Goal: Task Accomplishment & Management: Manage account settings

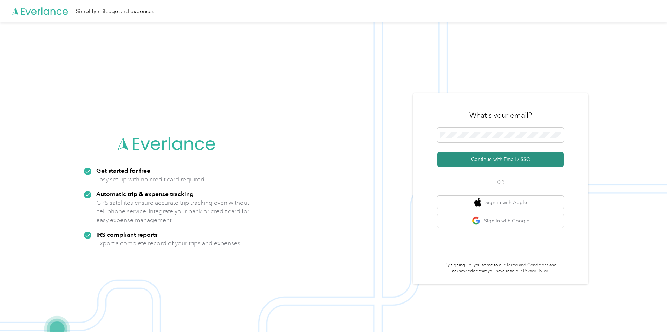
click at [501, 160] on button "Continue with Email / SSO" at bounding box center [500, 159] width 126 height 15
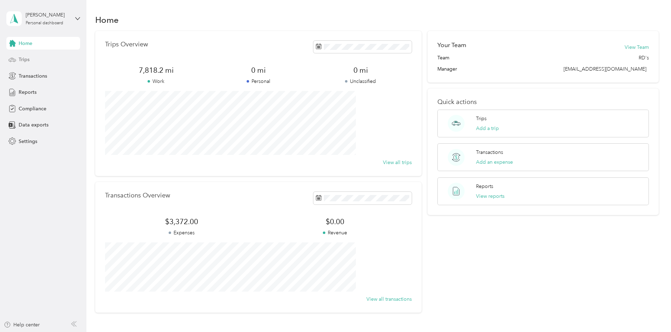
click at [19, 58] on span "Trips" at bounding box center [24, 59] width 11 height 7
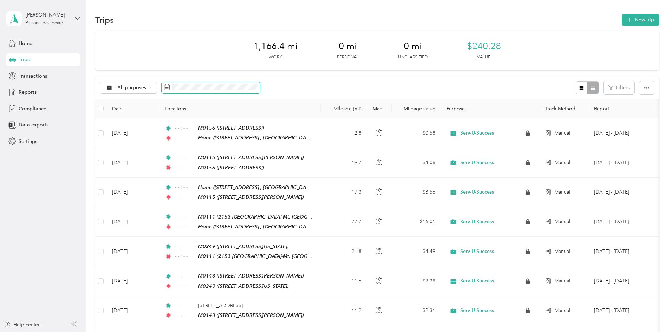
click at [230, 91] on span at bounding box center [211, 88] width 98 height 12
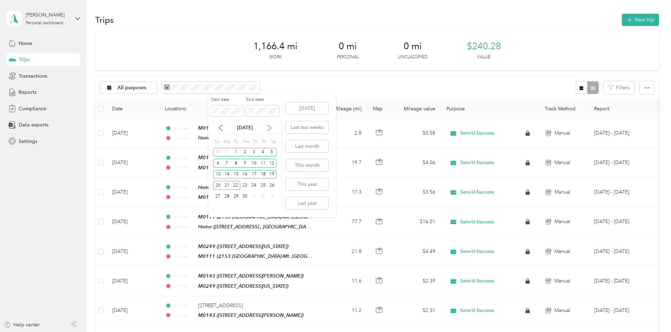
click at [267, 128] on icon at bounding box center [269, 127] width 7 height 7
click at [261, 152] on div "1" at bounding box center [263, 152] width 9 height 9
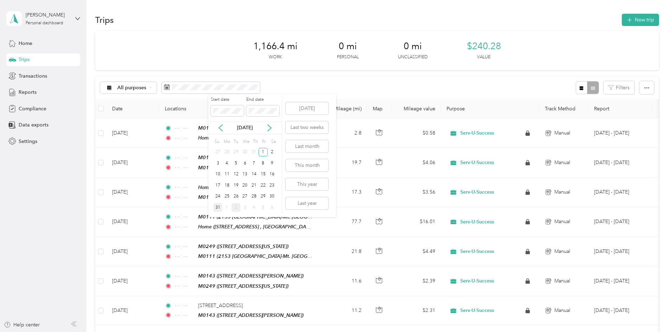
click at [216, 207] on div "31" at bounding box center [217, 207] width 9 height 9
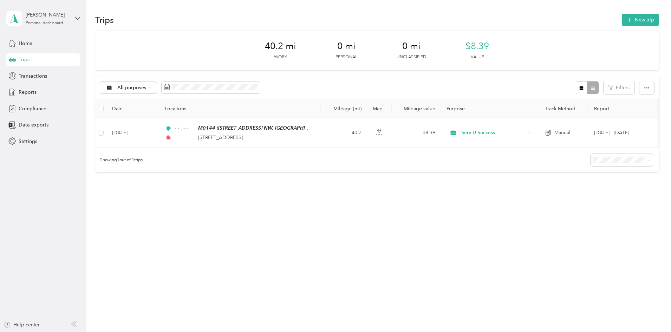
click at [573, 202] on span "100 per load" at bounding box center [566, 202] width 29 height 6
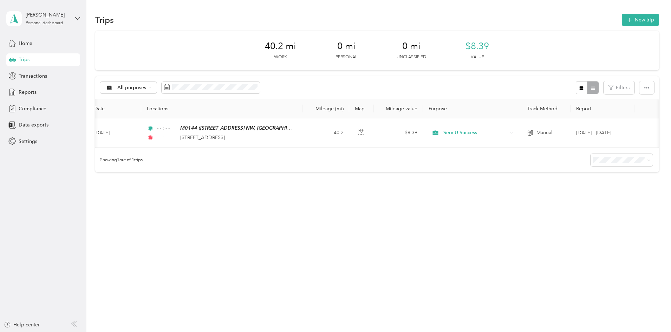
scroll to position [0, 109]
click at [157, 87] on div "All purposes" at bounding box center [128, 88] width 57 height 12
click at [179, 124] on span "Serv-U-Success" at bounding box center [182, 124] width 34 height 7
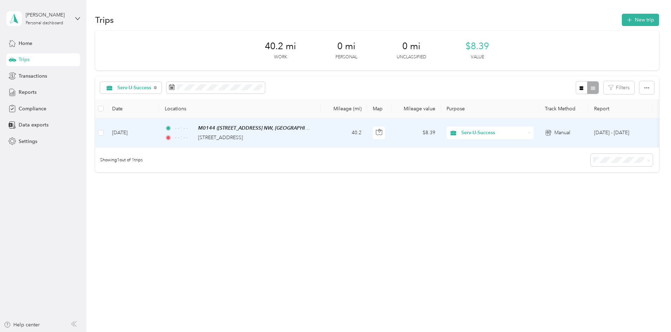
click at [159, 130] on td "[DATE]" at bounding box center [132, 132] width 53 height 29
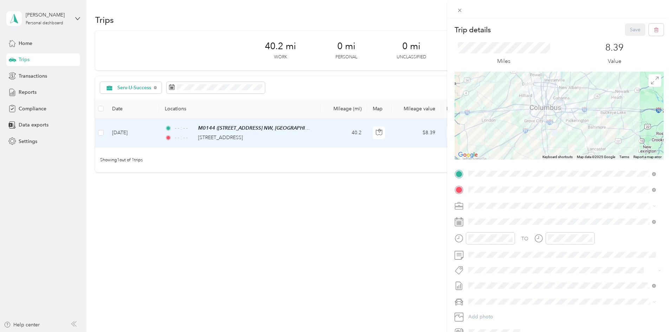
drag, startPoint x: 324, startPoint y: 192, endPoint x: 318, endPoint y: 184, distance: 10.3
click at [322, 189] on div "Trip details Save This trip cannot be edited because it is either under review,…" at bounding box center [335, 166] width 671 height 332
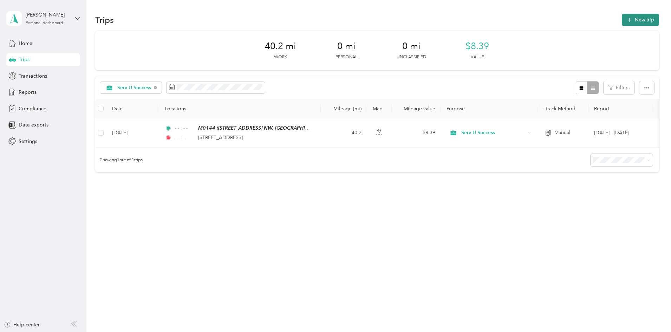
click at [622, 16] on button "New trip" at bounding box center [640, 20] width 37 height 12
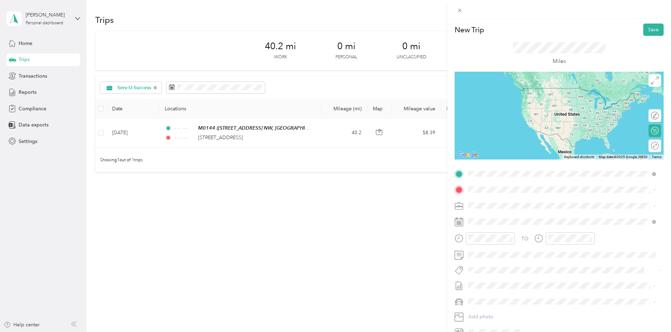
click at [490, 203] on strong "Home" at bounding box center [489, 201] width 14 height 6
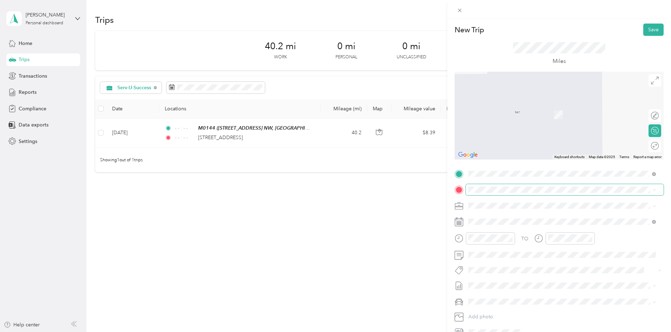
click at [491, 194] on span at bounding box center [565, 189] width 198 height 11
click at [517, 220] on div "TEAM M0156 [STREET_ADDRESS]" at bounding box center [504, 222] width 45 height 17
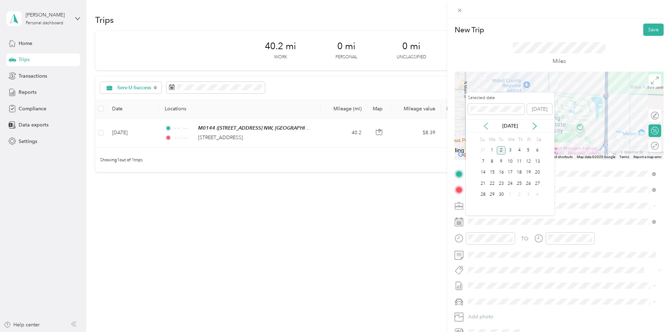
click at [486, 124] on icon at bounding box center [486, 126] width 4 height 6
click at [529, 148] on div "1" at bounding box center [528, 150] width 9 height 9
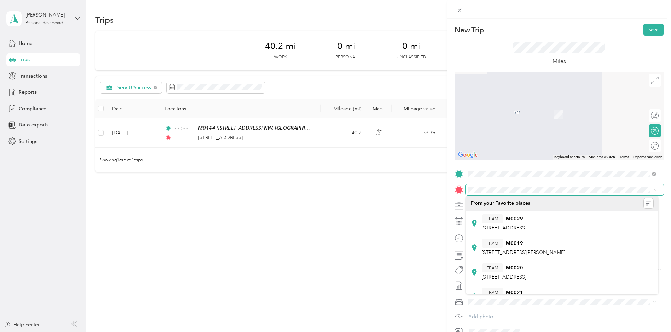
click at [546, 184] on span at bounding box center [565, 189] width 198 height 11
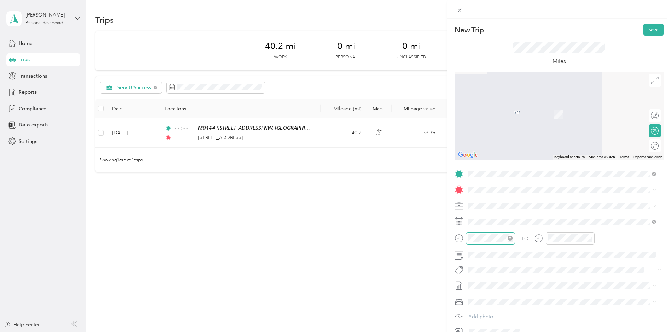
click at [513, 236] on icon "close-circle" at bounding box center [510, 238] width 5 height 5
click at [589, 237] on icon "close-circle" at bounding box center [589, 238] width 5 height 5
click at [491, 311] on span "Ford Edge" at bounding box center [483, 312] width 24 height 6
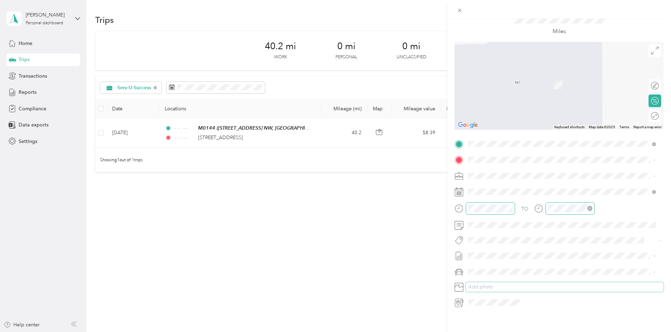
scroll to position [35, 0]
click at [526, 185] on div "TEAM M0117 [STREET_ADDRESS]" at bounding box center [504, 187] width 45 height 17
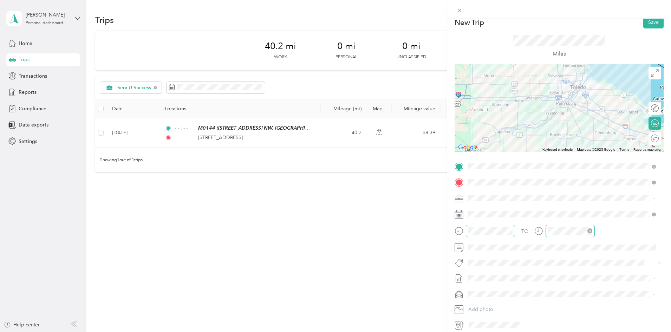
scroll to position [0, 0]
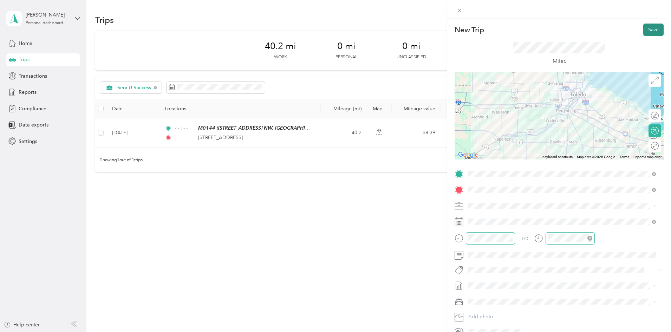
click at [643, 27] on button "Save" at bounding box center [653, 30] width 20 height 12
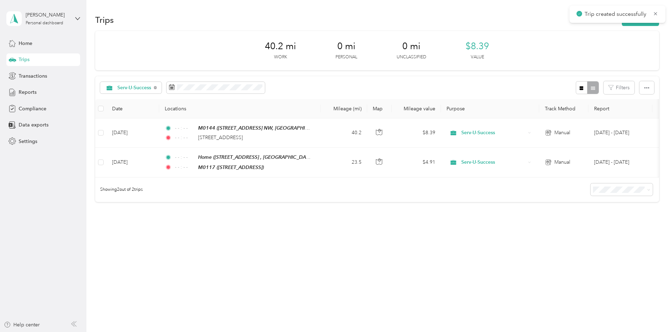
click at [601, 22] on div "Trip created successfully" at bounding box center [617, 14] width 96 height 17
click at [622, 19] on button "New trip" at bounding box center [640, 20] width 37 height 12
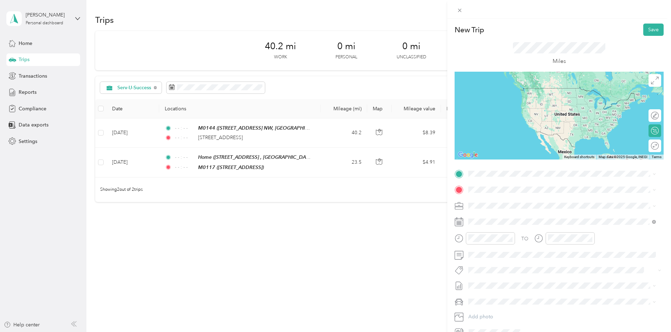
click at [492, 206] on div "TEAM M0117 [STREET_ADDRESS]" at bounding box center [504, 205] width 45 height 17
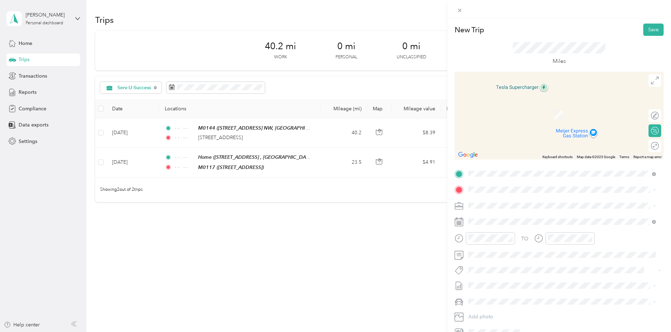
click at [515, 224] on div "TEAM M0115 [STREET_ADDRESS][PERSON_NAME]" at bounding box center [524, 220] width 84 height 17
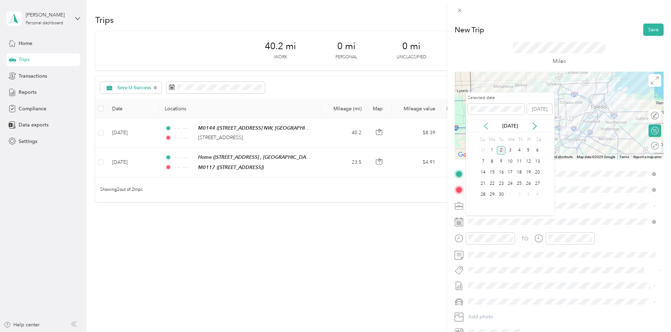
click at [487, 127] on icon at bounding box center [485, 126] width 7 height 7
click at [529, 149] on div "1" at bounding box center [528, 150] width 9 height 9
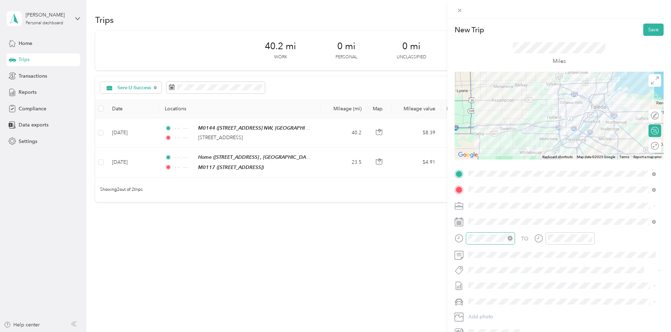
click at [513, 237] on div at bounding box center [490, 238] width 49 height 12
click at [510, 237] on icon "close-circle" at bounding box center [510, 238] width 5 height 5
click at [592, 238] on div at bounding box center [570, 238] width 49 height 12
click at [592, 238] on icon "close-circle" at bounding box center [589, 238] width 5 height 5
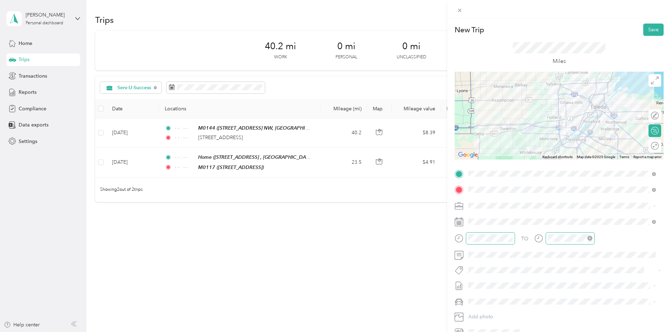
click at [493, 311] on div "Ford Edge" at bounding box center [562, 313] width 183 height 7
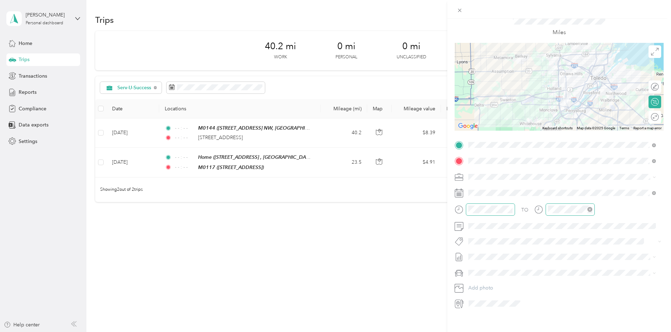
scroll to position [0, 0]
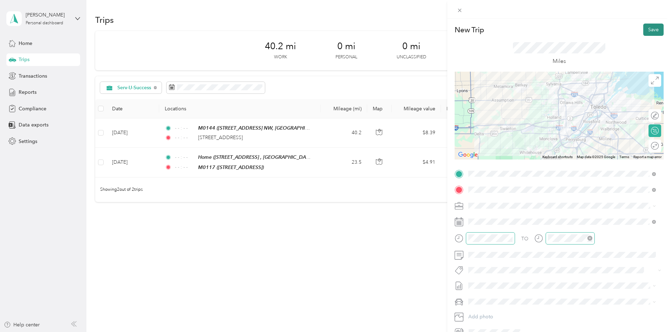
click at [649, 30] on button "Save" at bounding box center [653, 30] width 20 height 12
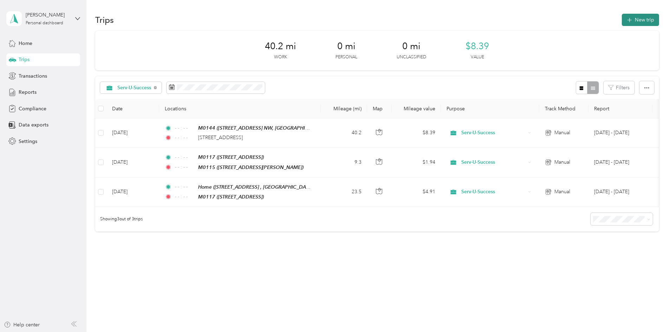
click at [622, 23] on button "New trip" at bounding box center [640, 20] width 37 height 12
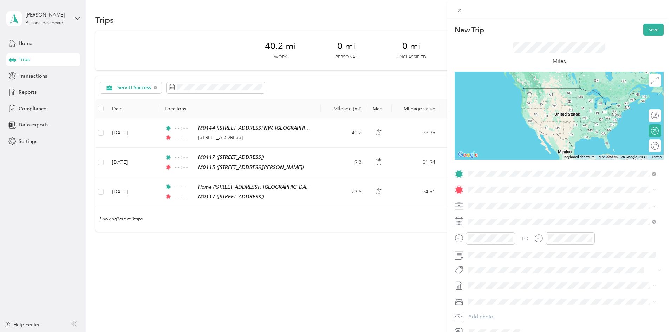
click at [500, 202] on button "TEAM" at bounding box center [493, 202] width 22 height 9
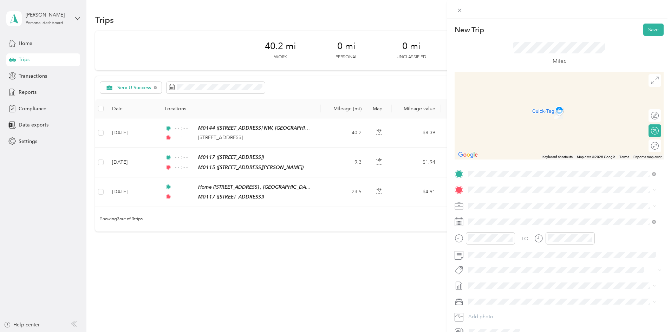
click at [502, 222] on div "Home [STREET_ADDRESS], Bowling Green, [GEOGRAPHIC_DATA], [GEOGRAPHIC_DATA]" at bounding box center [568, 225] width 172 height 22
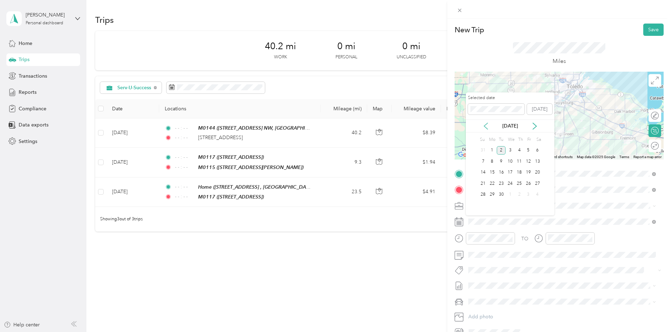
click at [487, 123] on icon at bounding box center [485, 126] width 7 height 7
click at [531, 149] on div "1" at bounding box center [528, 150] width 9 height 9
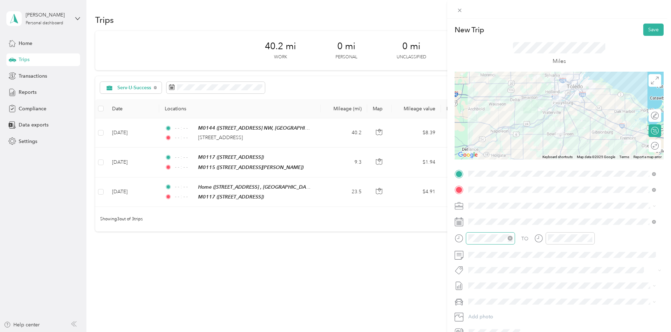
click at [512, 237] on icon "close-circle" at bounding box center [510, 238] width 5 height 5
click at [588, 238] on icon "close-circle" at bounding box center [589, 238] width 5 height 5
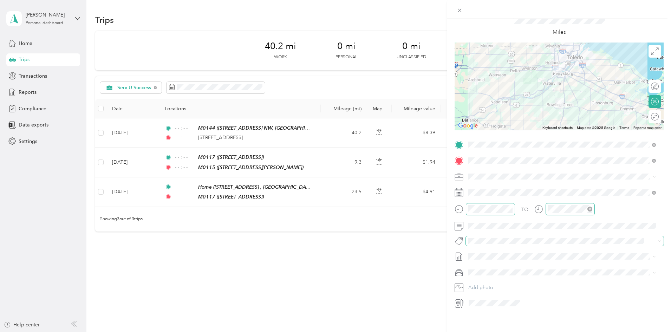
scroll to position [35, 0]
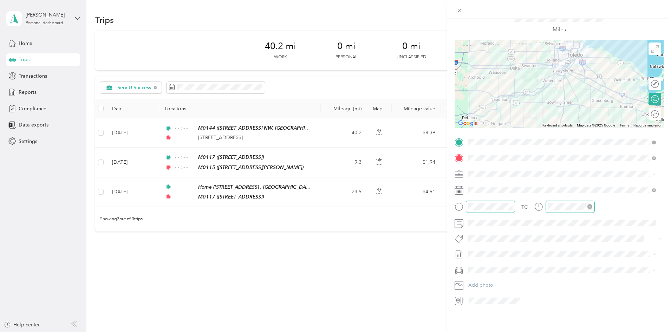
click at [482, 275] on div "Ford Edge" at bounding box center [562, 278] width 183 height 7
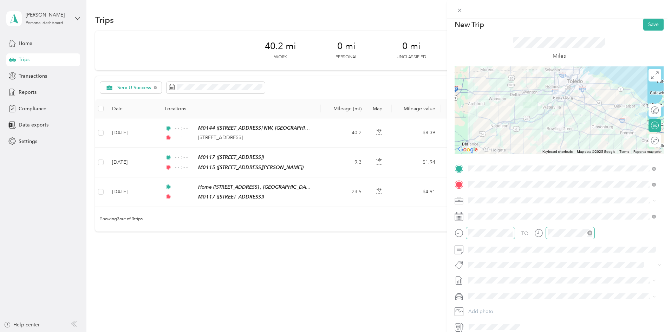
scroll to position [0, 0]
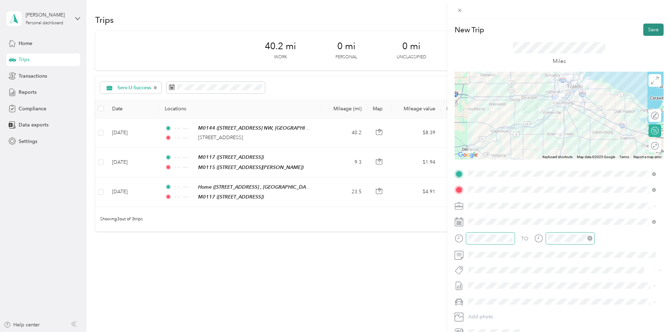
click at [648, 30] on button "Save" at bounding box center [653, 30] width 20 height 12
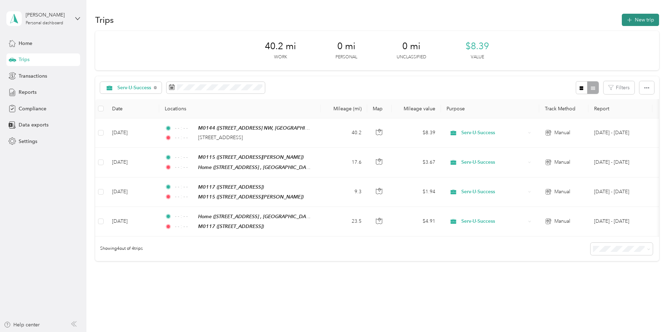
click at [622, 16] on button "New trip" at bounding box center [640, 20] width 37 height 12
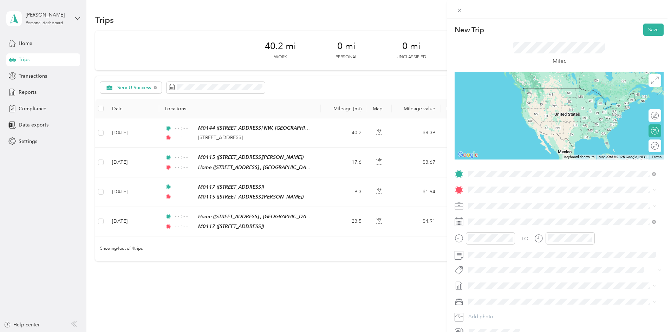
click at [502, 202] on div "Home [STREET_ADDRESS], Bowling Green, [GEOGRAPHIC_DATA], [GEOGRAPHIC_DATA]" at bounding box center [568, 209] width 172 height 22
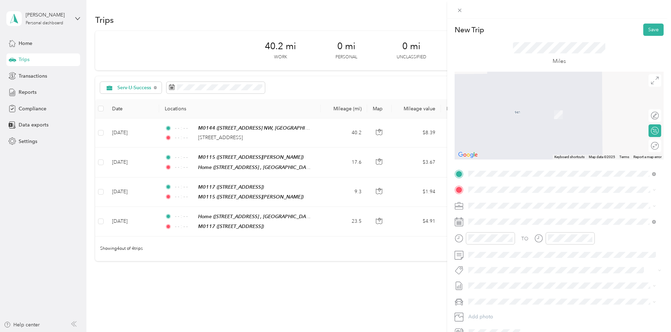
click at [507, 221] on div "TEAM M0189 [STREET_ADDRESS][PERSON_NAME]" at bounding box center [524, 222] width 84 height 17
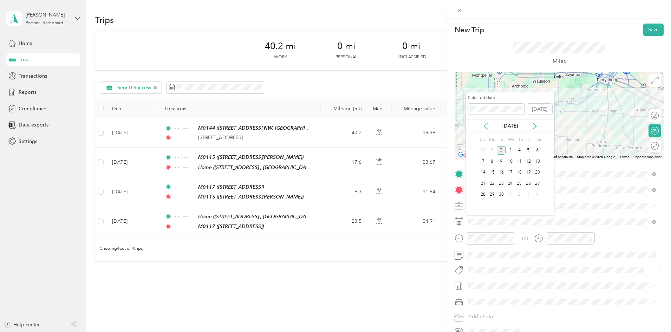
click at [487, 127] on icon at bounding box center [485, 126] width 7 height 7
click at [534, 148] on div "2" at bounding box center [537, 150] width 9 height 9
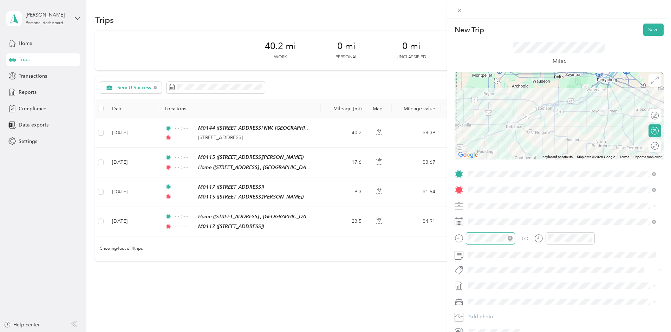
click at [510, 237] on icon "close-circle" at bounding box center [510, 238] width 5 height 5
click at [590, 239] on icon "close-circle" at bounding box center [589, 238] width 5 height 5
click at [496, 298] on span at bounding box center [565, 301] width 198 height 11
click at [490, 309] on li "Ford Edge" at bounding box center [562, 314] width 192 height 12
click at [652, 27] on button "Save" at bounding box center [653, 30] width 20 height 12
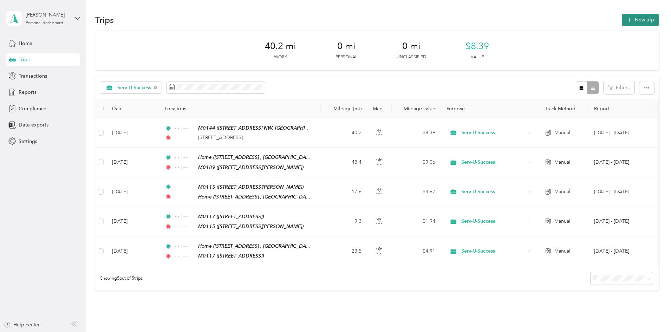
click at [622, 24] on button "New trip" at bounding box center [640, 20] width 37 height 12
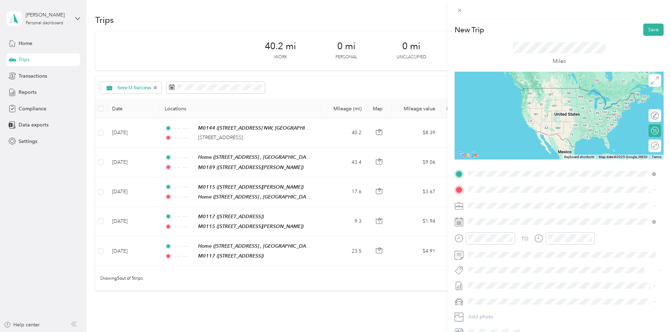
drag, startPoint x: 492, startPoint y: 202, endPoint x: 490, endPoint y: 190, distance: 11.7
click at [492, 202] on span "TEAM" at bounding box center [493, 203] width 12 height 6
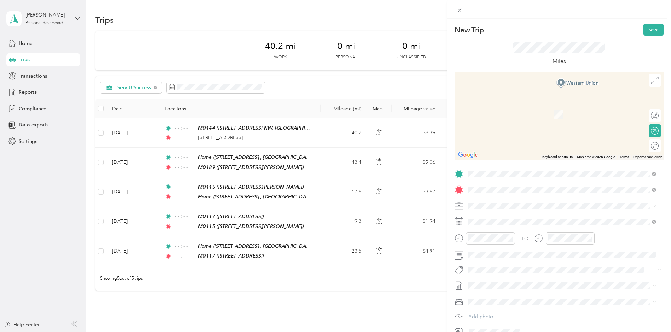
click at [523, 224] on span "[STREET_ADDRESS], Bowling Green, [GEOGRAPHIC_DATA], [GEOGRAPHIC_DATA]" at bounding box center [550, 228] width 136 height 13
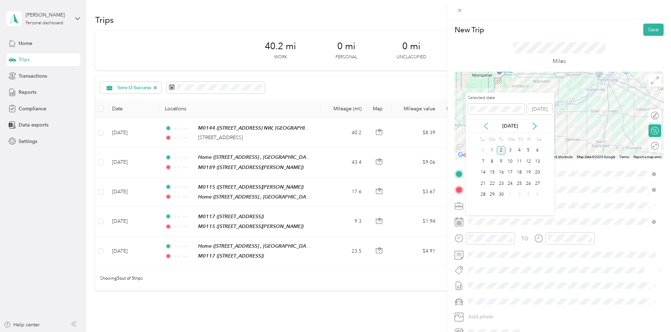
click at [484, 128] on icon at bounding box center [485, 126] width 7 height 7
click at [536, 149] on div "2" at bounding box center [537, 150] width 9 height 9
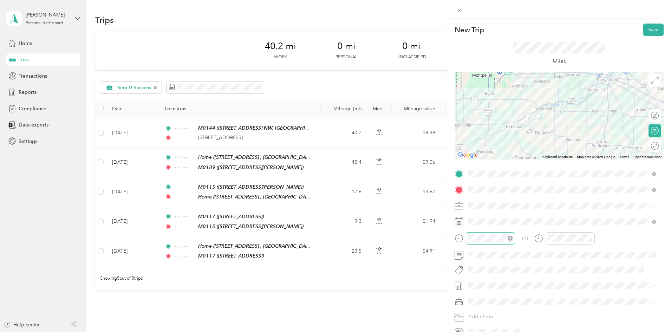
click at [511, 238] on icon "close-circle" at bounding box center [510, 238] width 5 height 5
click at [588, 237] on icon "close-circle" at bounding box center [589, 238] width 5 height 5
click at [492, 315] on div "Ford Edge" at bounding box center [562, 313] width 183 height 7
click at [643, 28] on button "Save" at bounding box center [653, 30] width 20 height 12
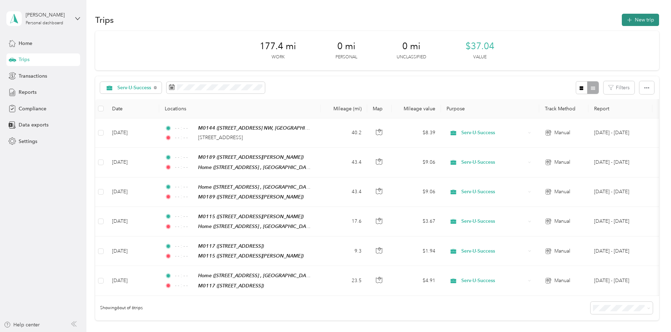
click at [622, 23] on button "New trip" at bounding box center [640, 20] width 37 height 12
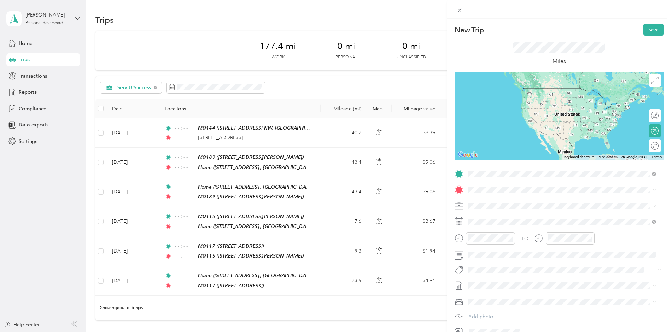
click at [506, 202] on div "Home [STREET_ADDRESS], Bowling Green, [GEOGRAPHIC_DATA], [GEOGRAPHIC_DATA]" at bounding box center [568, 209] width 172 height 22
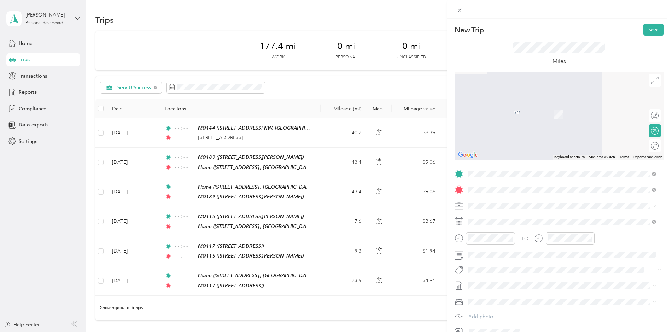
click at [506, 225] on span "[STREET_ADDRESS]" at bounding box center [504, 228] width 45 height 6
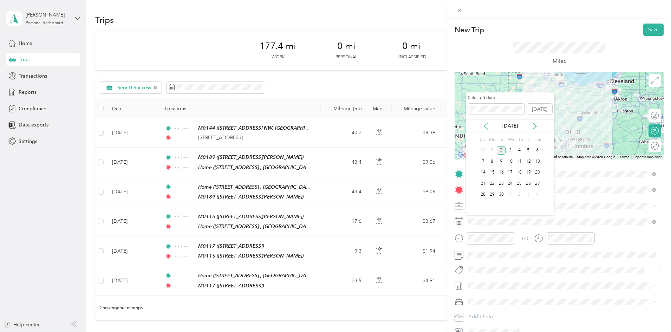
click at [489, 123] on icon at bounding box center [485, 126] width 7 height 7
click at [500, 161] on div "5" at bounding box center [501, 161] width 9 height 9
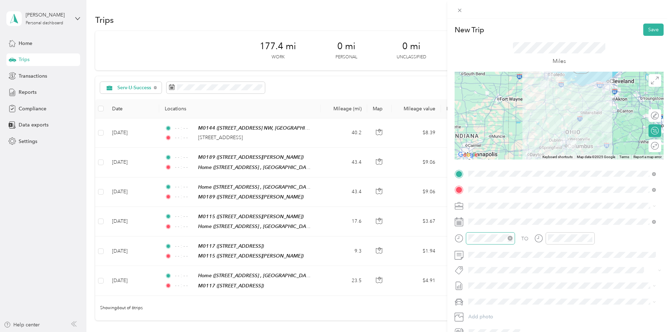
click at [511, 237] on icon "close-circle" at bounding box center [510, 238] width 5 height 5
click at [588, 236] on icon "close-circle" at bounding box center [589, 238] width 5 height 5
click at [492, 311] on span "Ford Edge" at bounding box center [483, 313] width 24 height 6
click at [646, 26] on button "Save" at bounding box center [653, 30] width 20 height 12
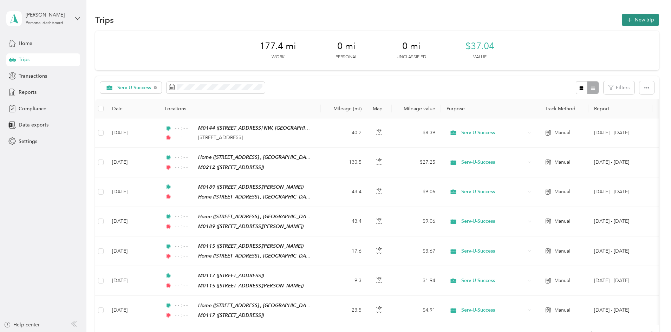
click at [622, 19] on button "New trip" at bounding box center [640, 20] width 37 height 12
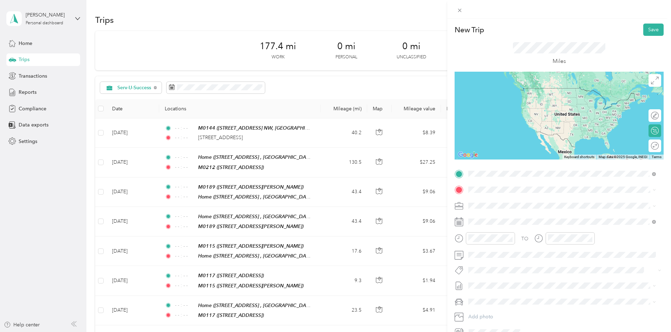
click at [502, 203] on button "TEAM" at bounding box center [493, 202] width 22 height 9
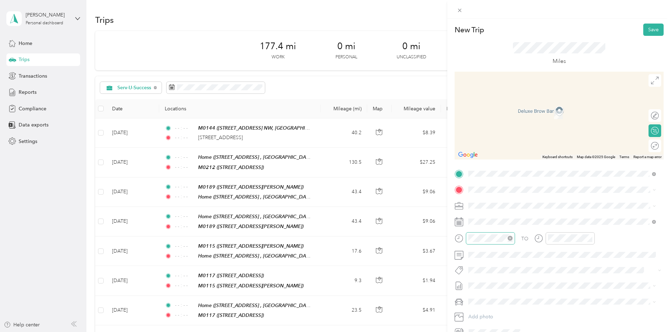
click at [510, 237] on icon "close-circle" at bounding box center [510, 238] width 5 height 5
click at [590, 238] on icon "close-circle" at bounding box center [589, 238] width 5 height 5
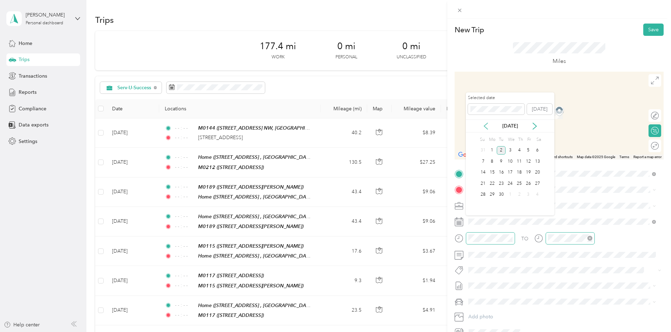
click at [487, 126] on icon at bounding box center [485, 126] width 7 height 7
click at [498, 159] on div "5" at bounding box center [501, 161] width 9 height 9
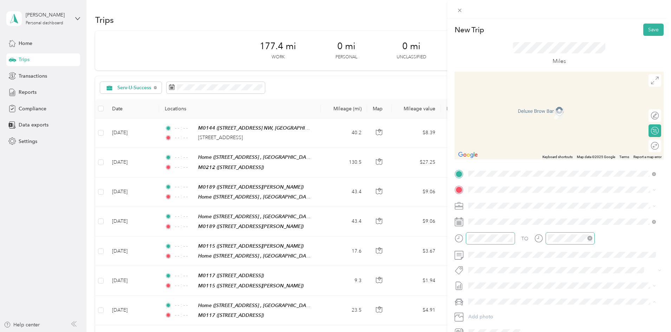
click at [487, 312] on span "Ford Edge" at bounding box center [483, 314] width 24 height 6
drag, startPoint x: 488, startPoint y: 182, endPoint x: 488, endPoint y: 193, distance: 11.2
click at [488, 182] on div "TO Add photo" at bounding box center [559, 253] width 209 height 170
click at [488, 193] on span at bounding box center [565, 189] width 198 height 11
click at [500, 217] on span "[STREET_ADDRESS][US_STATE]" at bounding box center [517, 215] width 70 height 6
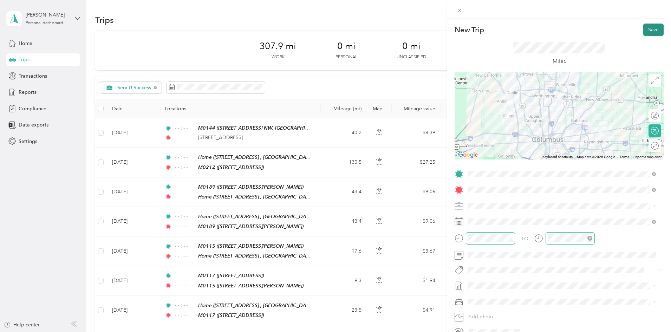
click at [644, 32] on button "Save" at bounding box center [653, 30] width 20 height 12
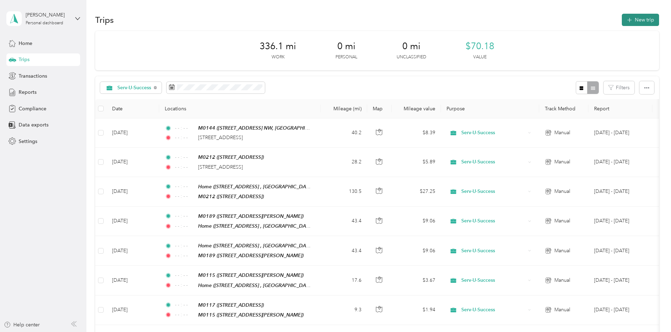
click at [622, 22] on button "New trip" at bounding box center [640, 20] width 37 height 12
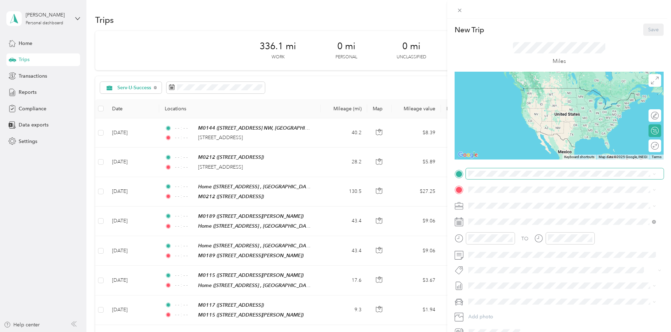
click at [491, 169] on span at bounding box center [565, 173] width 198 height 11
click at [510, 201] on span "[STREET_ADDRESS][US_STATE]" at bounding box center [517, 198] width 70 height 6
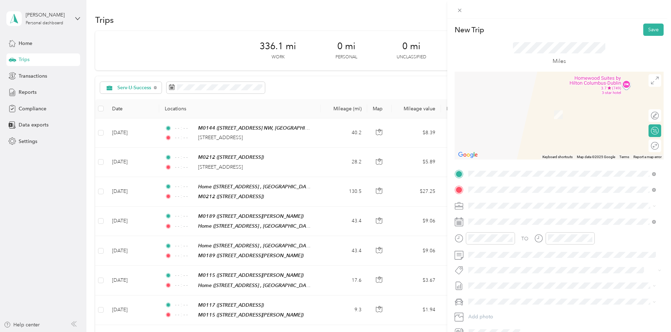
click at [520, 224] on div "TEAM M0104 [STREET_ADDRESS][PERSON_NAME]" at bounding box center [553, 222] width 143 height 17
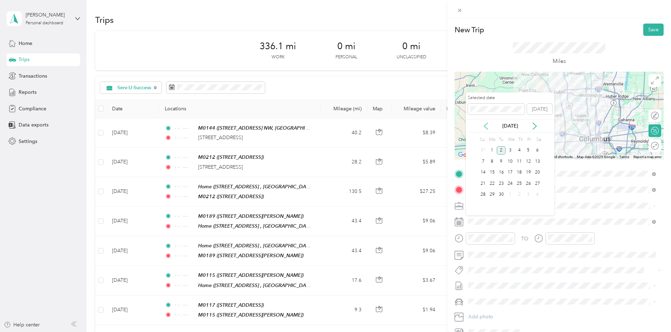
click at [484, 125] on icon at bounding box center [485, 126] width 7 height 7
click at [509, 160] on div "6" at bounding box center [509, 161] width 9 height 9
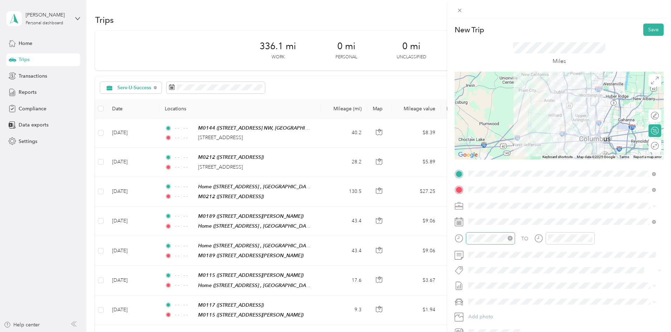
click at [511, 236] on icon "close-circle" at bounding box center [510, 238] width 5 height 5
click at [588, 237] on icon "close-circle" at bounding box center [589, 238] width 5 height 5
click at [490, 312] on span "Ford Edge" at bounding box center [483, 314] width 24 height 6
click at [645, 27] on button "Save" at bounding box center [653, 30] width 20 height 12
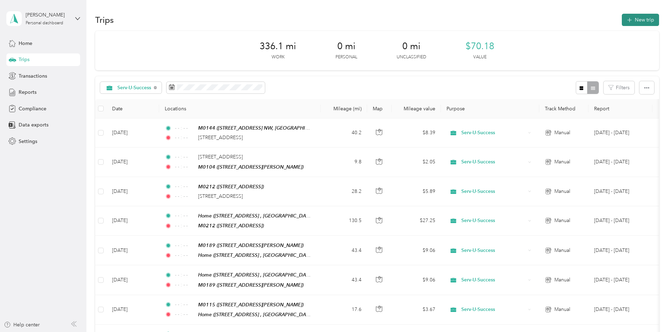
click at [622, 20] on button "New trip" at bounding box center [640, 20] width 37 height 12
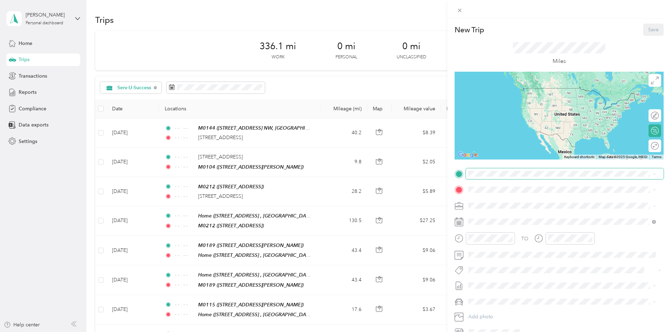
click at [502, 178] on span at bounding box center [565, 173] width 198 height 11
click at [505, 203] on div "TEAM M0104" at bounding box center [553, 202] width 143 height 9
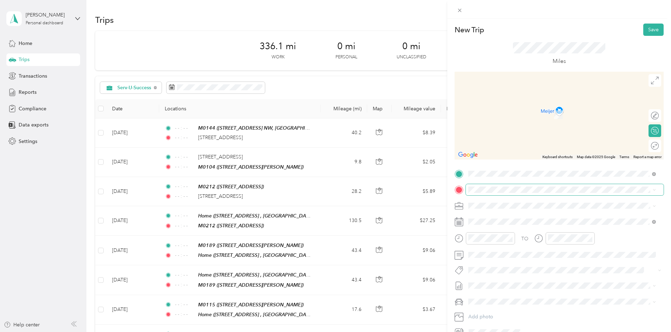
click at [491, 186] on span at bounding box center [565, 189] width 198 height 11
click at [501, 222] on div "TEAM M0181 [STREET_ADDRESS]" at bounding box center [504, 222] width 45 height 17
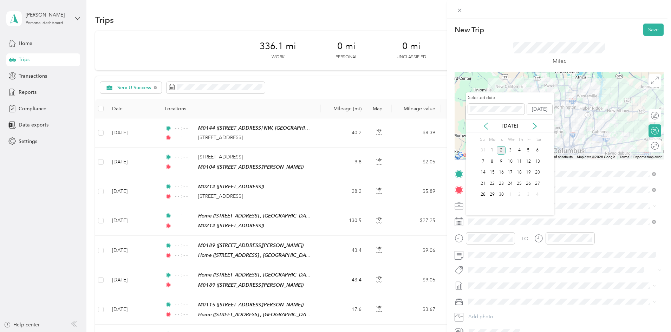
click at [485, 123] on icon at bounding box center [485, 126] width 7 height 7
click at [509, 162] on div "6" at bounding box center [509, 161] width 9 height 9
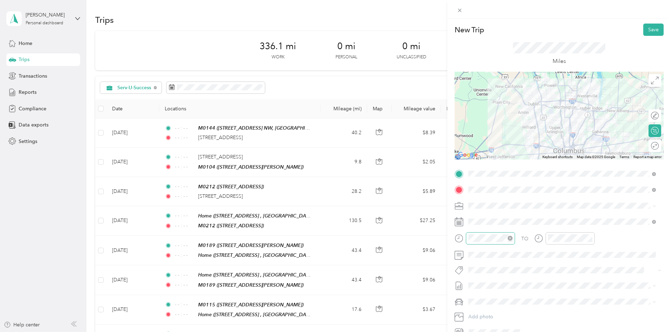
click at [510, 239] on icon "close-circle" at bounding box center [510, 238] width 5 height 5
click at [591, 238] on icon "close-circle" at bounding box center [589, 238] width 5 height 5
click at [485, 312] on span "Ford Edge" at bounding box center [483, 314] width 24 height 6
click at [646, 30] on button "Save" at bounding box center [653, 30] width 20 height 12
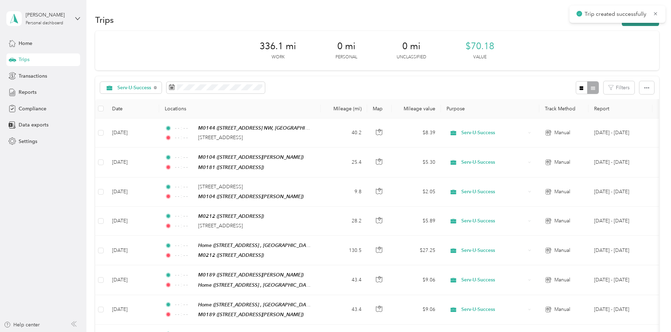
click at [622, 23] on button "New trip" at bounding box center [640, 20] width 37 height 12
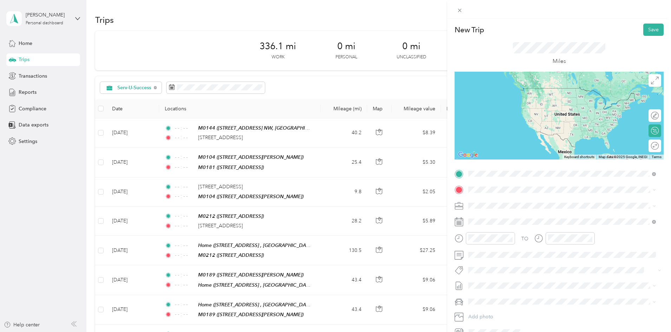
click at [512, 208] on div "TEAM M0181 [STREET_ADDRESS]" at bounding box center [504, 206] width 45 height 17
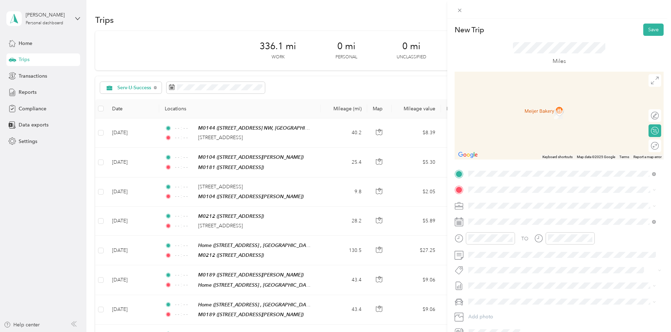
click at [523, 218] on span "[STREET_ADDRESS][US_STATE]" at bounding box center [517, 214] width 70 height 6
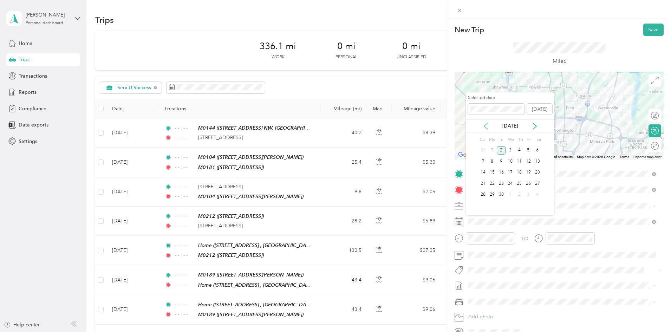
click at [484, 124] on icon at bounding box center [485, 126] width 7 height 7
click at [508, 164] on div "6" at bounding box center [509, 161] width 9 height 9
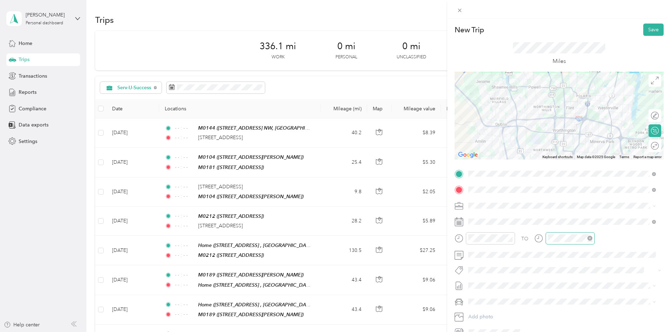
click at [588, 238] on icon "close-circle" at bounding box center [589, 238] width 5 height 5
click at [510, 237] on icon "close-circle" at bounding box center [510, 238] width 5 height 5
click at [483, 315] on span "Ford Edge" at bounding box center [483, 313] width 24 height 6
click at [646, 33] on button "Save" at bounding box center [653, 30] width 20 height 12
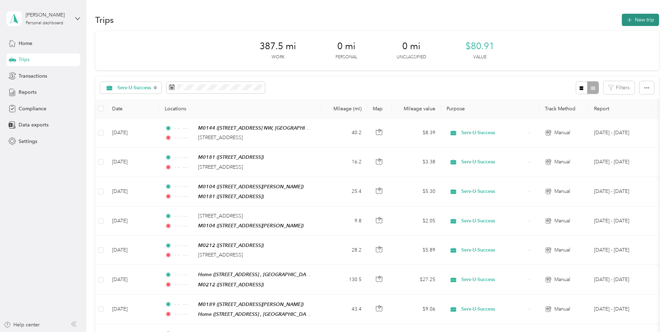
click at [622, 18] on button "New trip" at bounding box center [640, 20] width 37 height 12
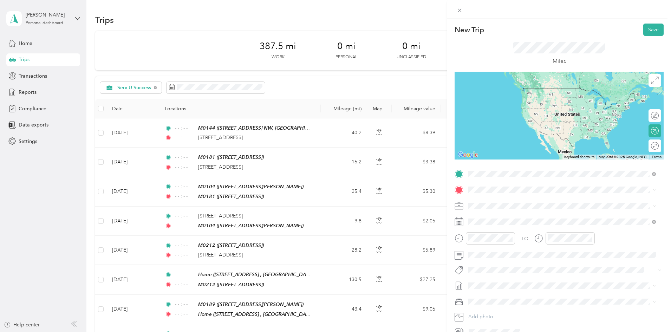
click at [526, 202] on span "[STREET_ADDRESS][US_STATE]" at bounding box center [517, 199] width 70 height 6
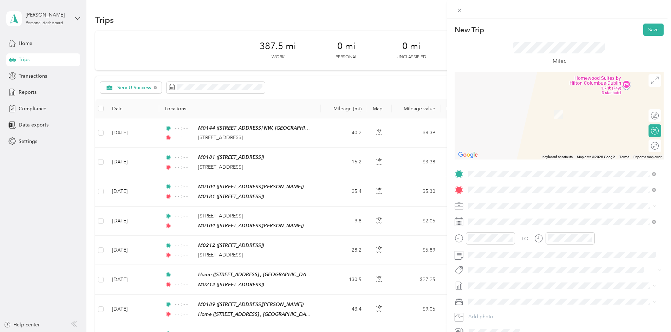
click at [498, 221] on div "TEAM M0111 2153 [PERSON_NAME]-Mt. [GEOGRAPHIC_DATA], [GEOGRAPHIC_DATA]" at bounding box center [564, 222] width 165 height 17
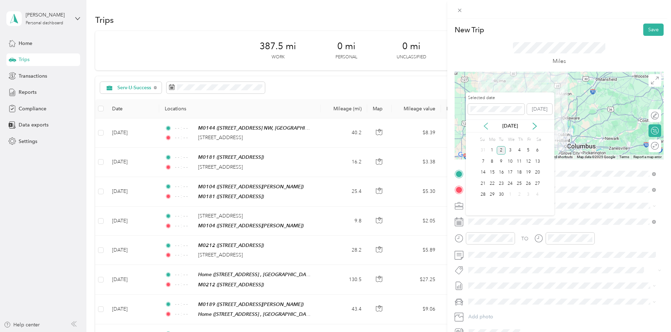
click at [484, 126] on icon at bounding box center [486, 126] width 4 height 6
click at [521, 160] on div "7" at bounding box center [519, 161] width 9 height 9
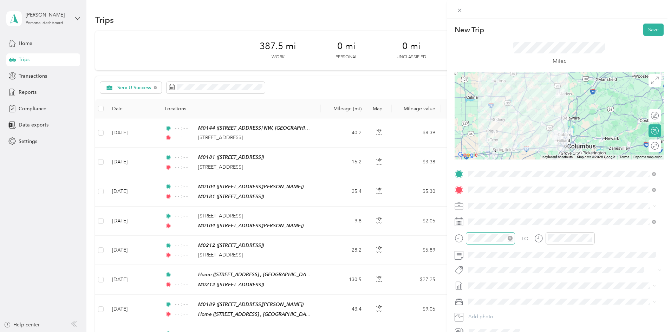
click at [511, 236] on icon "close-circle" at bounding box center [510, 238] width 5 height 5
drag, startPoint x: 589, startPoint y: 239, endPoint x: 569, endPoint y: 247, distance: 21.8
click at [589, 239] on icon "close-circle" at bounding box center [589, 238] width 5 height 5
click at [490, 310] on div "Ford Edge" at bounding box center [562, 313] width 183 height 7
drag, startPoint x: 640, startPoint y: 29, endPoint x: 625, endPoint y: 34, distance: 16.2
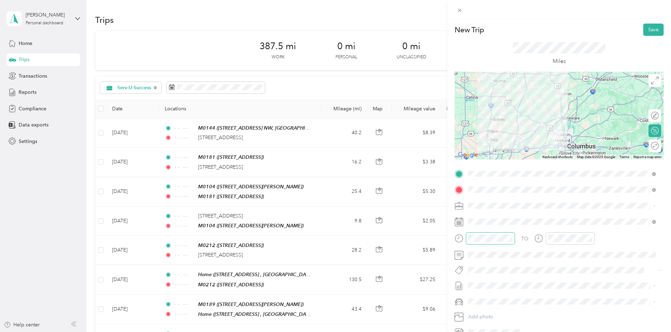
click at [643, 29] on button "Save" at bounding box center [653, 30] width 20 height 12
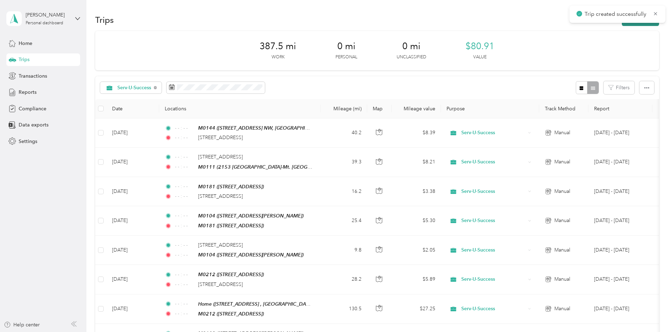
click at [622, 24] on button "New trip" at bounding box center [640, 20] width 37 height 12
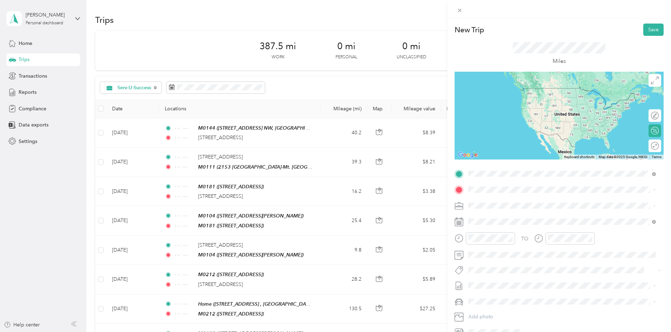
click at [516, 198] on div "TEAM M0111" at bounding box center [564, 202] width 165 height 9
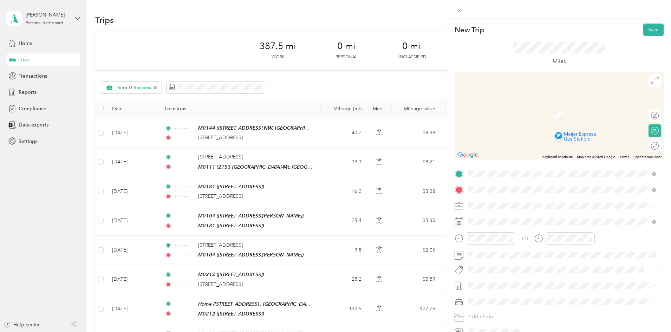
click at [514, 214] on div "TEAM M0249" at bounding box center [517, 218] width 70 height 9
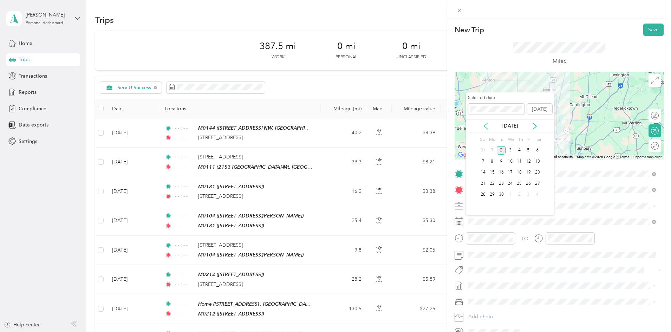
click at [486, 124] on icon at bounding box center [486, 126] width 4 height 6
click at [520, 162] on div "7" at bounding box center [519, 161] width 9 height 9
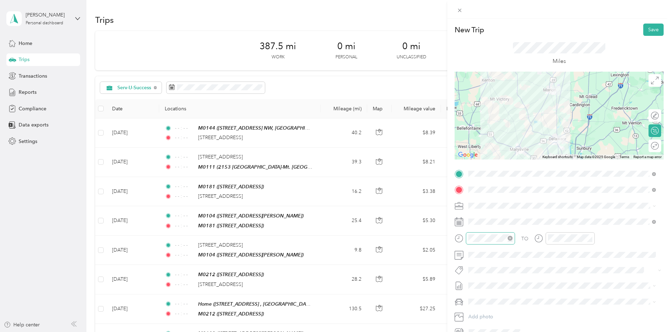
click at [512, 238] on icon "close-circle" at bounding box center [510, 238] width 5 height 5
click at [588, 238] on icon "close-circle" at bounding box center [589, 238] width 5 height 5
click at [551, 264] on div "TO Add photo" at bounding box center [559, 253] width 209 height 170
click at [496, 312] on div "Ford Edge" at bounding box center [562, 313] width 183 height 7
drag, startPoint x: 653, startPoint y: 29, endPoint x: 642, endPoint y: 29, distance: 10.9
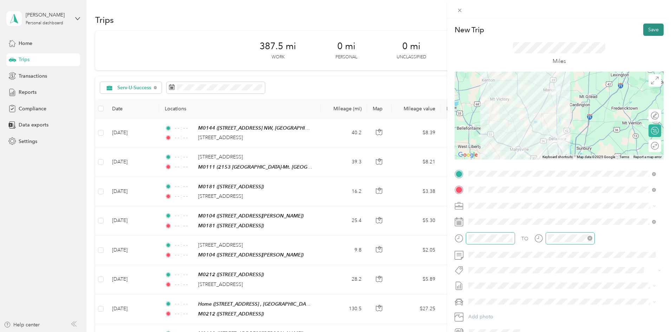
click at [653, 28] on button "Save" at bounding box center [653, 30] width 20 height 12
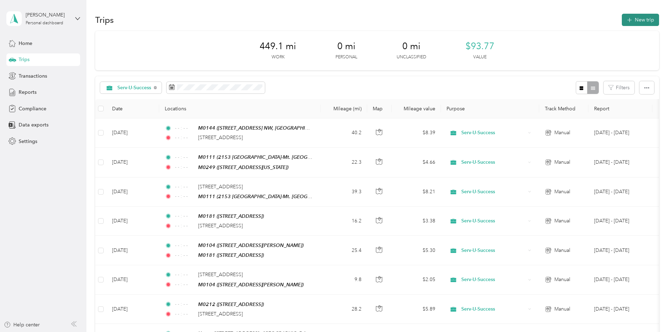
click at [622, 21] on button "New trip" at bounding box center [640, 20] width 37 height 12
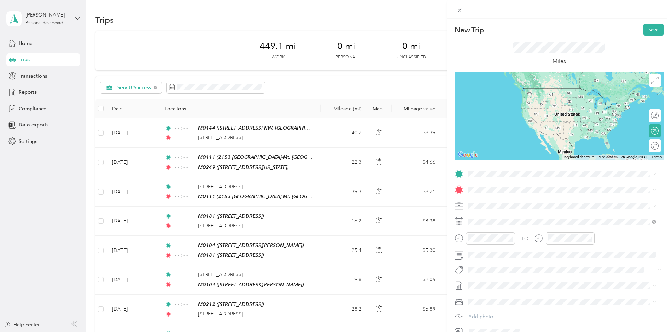
click at [496, 204] on button "TEAM" at bounding box center [493, 201] width 22 height 9
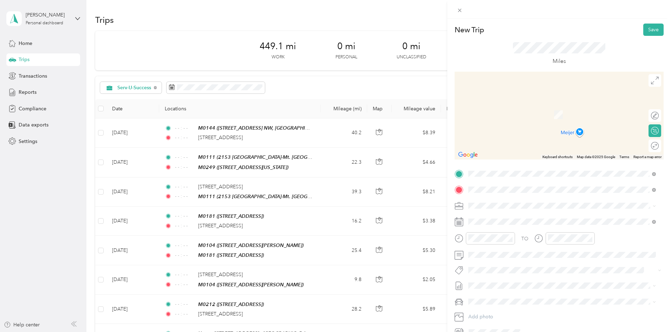
click at [506, 221] on div "TEAM M0143" at bounding box center [524, 218] width 84 height 9
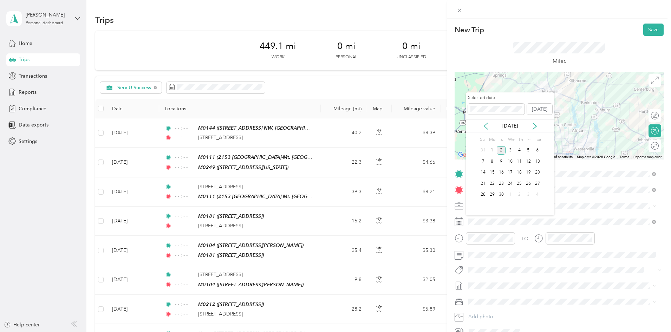
click at [486, 125] on icon at bounding box center [485, 126] width 7 height 7
click at [517, 161] on div "7" at bounding box center [519, 161] width 9 height 9
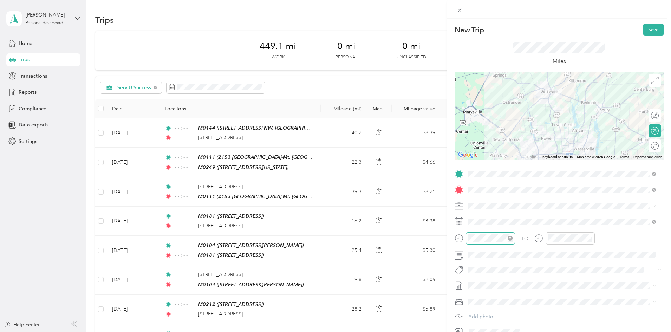
click at [510, 239] on icon "close-circle" at bounding box center [510, 238] width 5 height 5
click at [588, 238] on icon "close-circle" at bounding box center [589, 238] width 5 height 5
click at [482, 311] on div "Ford Edge" at bounding box center [562, 313] width 183 height 7
click at [646, 26] on button "Save" at bounding box center [653, 30] width 20 height 12
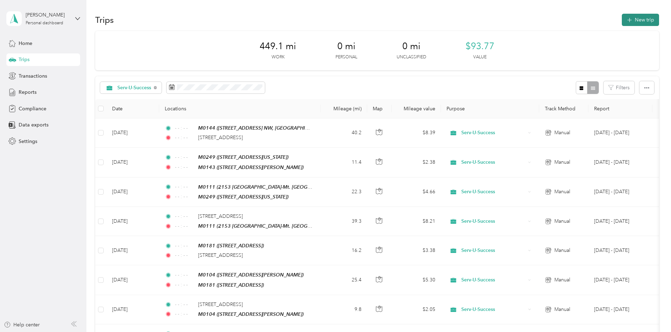
click at [622, 21] on button "New trip" at bounding box center [640, 20] width 37 height 12
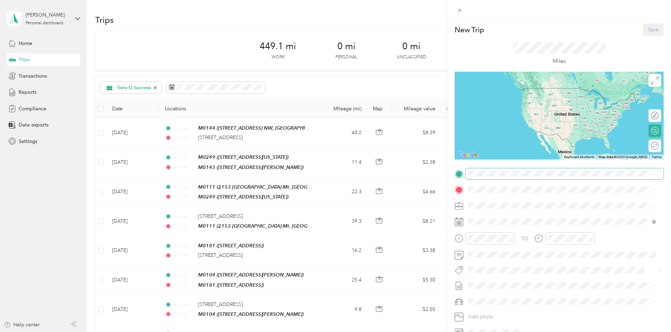
click at [484, 176] on span at bounding box center [565, 173] width 198 height 11
click at [505, 203] on div "TEAM M0143" at bounding box center [524, 202] width 84 height 9
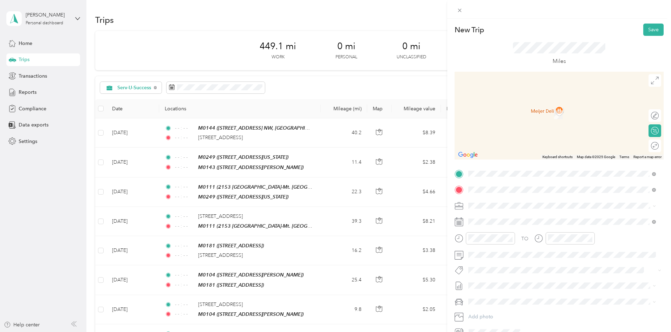
click at [501, 215] on span "[STREET_ADDRESS][US_STATE]" at bounding box center [517, 215] width 70 height 6
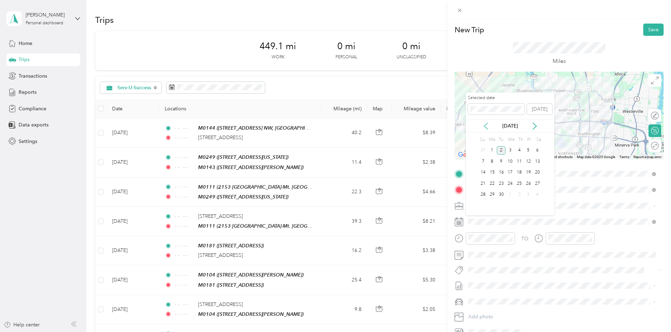
click at [486, 125] on icon at bounding box center [486, 126] width 4 height 6
drag, startPoint x: 520, startPoint y: 162, endPoint x: 519, endPoint y: 169, distance: 6.4
click at [520, 162] on div "7" at bounding box center [519, 161] width 9 height 9
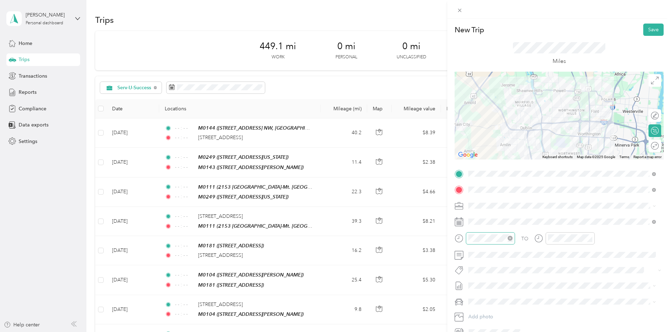
click at [510, 239] on icon "close-circle" at bounding box center [510, 238] width 5 height 5
click at [589, 237] on icon "close-circle" at bounding box center [589, 238] width 5 height 5
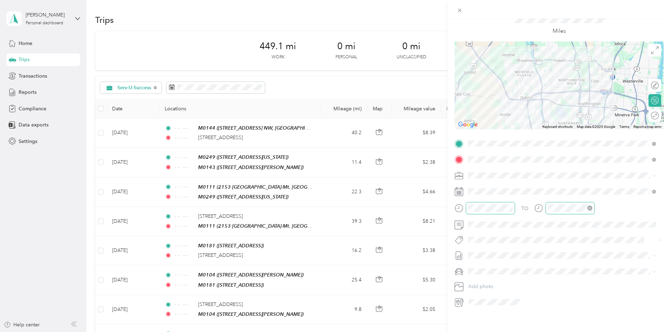
scroll to position [35, 0]
click at [497, 278] on div "Ford Edge" at bounding box center [562, 278] width 183 height 7
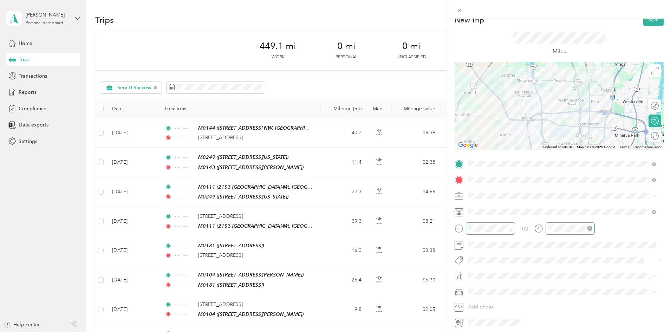
scroll to position [0, 0]
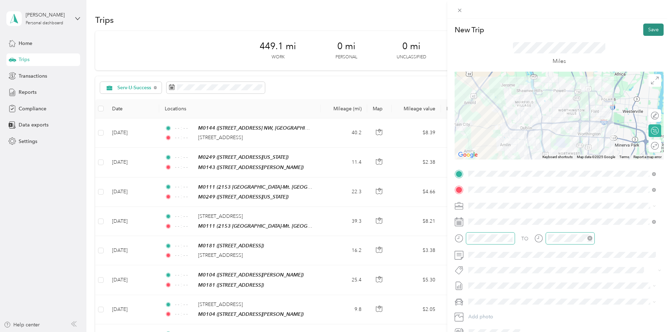
click at [647, 28] on button "Save" at bounding box center [653, 30] width 20 height 12
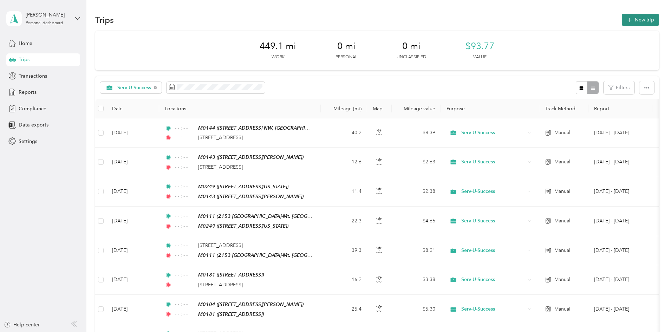
click at [622, 18] on button "New trip" at bounding box center [640, 20] width 37 height 12
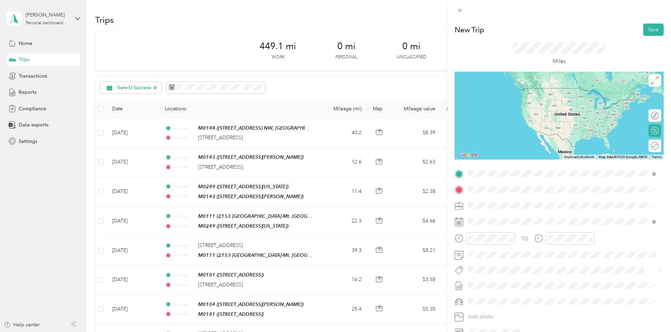
click at [523, 198] on span "[STREET_ADDRESS][US_STATE]" at bounding box center [517, 199] width 70 height 6
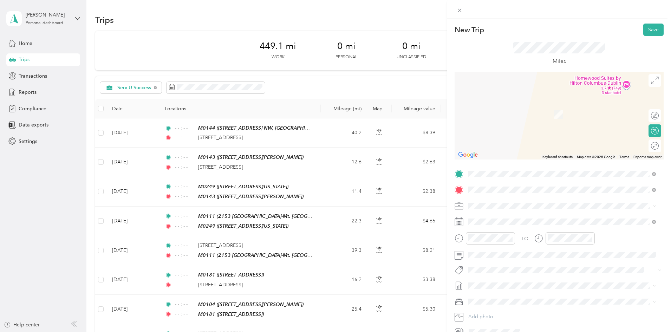
click at [507, 218] on strong "M0234" at bounding box center [514, 219] width 17 height 6
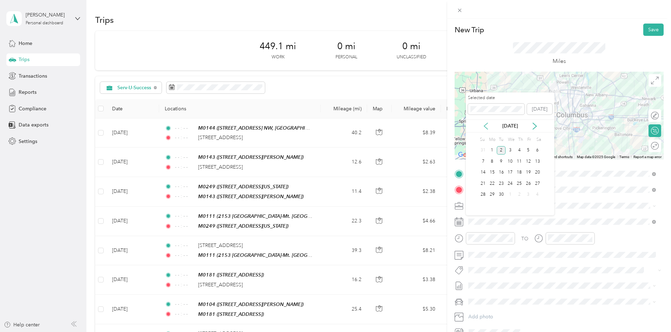
click at [488, 123] on icon at bounding box center [485, 126] width 7 height 7
click at [530, 159] on div "8" at bounding box center [528, 161] width 9 height 9
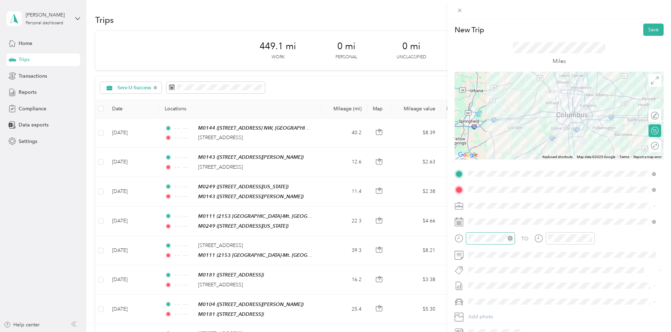
click at [510, 237] on icon "close-circle" at bounding box center [510, 238] width 5 height 5
click at [591, 237] on icon "close-circle" at bounding box center [589, 238] width 5 height 5
click at [488, 313] on span "Ford Edge" at bounding box center [483, 314] width 24 height 6
click at [647, 29] on button "Save" at bounding box center [653, 30] width 20 height 12
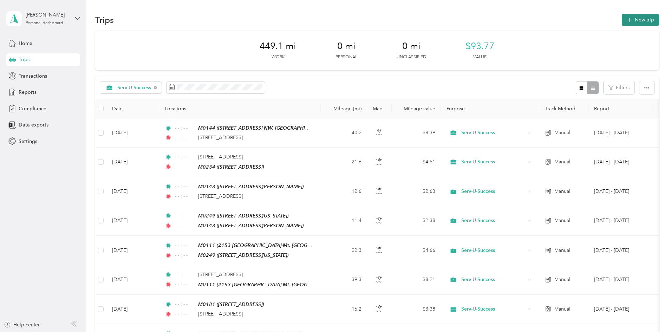
click at [622, 21] on button "New trip" at bounding box center [640, 20] width 37 height 12
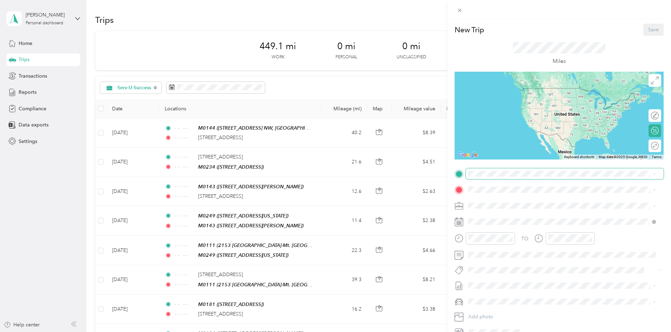
click at [499, 177] on span at bounding box center [565, 173] width 198 height 11
click at [509, 207] on div "TEAM M0234 [STREET_ADDRESS]" at bounding box center [504, 206] width 45 height 17
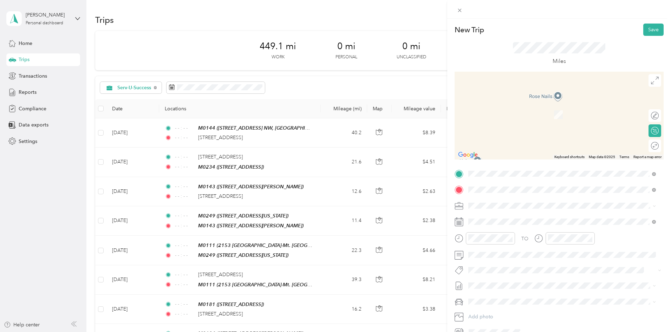
click at [502, 216] on button "TEAM" at bounding box center [493, 218] width 22 height 9
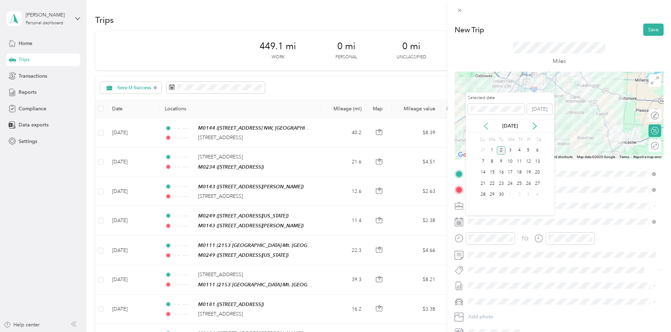
click at [487, 128] on icon at bounding box center [485, 126] width 7 height 7
click at [528, 160] on div "8" at bounding box center [528, 161] width 9 height 9
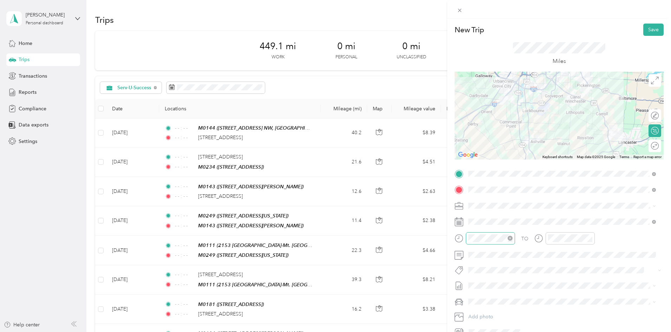
click at [510, 238] on icon "close-circle" at bounding box center [510, 238] width 5 height 5
drag, startPoint x: 589, startPoint y: 240, endPoint x: 577, endPoint y: 243, distance: 12.6
click at [589, 239] on icon "close-circle" at bounding box center [589, 238] width 5 height 5
click at [485, 311] on span "Ford Edge" at bounding box center [483, 314] width 24 height 6
click at [646, 30] on button "Save" at bounding box center [653, 30] width 20 height 12
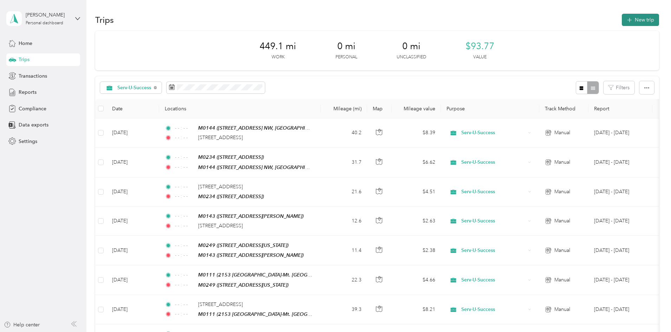
click at [622, 18] on button "New trip" at bounding box center [640, 20] width 37 height 12
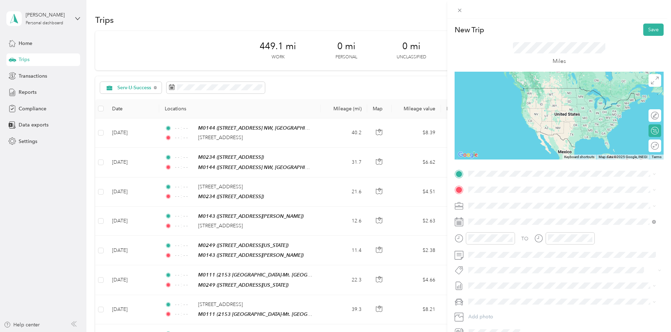
click at [510, 204] on div "TEAM M0144" at bounding box center [568, 201] width 172 height 9
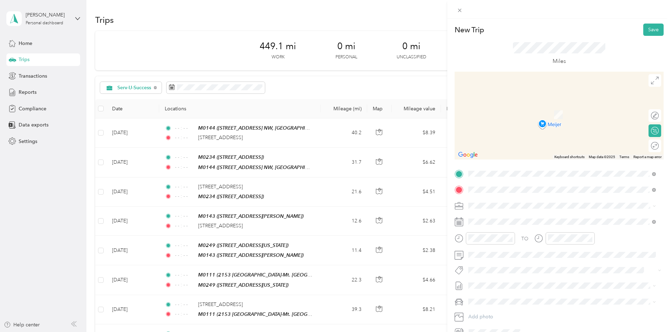
click at [507, 223] on span "[STREET_ADDRESS], Bowling Green, [GEOGRAPHIC_DATA], [GEOGRAPHIC_DATA]" at bounding box center [550, 228] width 136 height 13
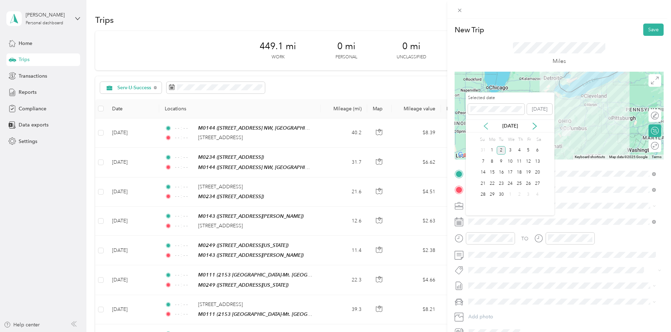
click at [484, 127] on icon at bounding box center [485, 126] width 7 height 7
click at [526, 161] on div "8" at bounding box center [528, 161] width 9 height 9
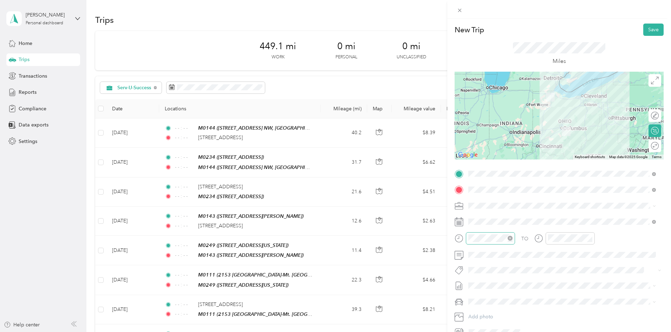
click at [514, 237] on div at bounding box center [490, 238] width 49 height 12
click at [508, 239] on icon "close-circle" at bounding box center [510, 238] width 5 height 5
click at [589, 237] on icon "close-circle" at bounding box center [589, 238] width 5 height 5
click at [491, 311] on div "Ford Edge" at bounding box center [562, 313] width 183 height 7
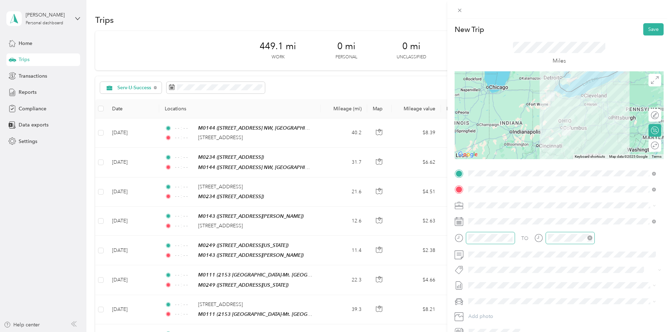
scroll to position [0, 0]
click at [650, 30] on button "Save" at bounding box center [653, 30] width 20 height 12
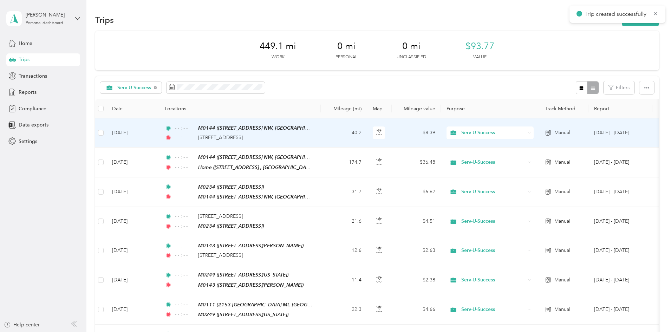
click at [159, 128] on td "[DATE]" at bounding box center [132, 132] width 53 height 29
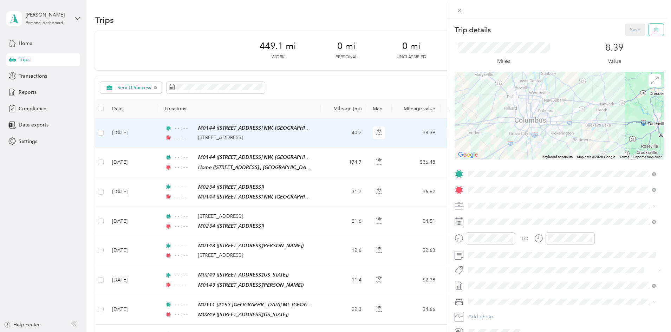
click at [654, 30] on icon "button" at bounding box center [656, 29] width 5 height 5
click at [631, 39] on button "Yes" at bounding box center [631, 38] width 14 height 11
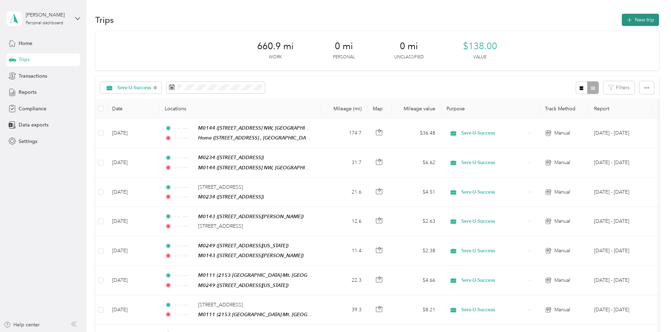
click at [622, 20] on button "New trip" at bounding box center [640, 20] width 37 height 12
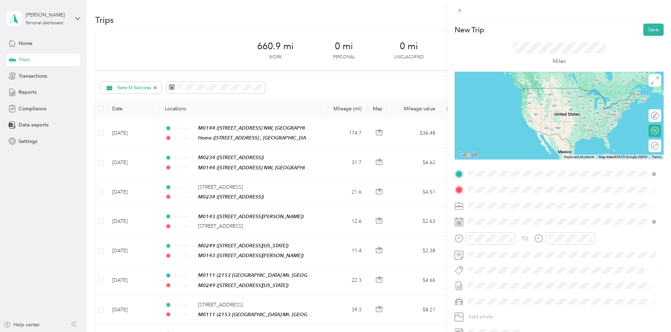
click at [516, 208] on span "[STREET_ADDRESS], Bowling Green, [GEOGRAPHIC_DATA], [GEOGRAPHIC_DATA]" at bounding box center [550, 213] width 136 height 13
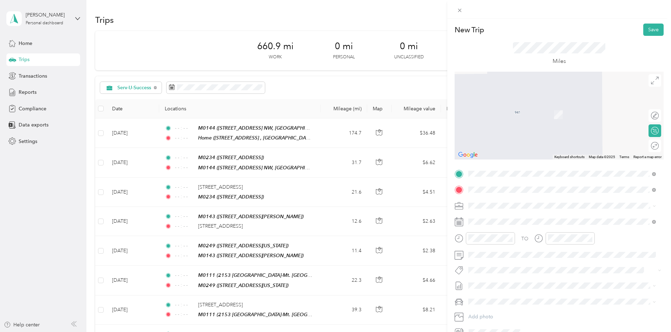
click at [491, 217] on span "TEAM" at bounding box center [493, 219] width 12 height 6
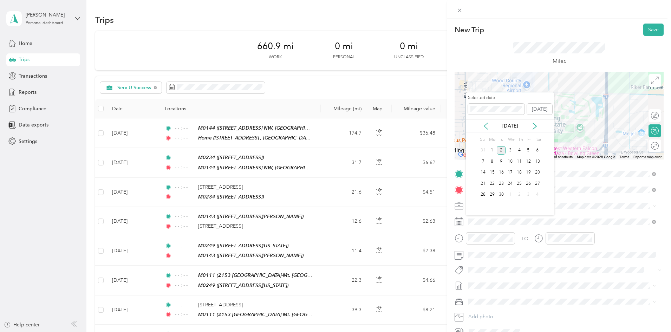
click at [484, 125] on icon at bounding box center [486, 126] width 4 height 6
click at [502, 183] on div "19" at bounding box center [501, 183] width 9 height 9
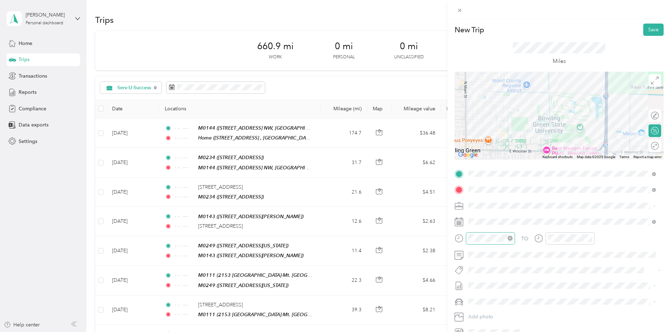
click at [509, 237] on icon "close-circle" at bounding box center [510, 238] width 5 height 5
click at [589, 236] on icon "close-circle" at bounding box center [589, 238] width 5 height 5
click at [496, 312] on div "Ford Edge" at bounding box center [562, 312] width 183 height 7
drag, startPoint x: 652, startPoint y: 30, endPoint x: 627, endPoint y: 39, distance: 26.8
click at [652, 30] on button "Save" at bounding box center [653, 30] width 20 height 12
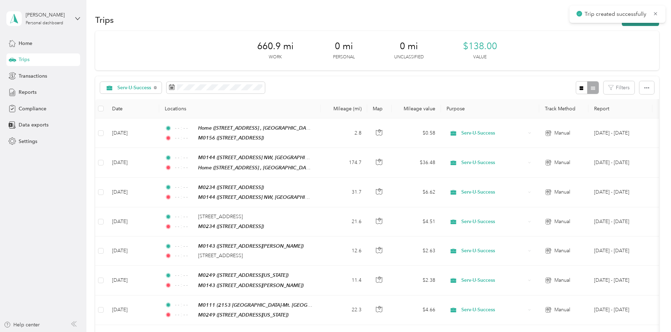
click at [622, 24] on button "New trip" at bounding box center [640, 20] width 37 height 12
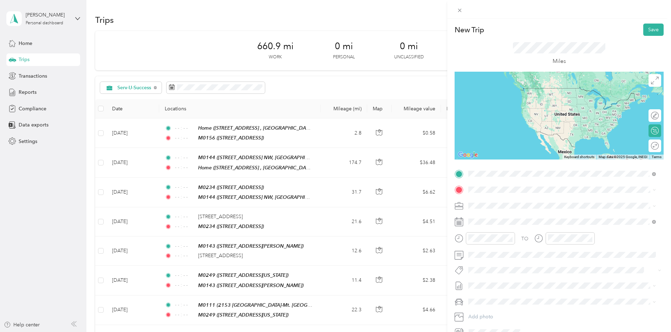
click at [509, 209] on span "[STREET_ADDRESS]" at bounding box center [504, 212] width 45 height 6
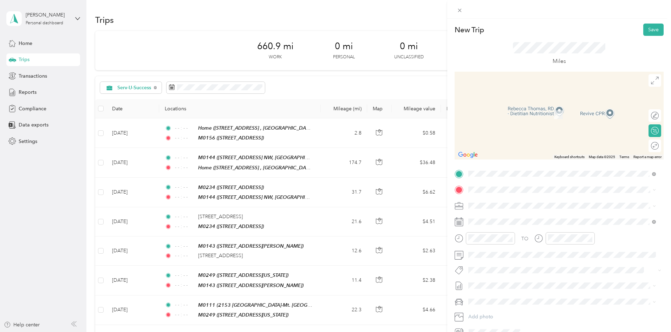
click at [520, 224] on span "[STREET_ADDRESS], Bowling Green, [GEOGRAPHIC_DATA], [GEOGRAPHIC_DATA]" at bounding box center [550, 228] width 136 height 13
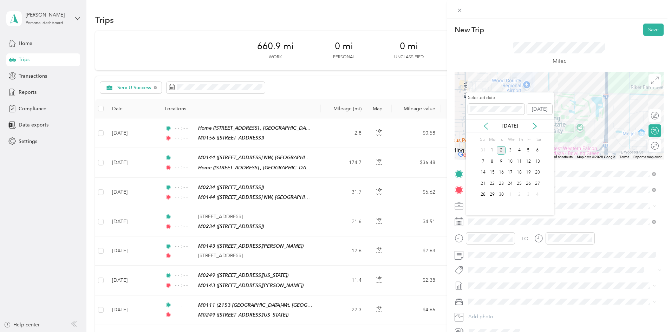
click at [485, 123] on icon at bounding box center [485, 126] width 7 height 7
click at [500, 183] on div "19" at bounding box center [501, 183] width 9 height 9
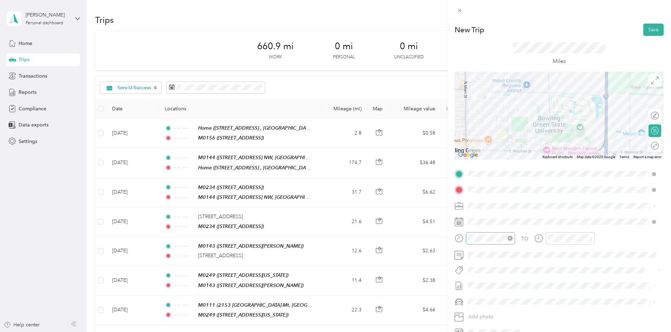
click at [508, 239] on icon "close-circle" at bounding box center [510, 238] width 5 height 5
click at [589, 238] on icon "close-circle" at bounding box center [589, 238] width 5 height 5
click at [490, 312] on span "Ford Edge" at bounding box center [483, 314] width 24 height 6
click at [650, 29] on button "Save" at bounding box center [653, 30] width 20 height 12
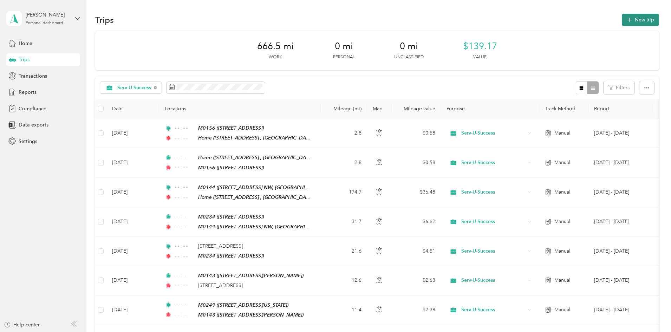
click at [622, 20] on button "New trip" at bounding box center [640, 20] width 37 height 12
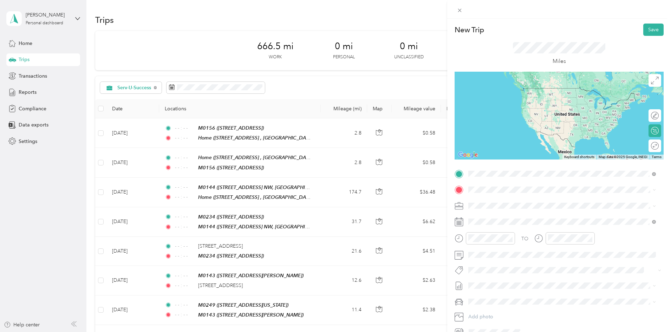
click at [501, 209] on span "[STREET_ADDRESS], Bowling Green, [GEOGRAPHIC_DATA], [GEOGRAPHIC_DATA]" at bounding box center [550, 213] width 136 height 13
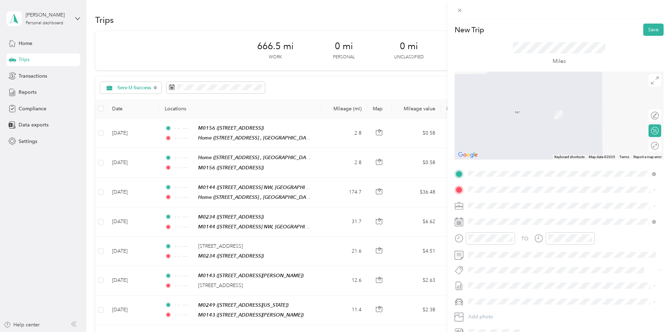
click at [505, 219] on div "TEAM M0189" at bounding box center [524, 218] width 84 height 9
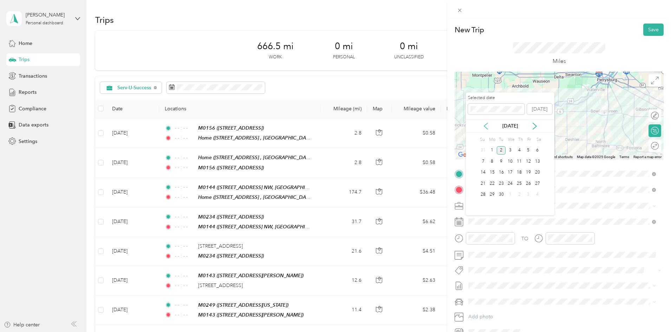
click at [483, 124] on icon at bounding box center [485, 126] width 7 height 7
click at [511, 185] on div "20" at bounding box center [509, 183] width 9 height 9
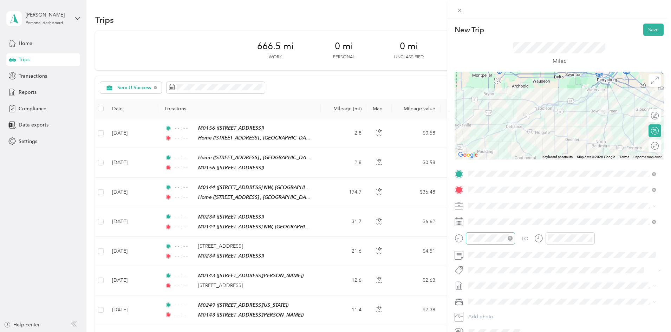
click at [509, 237] on icon "close-circle" at bounding box center [510, 238] width 5 height 5
click at [589, 238] on icon "close-circle" at bounding box center [589, 238] width 5 height 5
drag, startPoint x: 497, startPoint y: 312, endPoint x: 501, endPoint y: 309, distance: 5.2
click at [497, 312] on div "Ford Edge" at bounding box center [562, 313] width 183 height 7
click at [651, 24] on button "Save" at bounding box center [653, 30] width 20 height 12
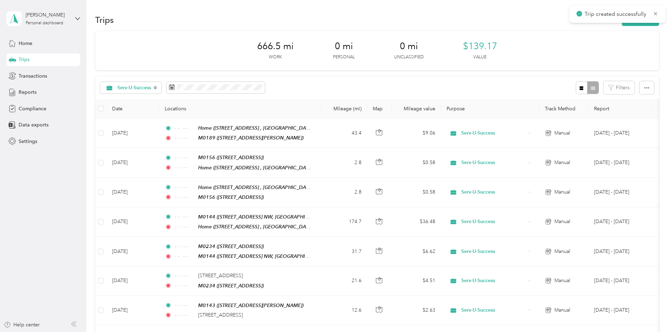
click at [596, 22] on div "Trip created successfully" at bounding box center [617, 14] width 96 height 17
click at [622, 24] on button "New trip" at bounding box center [640, 20] width 37 height 12
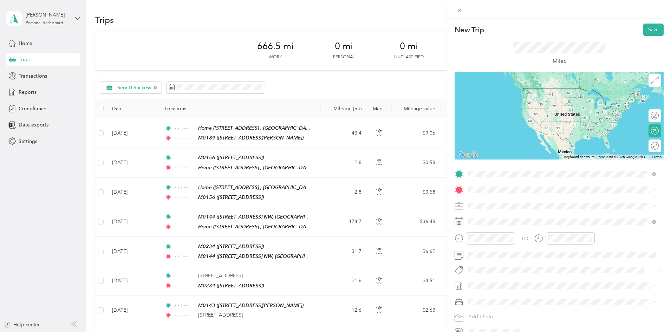
drag, startPoint x: 509, startPoint y: 202, endPoint x: 509, endPoint y: 195, distance: 7.0
click at [509, 201] on strong "M0189" at bounding box center [514, 203] width 17 height 6
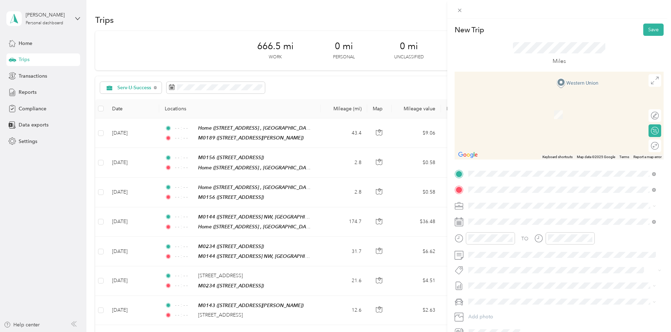
click at [498, 218] on span "TEAM" at bounding box center [493, 219] width 12 height 6
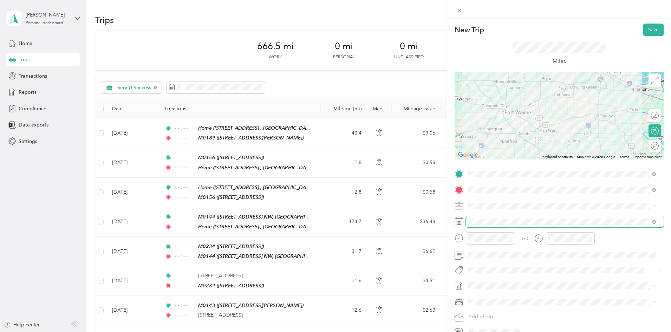
click at [487, 216] on span at bounding box center [565, 221] width 198 height 11
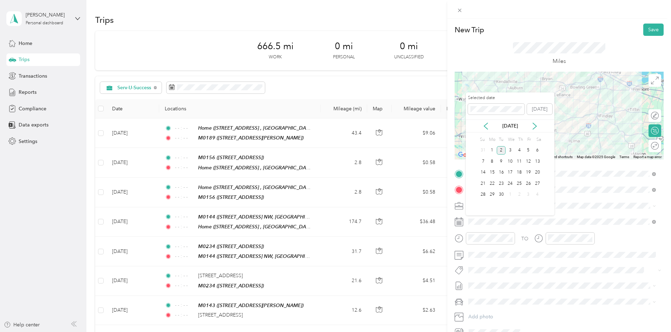
drag, startPoint x: 488, startPoint y: 128, endPoint x: 488, endPoint y: 137, distance: 9.5
click at [488, 128] on icon at bounding box center [485, 126] width 7 height 7
click at [509, 181] on div "20" at bounding box center [509, 183] width 9 height 9
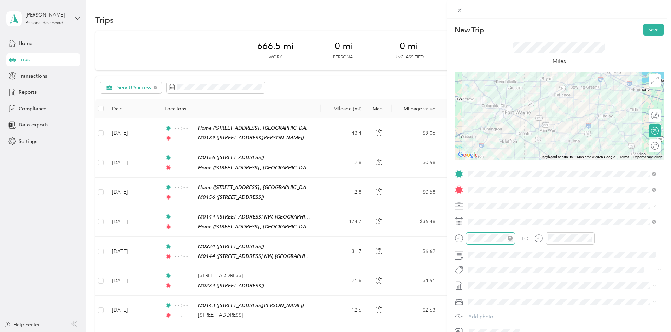
click at [508, 238] on icon "close-circle" at bounding box center [510, 238] width 5 height 5
click at [590, 238] on icon "close-circle" at bounding box center [589, 238] width 5 height 5
click at [493, 313] on span "Ford Edge" at bounding box center [483, 314] width 24 height 6
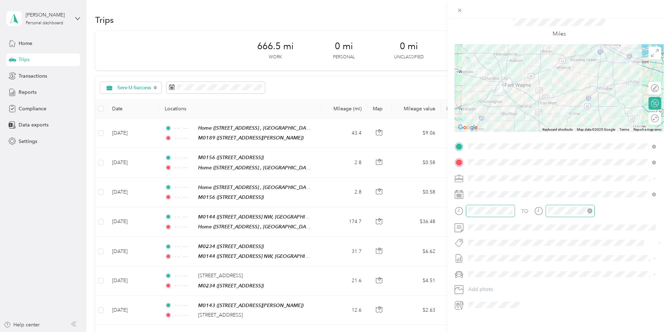
scroll to position [2, 0]
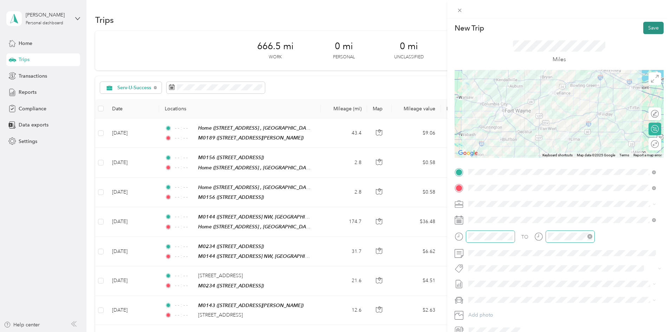
click at [643, 33] on button "Save" at bounding box center [653, 28] width 20 height 12
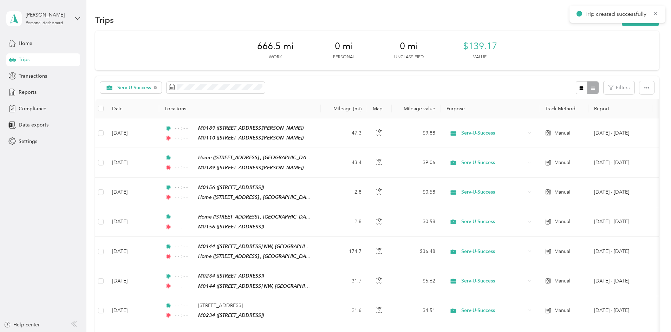
click at [596, 22] on div "Trip created successfully" at bounding box center [617, 14] width 96 height 17
click at [622, 24] on button "New trip" at bounding box center [640, 20] width 37 height 12
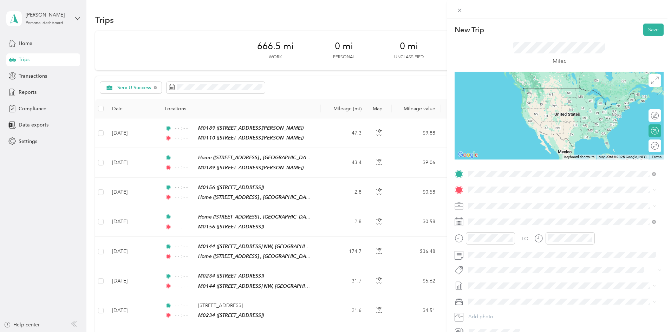
drag, startPoint x: 506, startPoint y: 213, endPoint x: 496, endPoint y: 193, distance: 22.6
click at [506, 213] on span "[STREET_ADDRESS][PERSON_NAME]" at bounding box center [524, 212] width 84 height 6
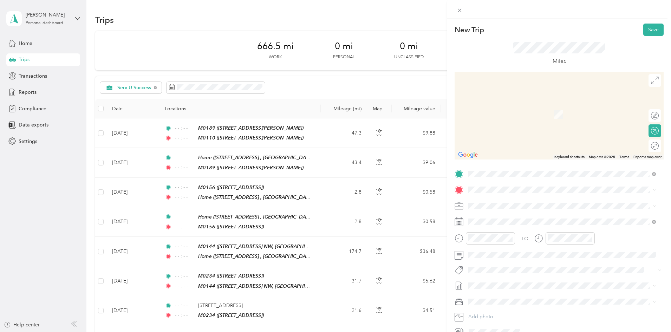
click at [494, 186] on span at bounding box center [565, 189] width 198 height 11
click at [499, 224] on span "[STREET_ADDRESS], Bowling Green, [GEOGRAPHIC_DATA], [GEOGRAPHIC_DATA]" at bounding box center [550, 228] width 136 height 13
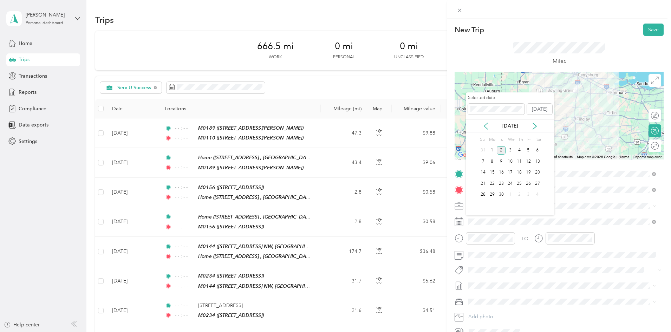
click at [485, 123] on icon at bounding box center [485, 126] width 7 height 7
click at [509, 182] on div "20" at bounding box center [509, 183] width 9 height 9
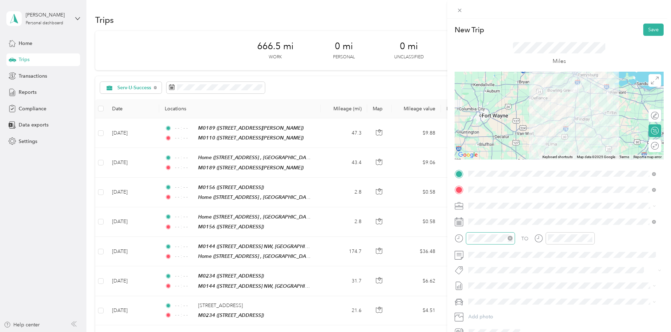
click at [512, 238] on icon "close-circle" at bounding box center [510, 238] width 5 height 5
click at [591, 236] on icon "close-circle" at bounding box center [589, 238] width 5 height 5
click at [491, 311] on div "Ford Edge" at bounding box center [562, 313] width 183 height 7
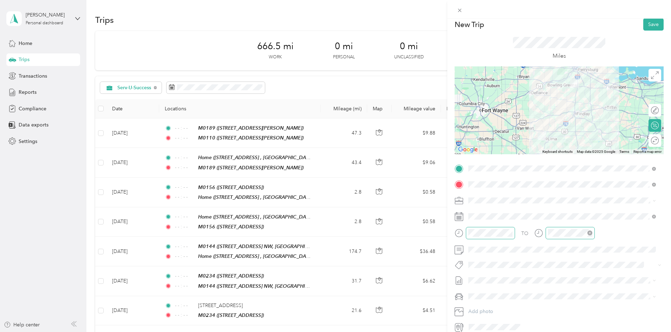
scroll to position [0, 0]
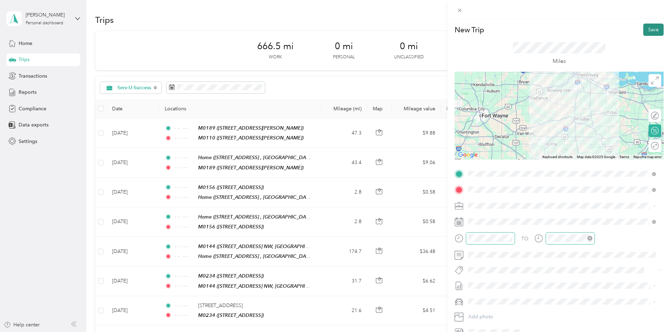
click at [653, 27] on button "Save" at bounding box center [653, 30] width 20 height 12
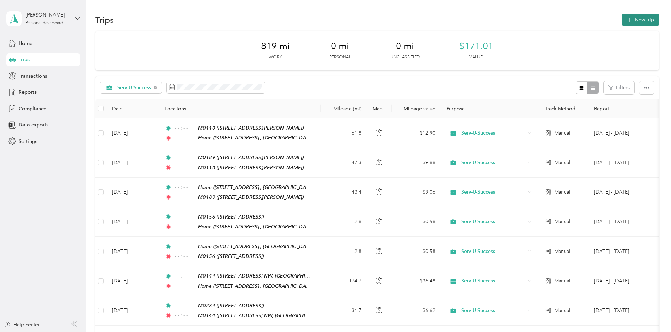
click at [622, 21] on button "New trip" at bounding box center [640, 20] width 37 height 12
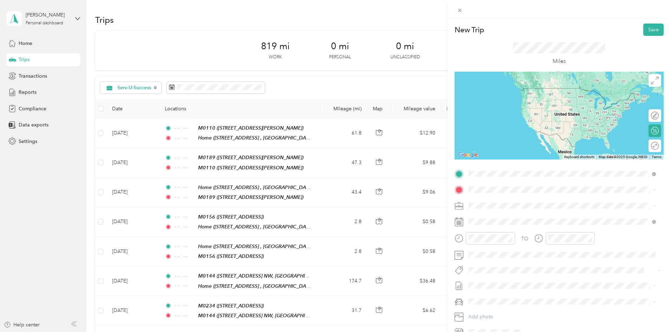
click at [508, 215] on span "[STREET_ADDRESS], Bowling Green, [GEOGRAPHIC_DATA], [GEOGRAPHIC_DATA]" at bounding box center [550, 213] width 136 height 13
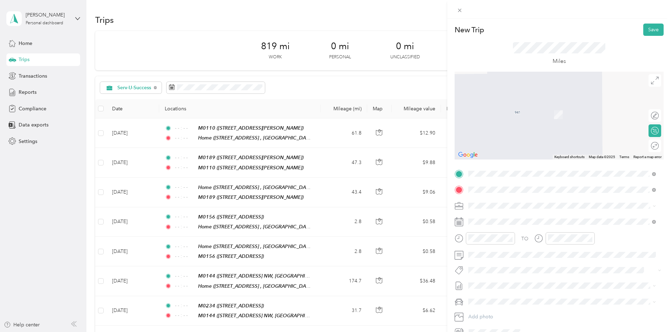
click at [511, 219] on div "TEAM M0115" at bounding box center [524, 218] width 84 height 9
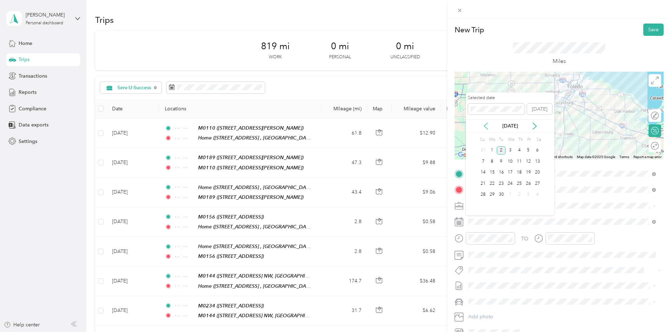
click at [487, 124] on icon at bounding box center [486, 126] width 4 height 6
click at [524, 183] on div "22" at bounding box center [528, 183] width 9 height 9
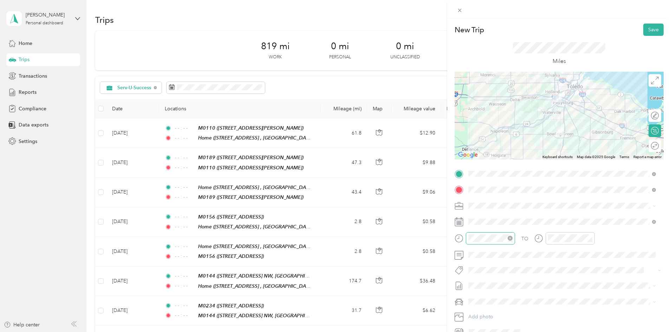
click at [511, 236] on icon "close-circle" at bounding box center [510, 238] width 5 height 5
click at [589, 239] on icon "close-circle" at bounding box center [589, 238] width 5 height 5
click at [489, 310] on div "Ford Edge" at bounding box center [562, 313] width 183 height 7
click at [646, 32] on button "Save" at bounding box center [653, 30] width 20 height 12
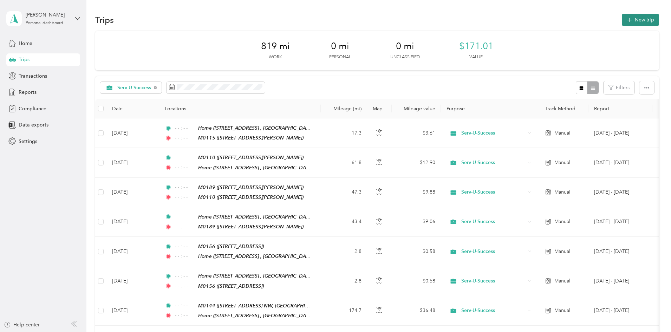
click at [625, 20] on icon "button" at bounding box center [629, 20] width 8 height 8
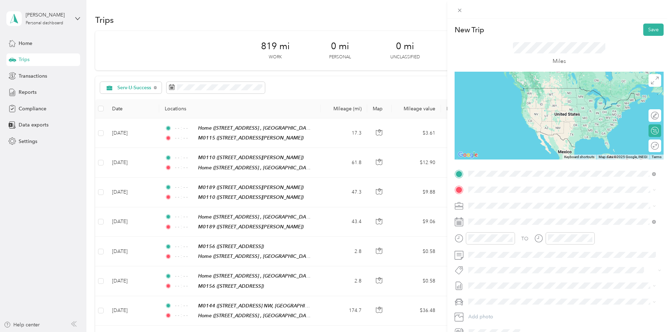
click at [497, 207] on div "TEAM M0115 [STREET_ADDRESS][PERSON_NAME]" at bounding box center [524, 206] width 84 height 17
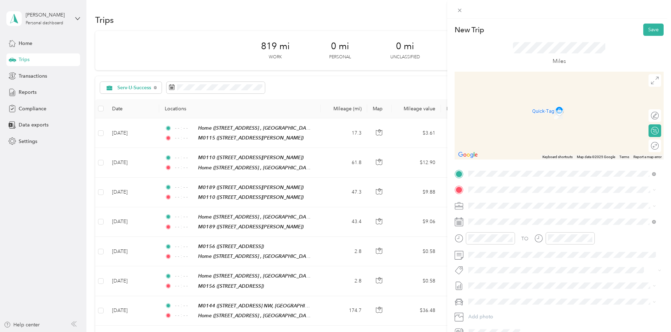
click at [504, 218] on div "TEAM M0045" at bounding box center [504, 218] width 45 height 9
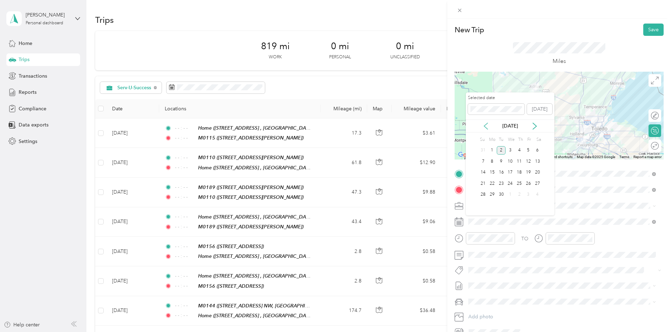
click at [486, 126] on icon at bounding box center [485, 126] width 7 height 7
click at [526, 183] on div "22" at bounding box center [528, 183] width 9 height 9
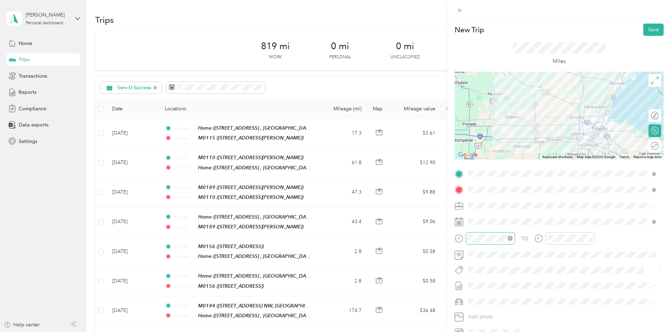
click at [509, 238] on icon "close-circle" at bounding box center [510, 238] width 5 height 5
click at [590, 237] on icon "close-circle" at bounding box center [589, 238] width 5 height 5
click at [482, 311] on span "Ford Edge" at bounding box center [483, 314] width 24 height 6
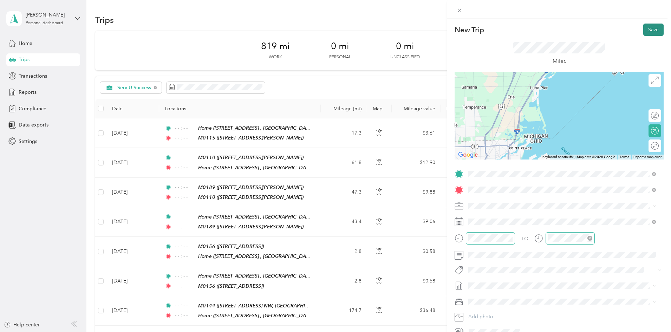
drag, startPoint x: 644, startPoint y: 26, endPoint x: 642, endPoint y: 30, distance: 4.7
click at [644, 26] on button "Save" at bounding box center [653, 30] width 20 height 12
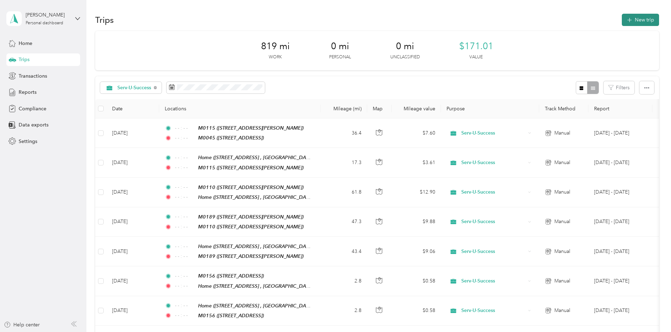
click at [622, 17] on button "New trip" at bounding box center [640, 20] width 37 height 12
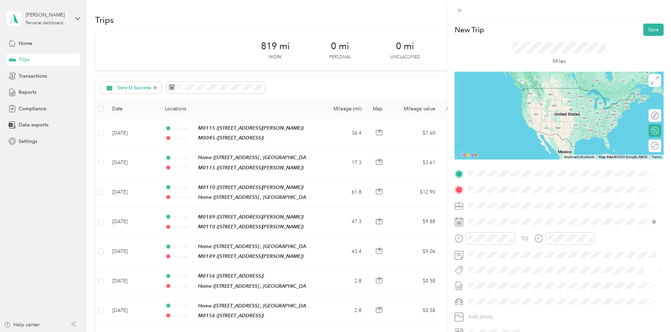
click at [515, 210] on span "[STREET_ADDRESS]" at bounding box center [504, 211] width 45 height 6
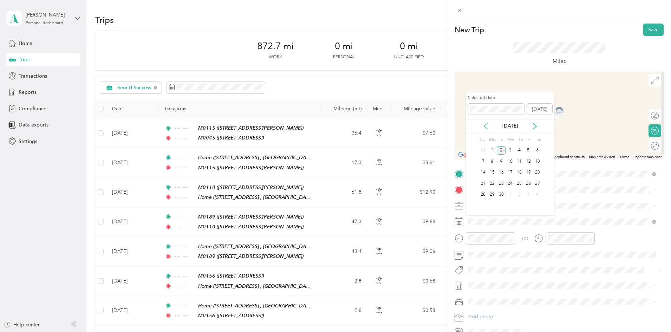
click at [483, 126] on icon at bounding box center [485, 126] width 7 height 7
click at [528, 184] on div "22" at bounding box center [528, 183] width 9 height 9
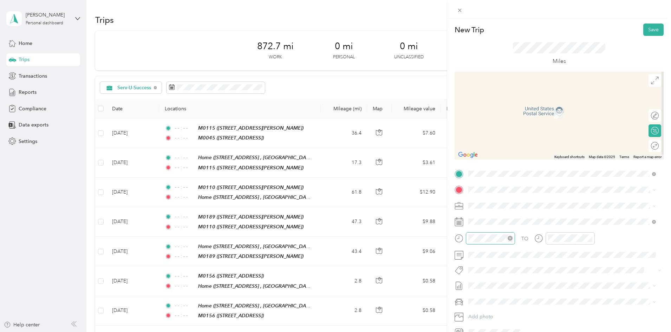
click at [510, 238] on icon "close-circle" at bounding box center [510, 238] width 5 height 5
click at [590, 239] on icon "close-circle" at bounding box center [589, 238] width 5 height 5
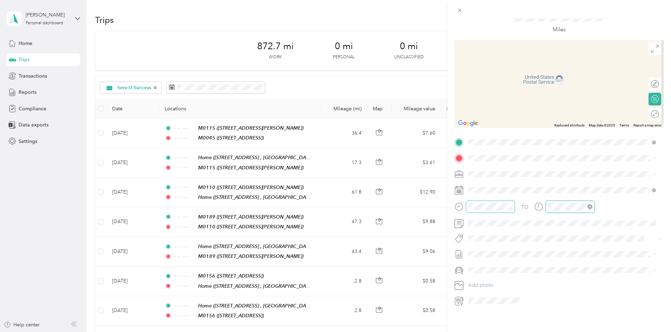
scroll to position [37, 0]
click at [492, 276] on span "Ford Edge" at bounding box center [483, 277] width 24 height 6
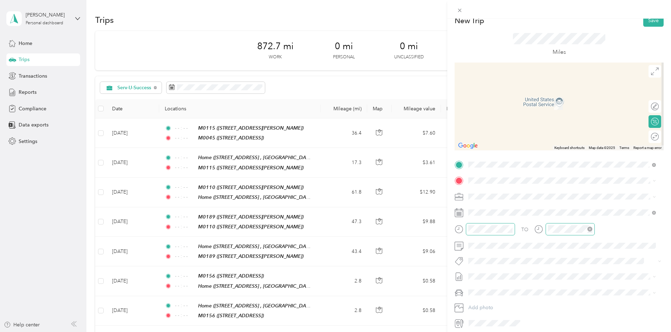
scroll to position [0, 0]
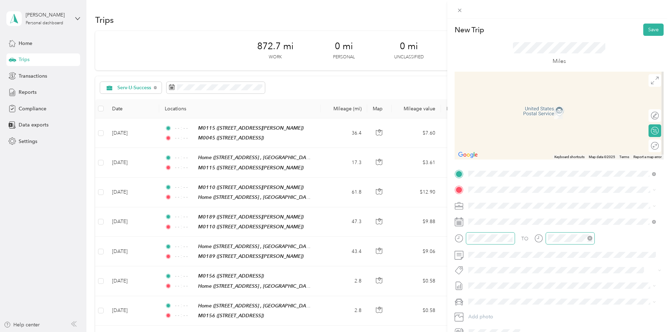
click at [512, 214] on span "[STREET_ADDRESS][PERSON_NAME][PERSON_NAME][US_STATE]" at bounding box center [556, 212] width 148 height 6
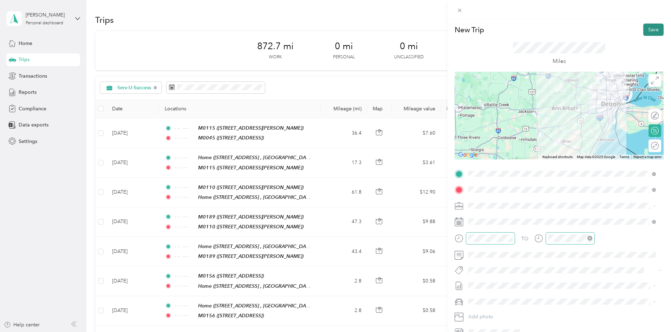
click at [653, 25] on button "Save" at bounding box center [653, 30] width 20 height 12
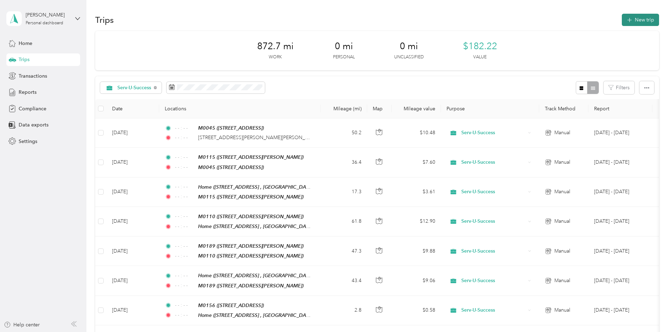
click at [622, 23] on button "New trip" at bounding box center [640, 20] width 37 height 12
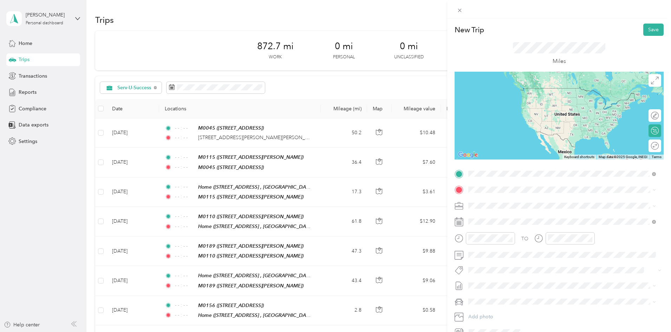
click at [503, 199] on span "[STREET_ADDRESS][PERSON_NAME][PERSON_NAME][US_STATE]" at bounding box center [556, 199] width 148 height 6
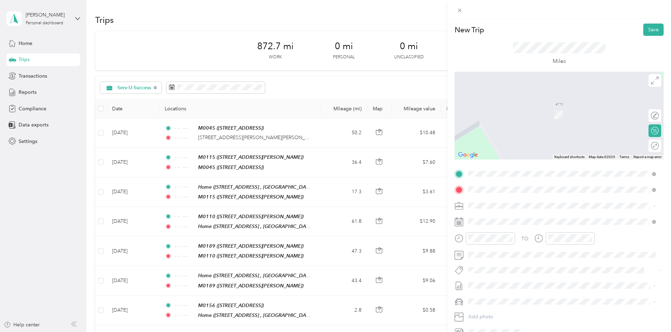
click at [497, 231] on span "[STREET_ADDRESS], Bowling Green, [GEOGRAPHIC_DATA], [GEOGRAPHIC_DATA]" at bounding box center [550, 228] width 136 height 13
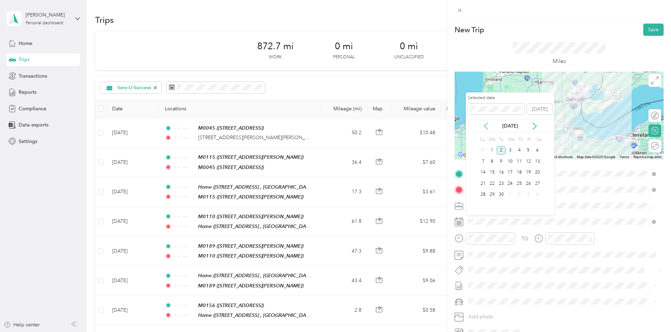
click at [484, 126] on icon at bounding box center [486, 126] width 4 height 6
click at [529, 184] on div "22" at bounding box center [528, 183] width 9 height 9
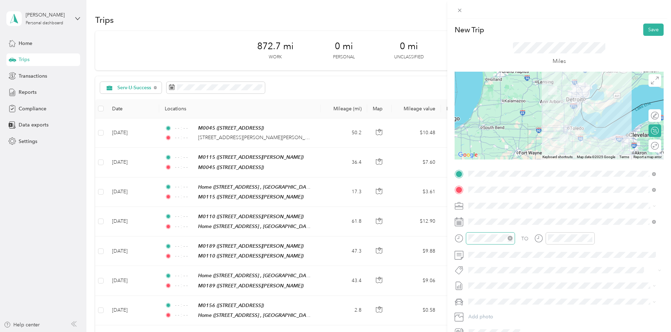
click at [508, 239] on icon "close-circle" at bounding box center [510, 238] width 5 height 5
click at [589, 239] on icon "close-circle" at bounding box center [589, 238] width 5 height 5
click at [492, 312] on span "Ford Edge" at bounding box center [483, 314] width 24 height 6
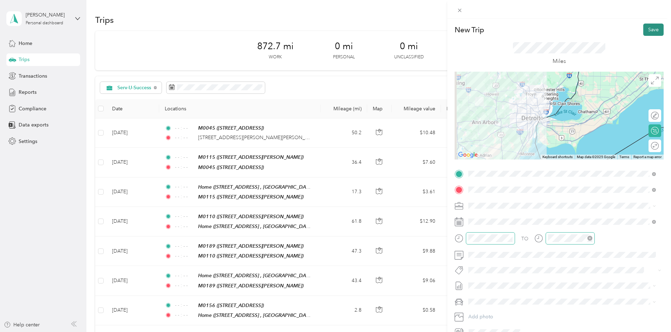
click at [645, 30] on button "Save" at bounding box center [653, 30] width 20 height 12
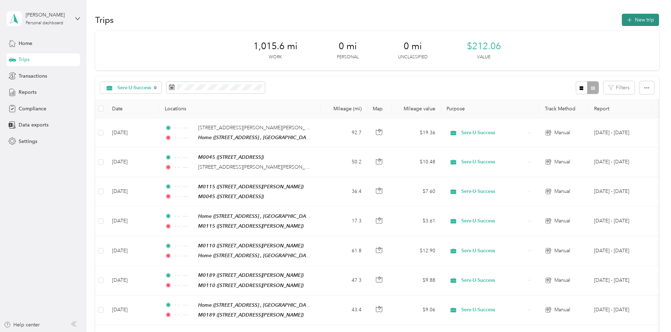
click at [622, 22] on button "New trip" at bounding box center [640, 20] width 37 height 12
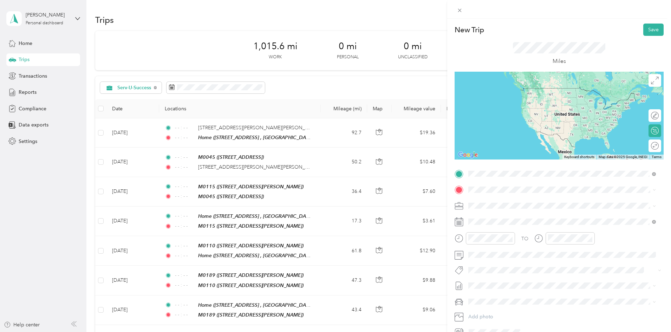
click at [507, 211] on div "Home [STREET_ADDRESS], Bowling Green, [GEOGRAPHIC_DATA], [GEOGRAPHIC_DATA]" at bounding box center [568, 209] width 172 height 22
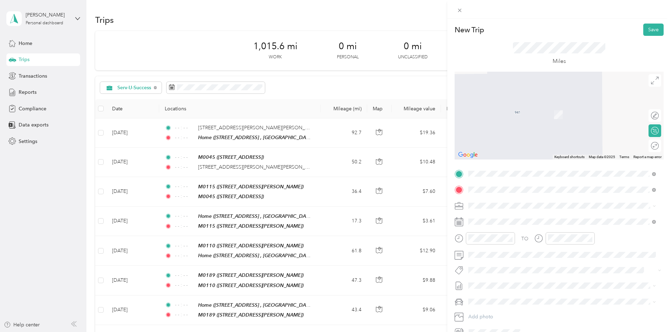
click at [511, 218] on strong "M0234" at bounding box center [514, 219] width 17 height 6
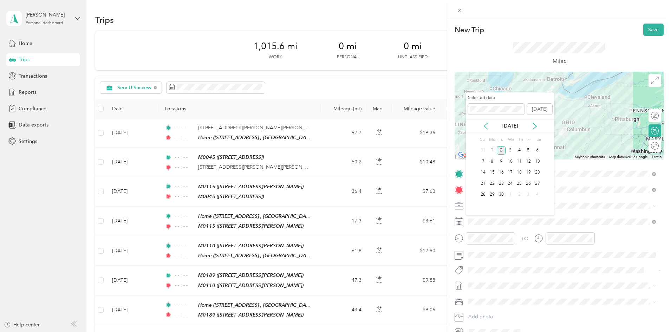
click at [486, 125] on icon at bounding box center [485, 126] width 7 height 7
click at [502, 196] on div "26" at bounding box center [501, 194] width 9 height 9
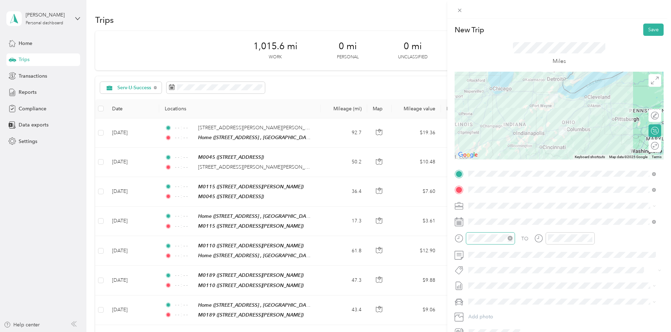
click at [511, 238] on icon "close-circle" at bounding box center [510, 238] width 5 height 5
click at [591, 239] on icon "close-circle" at bounding box center [589, 238] width 5 height 5
click at [491, 311] on span "Ford Edge" at bounding box center [483, 313] width 24 height 6
click at [650, 30] on button "Save" at bounding box center [653, 30] width 20 height 12
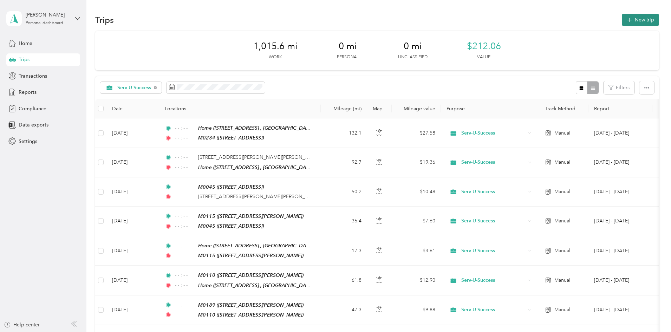
click at [622, 22] on button "New trip" at bounding box center [640, 20] width 37 height 12
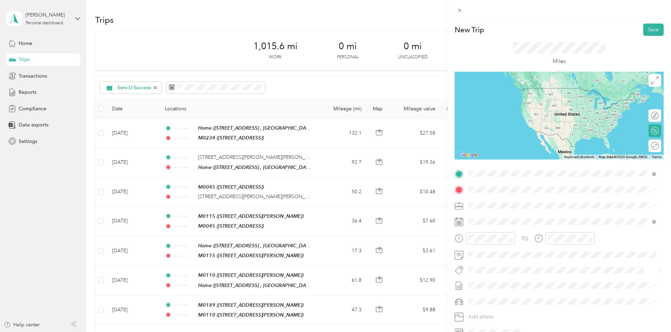
click at [526, 202] on div "TEAM M0234" at bounding box center [504, 202] width 45 height 9
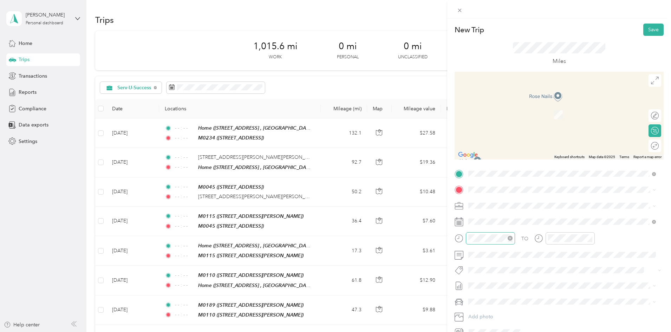
click at [509, 239] on icon "close-circle" at bounding box center [510, 238] width 5 height 5
click at [589, 236] on icon "close-circle" at bounding box center [589, 238] width 5 height 5
click at [493, 311] on span "Ford Edge" at bounding box center [483, 314] width 24 height 6
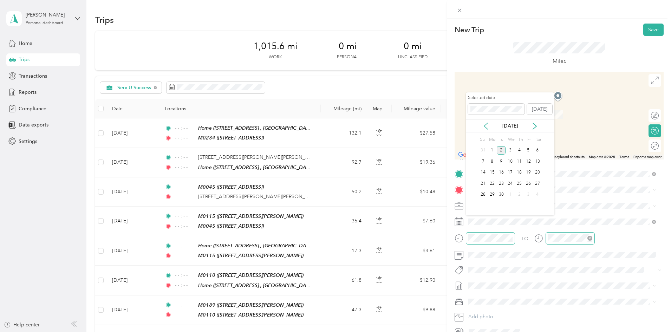
click at [489, 124] on icon at bounding box center [485, 126] width 7 height 7
click at [502, 194] on div "26" at bounding box center [501, 194] width 9 height 9
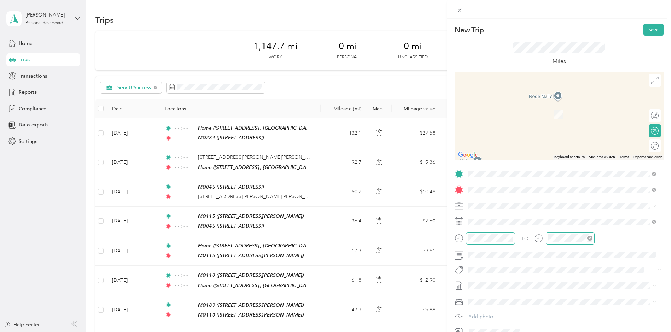
click at [505, 218] on span "[STREET_ADDRESS][US_STATE]" at bounding box center [517, 215] width 70 height 6
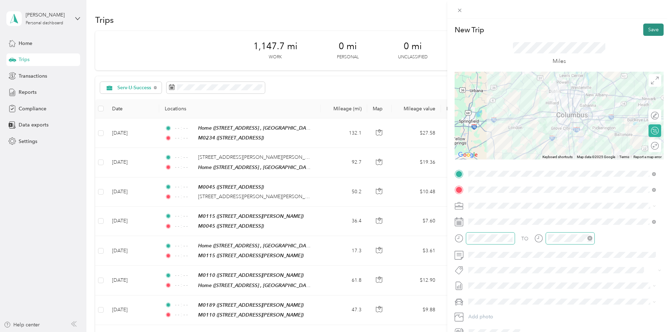
click at [650, 32] on button "Save" at bounding box center [653, 30] width 20 height 12
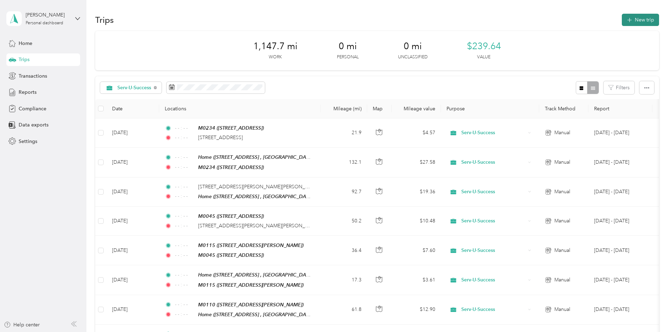
click at [622, 18] on button "New trip" at bounding box center [640, 20] width 37 height 12
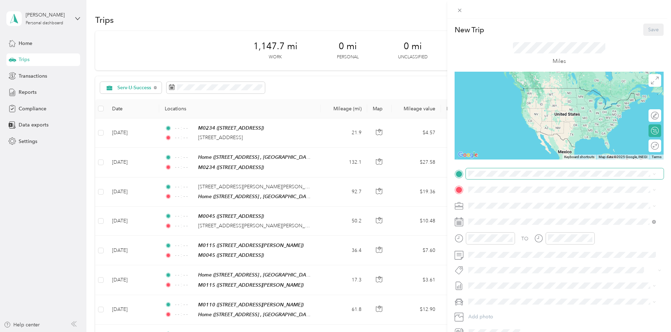
click at [477, 177] on span at bounding box center [565, 173] width 198 height 11
click at [502, 202] on span "[STREET_ADDRESS][US_STATE]" at bounding box center [517, 199] width 70 height 6
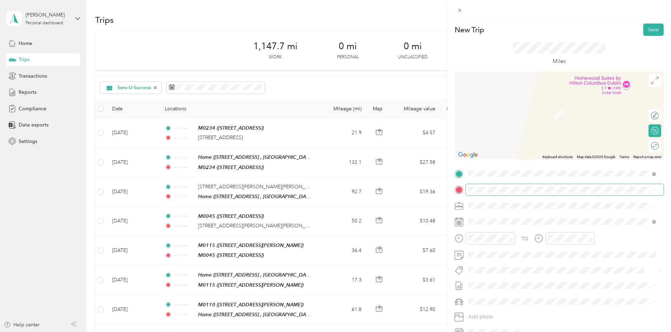
click at [496, 185] on span at bounding box center [565, 189] width 198 height 11
click at [508, 224] on div "TEAM M0249 [STREET_ADDRESS][US_STATE]" at bounding box center [517, 222] width 70 height 17
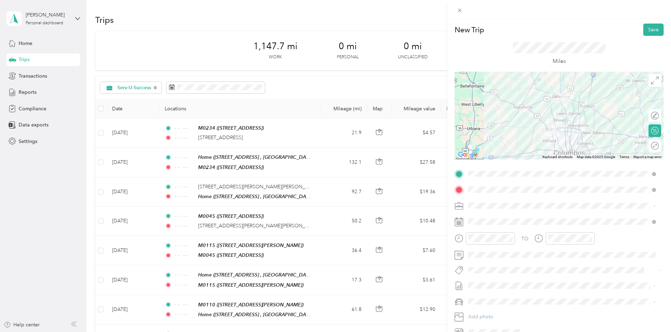
click at [500, 227] on div "TO Add photo" at bounding box center [559, 253] width 209 height 170
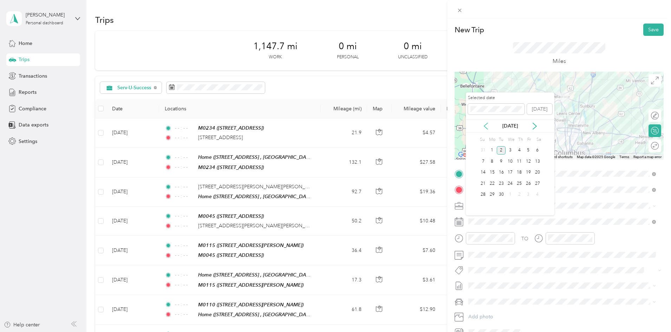
click at [485, 128] on icon at bounding box center [485, 126] width 7 height 7
click at [509, 195] on div "27" at bounding box center [509, 194] width 9 height 9
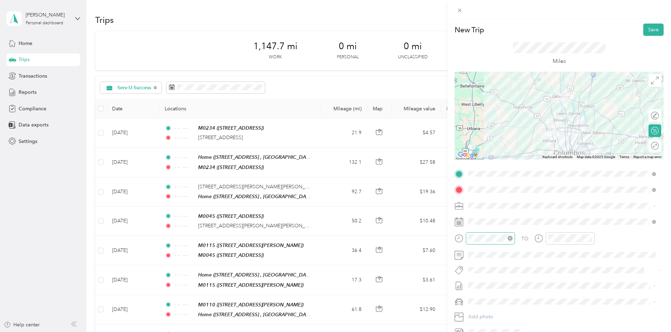
click at [508, 240] on icon "close-circle" at bounding box center [510, 238] width 5 height 5
click at [590, 237] on icon "close-circle" at bounding box center [589, 238] width 5 height 5
click at [488, 313] on span "Ford Edge" at bounding box center [483, 314] width 24 height 6
click at [648, 32] on button "Save" at bounding box center [653, 30] width 20 height 12
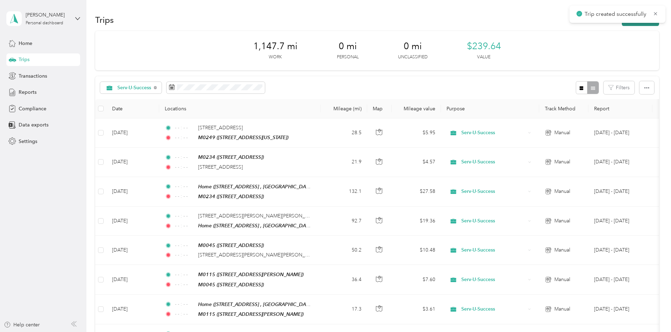
click at [622, 24] on button "New trip" at bounding box center [640, 20] width 37 height 12
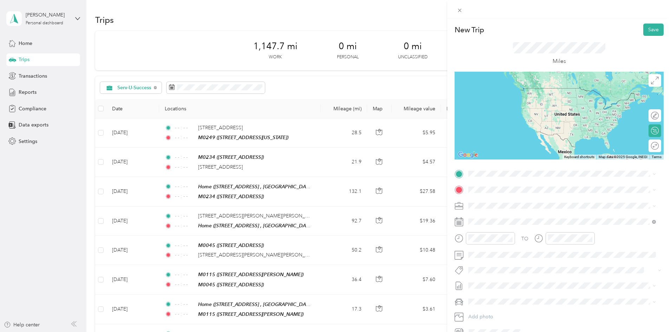
click at [506, 200] on strong "M0249" at bounding box center [514, 201] width 17 height 6
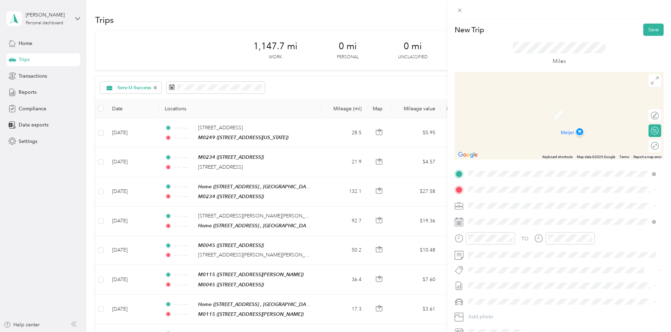
click at [514, 213] on span "[STREET_ADDRESS][US_STATE]" at bounding box center [517, 214] width 70 height 6
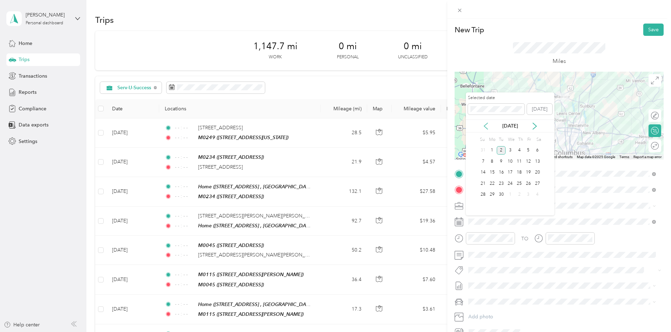
click at [484, 124] on icon at bounding box center [485, 126] width 7 height 7
click at [508, 193] on div "27" at bounding box center [509, 194] width 9 height 9
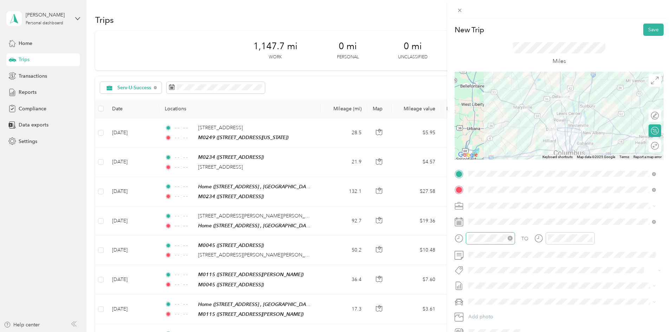
click at [510, 236] on icon "close-circle" at bounding box center [510, 238] width 5 height 5
click at [590, 237] on icon "close-circle" at bounding box center [589, 238] width 5 height 5
click at [494, 311] on span "Ford Edge" at bounding box center [483, 314] width 24 height 6
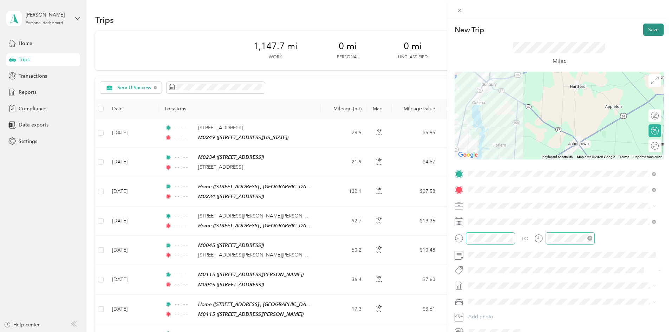
click at [652, 28] on button "Save" at bounding box center [653, 30] width 20 height 12
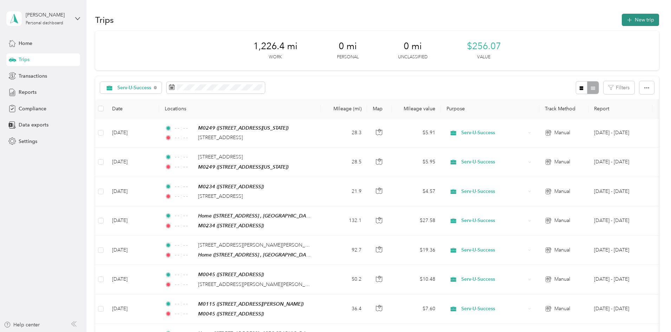
click at [622, 19] on button "New trip" at bounding box center [640, 20] width 37 height 12
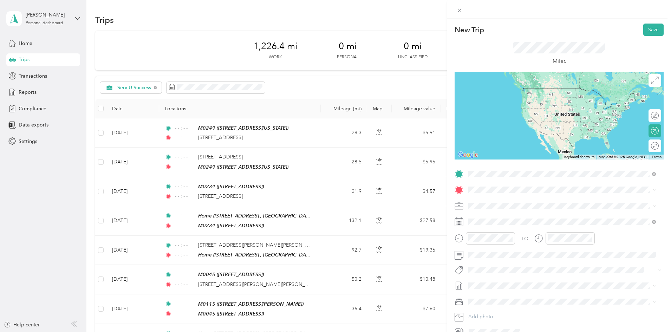
click at [500, 198] on span "[STREET_ADDRESS][US_STATE]" at bounding box center [517, 199] width 70 height 6
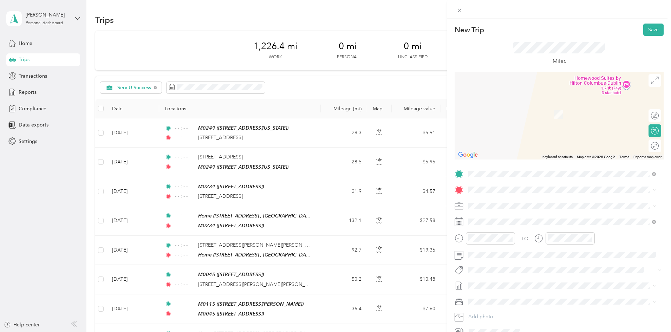
click at [504, 217] on div "TEAM M0114" at bounding box center [524, 218] width 84 height 9
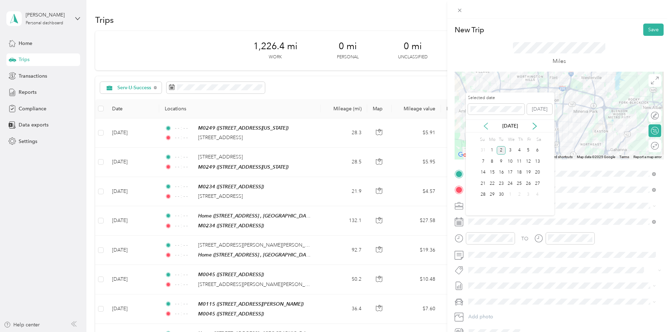
click at [485, 125] on icon at bounding box center [486, 126] width 4 height 6
click at [518, 194] on div "28" at bounding box center [519, 194] width 9 height 9
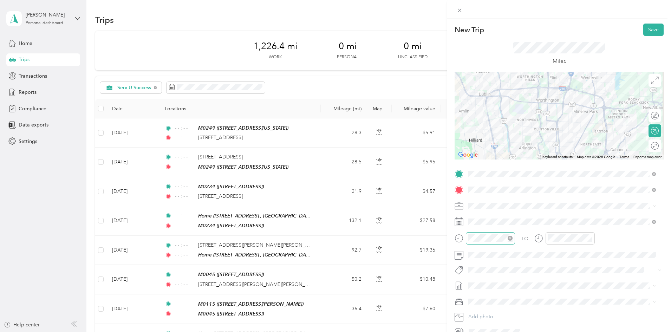
click at [510, 238] on icon "close-circle" at bounding box center [510, 238] width 5 height 5
click at [591, 237] on icon "close-circle" at bounding box center [589, 238] width 5 height 5
click at [481, 311] on span "Ford Edge" at bounding box center [483, 314] width 24 height 6
click at [643, 29] on button "Save" at bounding box center [653, 30] width 20 height 12
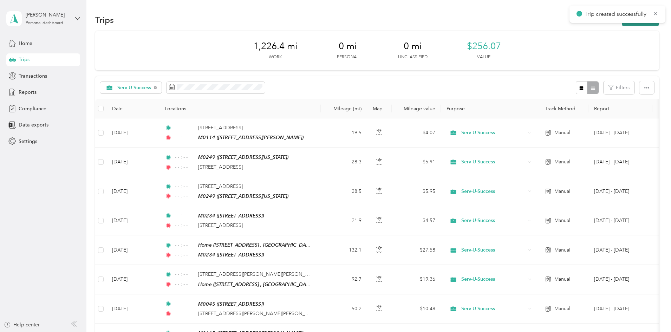
click at [622, 24] on button "New trip" at bounding box center [640, 20] width 37 height 12
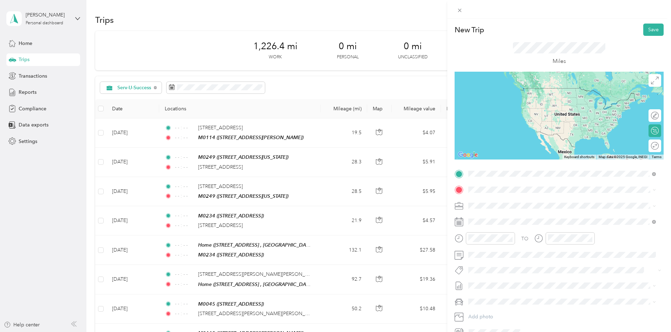
click at [516, 200] on strong "M0114" at bounding box center [514, 203] width 17 height 6
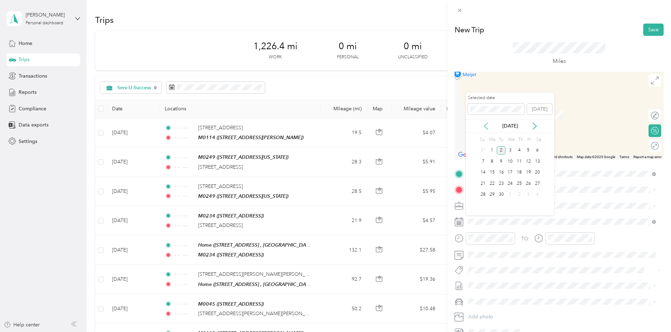
click at [486, 124] on icon at bounding box center [486, 126] width 4 height 6
click at [517, 195] on div "28" at bounding box center [519, 194] width 9 height 9
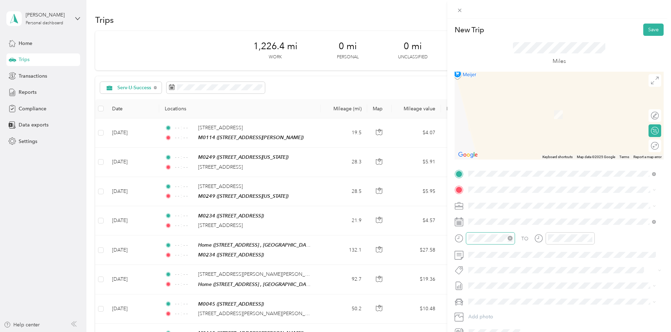
click at [511, 239] on icon "close-circle" at bounding box center [510, 238] width 5 height 5
click at [588, 237] on icon "close-circle" at bounding box center [589, 238] width 5 height 5
click at [499, 314] on div "Ford Edge" at bounding box center [562, 313] width 183 height 7
click at [507, 213] on span "[STREET_ADDRESS][US_STATE]" at bounding box center [517, 215] width 70 height 6
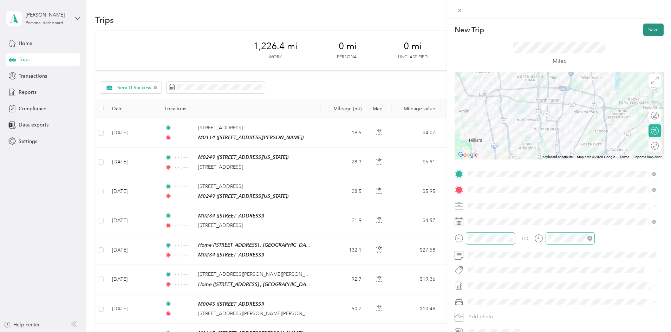
click at [648, 32] on button "Save" at bounding box center [653, 30] width 20 height 12
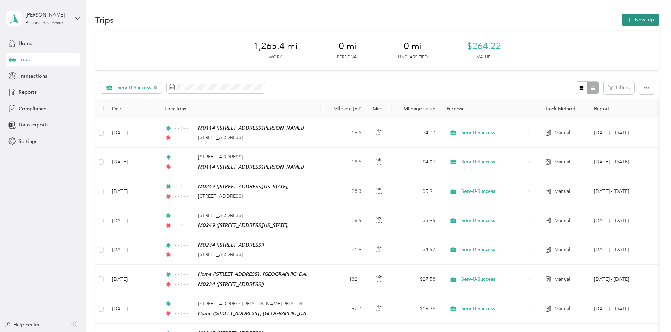
click at [622, 19] on button "New trip" at bounding box center [640, 20] width 37 height 12
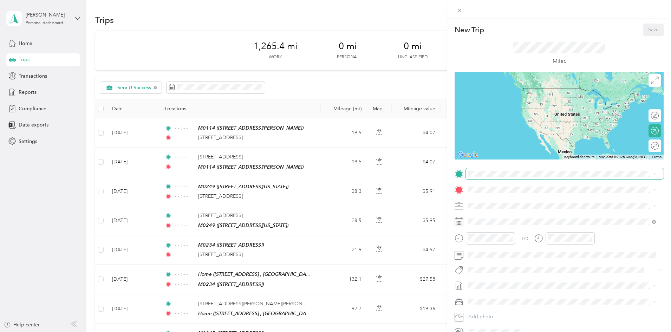
click at [495, 170] on span at bounding box center [565, 173] width 198 height 11
click at [504, 197] on span "[STREET_ADDRESS][US_STATE]" at bounding box center [517, 199] width 70 height 6
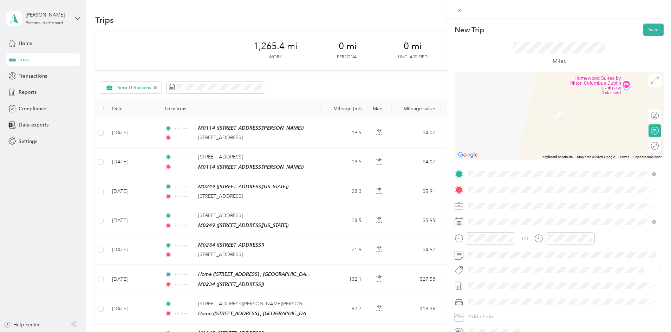
click at [501, 222] on div "TEAM M0058 [STREET_ADDRESS]" at bounding box center [504, 222] width 45 height 17
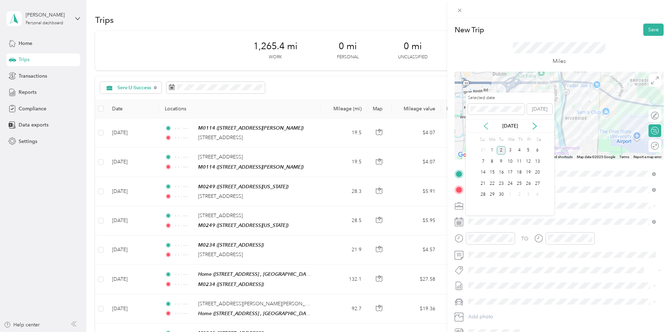
click at [488, 125] on icon at bounding box center [485, 126] width 7 height 7
click at [525, 194] on div "29" at bounding box center [528, 194] width 9 height 9
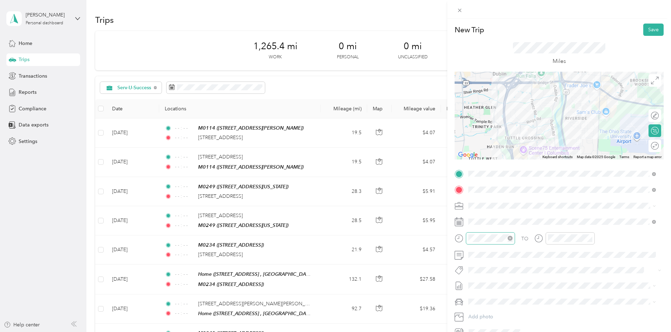
click at [509, 236] on icon "close-circle" at bounding box center [510, 238] width 5 height 5
click at [592, 237] on div at bounding box center [570, 238] width 49 height 12
click at [589, 238] on icon "close-circle" at bounding box center [589, 238] width 5 height 5
click at [491, 312] on span "Ford Edge" at bounding box center [483, 312] width 24 height 6
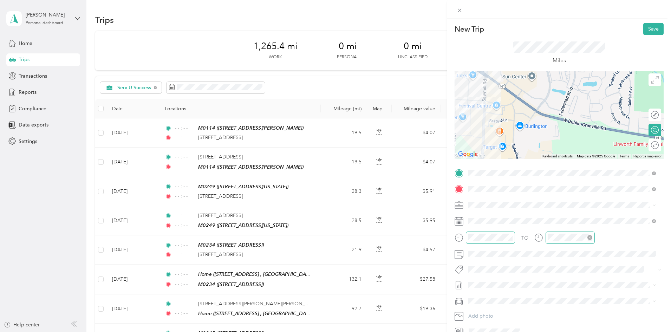
scroll to position [0, 0]
click at [645, 28] on button "Save" at bounding box center [653, 30] width 20 height 12
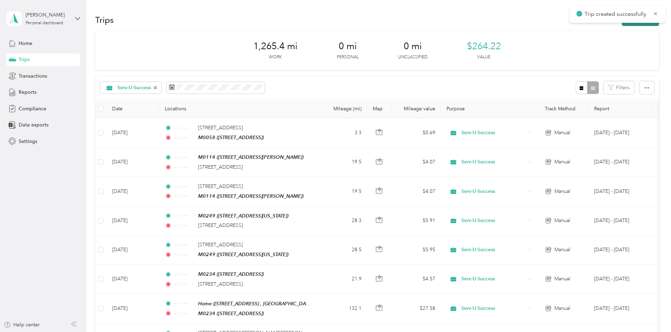
click at [622, 23] on button "New trip" at bounding box center [640, 20] width 37 height 12
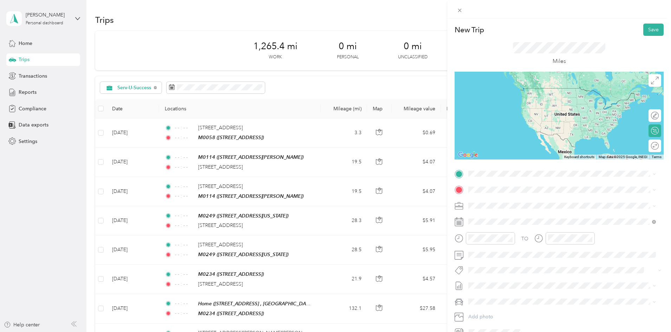
click at [512, 209] on span "[STREET_ADDRESS]" at bounding box center [504, 211] width 45 height 6
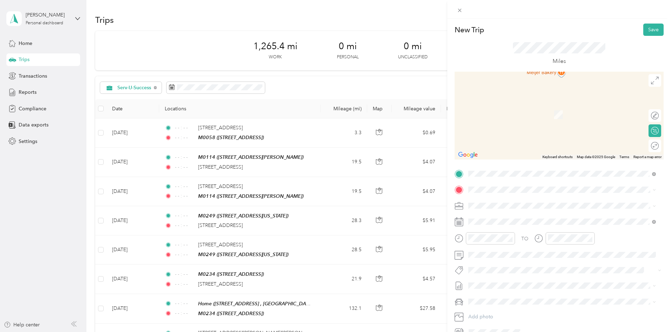
click at [511, 222] on div "TEAM M0235 [STREET_ADDRESS][PERSON_NAME]" at bounding box center [524, 222] width 84 height 17
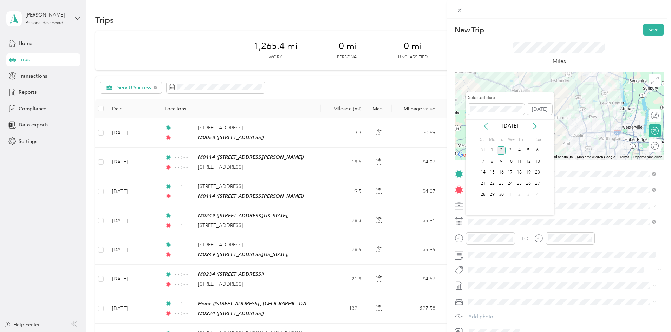
drag, startPoint x: 485, startPoint y: 124, endPoint x: 487, endPoint y: 129, distance: 5.6
click at [485, 124] on icon at bounding box center [485, 126] width 7 height 7
click at [528, 192] on div "29" at bounding box center [528, 194] width 9 height 9
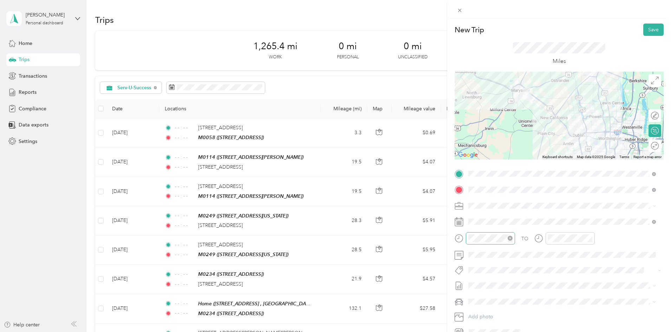
click at [509, 239] on icon "close-circle" at bounding box center [510, 238] width 5 height 5
click at [589, 237] on icon "close-circle" at bounding box center [589, 238] width 5 height 5
click at [485, 313] on span "Ford Edge" at bounding box center [483, 314] width 24 height 6
click at [652, 30] on button "Save" at bounding box center [653, 30] width 20 height 12
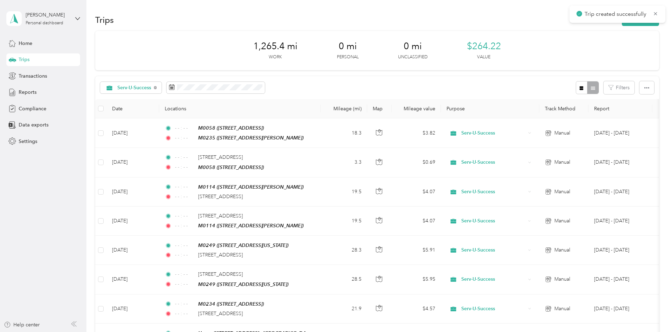
click at [592, 22] on div "Trip created successfully" at bounding box center [617, 14] width 96 height 17
click at [622, 23] on button "New trip" at bounding box center [640, 20] width 37 height 12
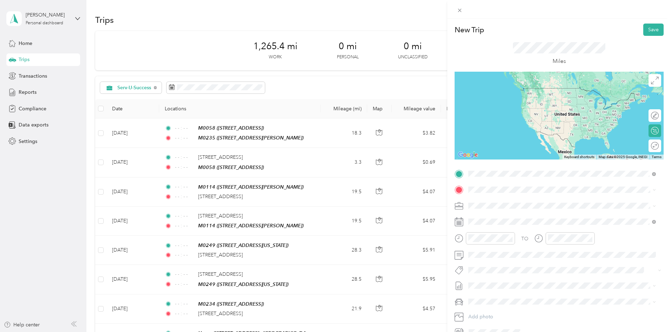
click at [498, 200] on button "TEAM" at bounding box center [493, 202] width 22 height 9
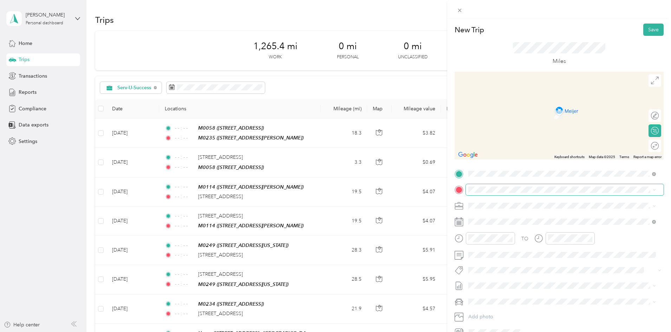
click at [492, 186] on span at bounding box center [565, 189] width 198 height 11
click at [503, 220] on button "TEAM" at bounding box center [493, 218] width 22 height 9
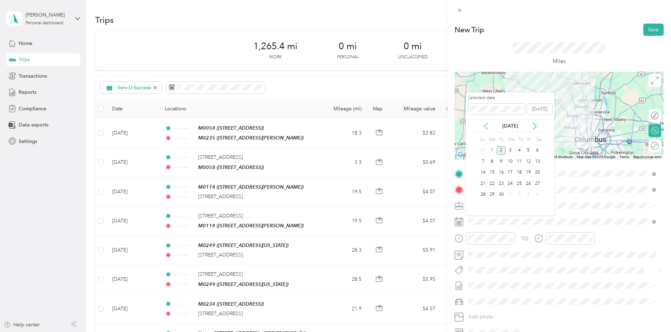
drag, startPoint x: 487, startPoint y: 122, endPoint x: 487, endPoint y: 127, distance: 4.9
click at [487, 124] on icon at bounding box center [485, 126] width 7 height 7
click at [528, 193] on div "29" at bounding box center [528, 194] width 9 height 9
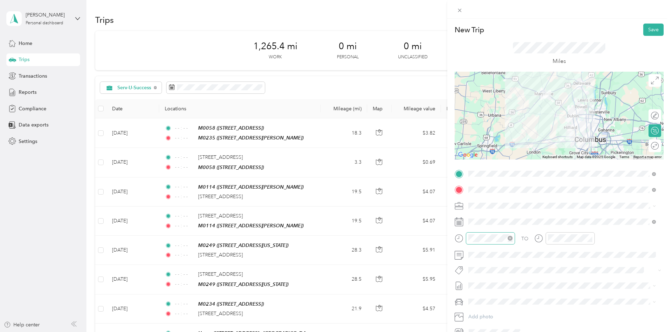
click at [511, 239] on icon "close-circle" at bounding box center [510, 238] width 5 height 5
click at [589, 238] on icon "close-circle" at bounding box center [589, 238] width 5 height 5
click at [497, 316] on li "Ford Edge" at bounding box center [562, 313] width 192 height 12
click at [652, 33] on button "Save" at bounding box center [653, 30] width 20 height 12
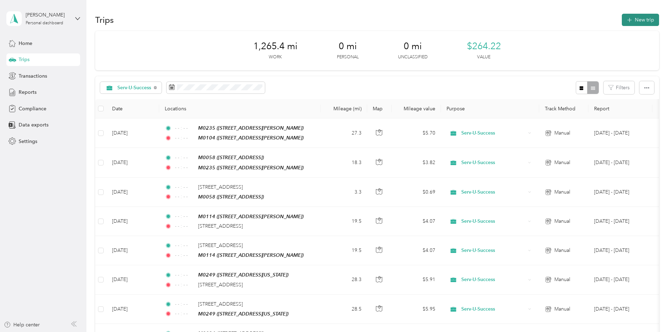
click at [622, 18] on button "New trip" at bounding box center [640, 20] width 37 height 12
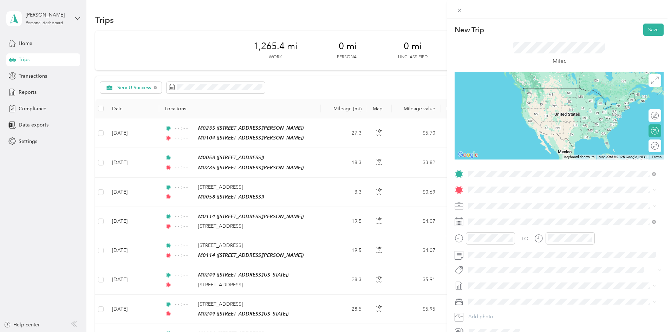
click at [522, 203] on strong "M0104" at bounding box center [514, 203] width 17 height 6
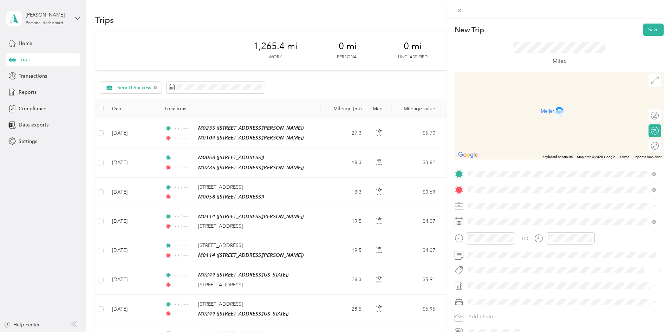
click at [505, 226] on span "[STREET_ADDRESS], Bowling Green, [GEOGRAPHIC_DATA], [GEOGRAPHIC_DATA]" at bounding box center [550, 228] width 136 height 13
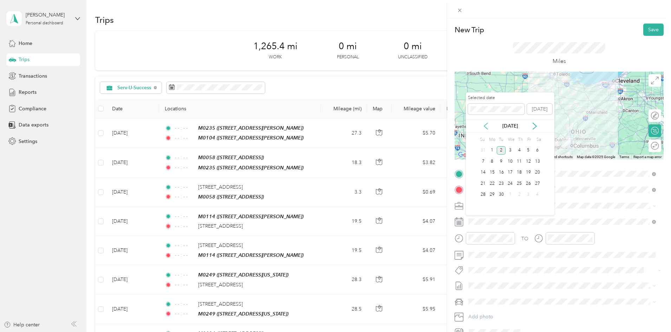
click at [484, 124] on icon at bounding box center [485, 126] width 7 height 7
click at [525, 194] on div "29" at bounding box center [528, 194] width 9 height 9
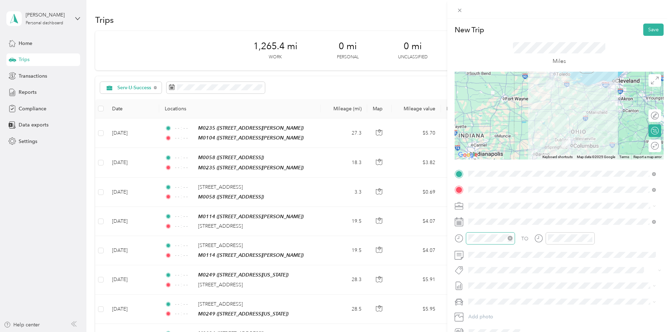
click at [510, 239] on icon "close-circle" at bounding box center [510, 238] width 5 height 5
click at [589, 238] on icon "close-circle" at bounding box center [589, 238] width 5 height 5
click at [495, 310] on li "Ford Edge" at bounding box center [562, 313] width 192 height 12
click at [651, 26] on button "Save" at bounding box center [653, 30] width 20 height 12
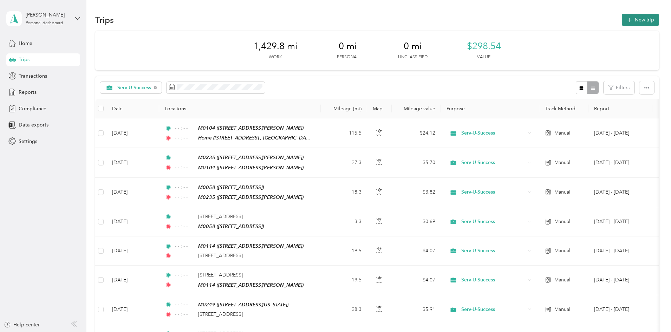
click at [622, 17] on button "New trip" at bounding box center [640, 20] width 37 height 12
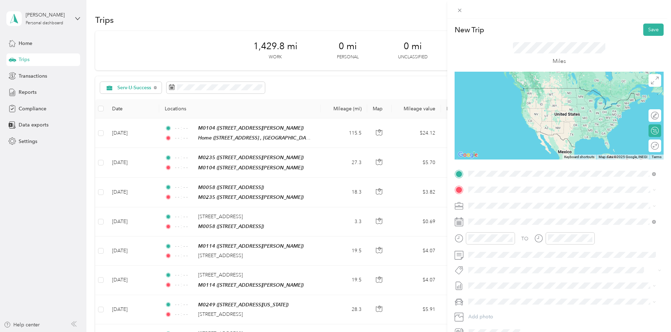
click at [508, 216] on span "[STREET_ADDRESS], Bowling Green, [GEOGRAPHIC_DATA], [GEOGRAPHIC_DATA]" at bounding box center [550, 213] width 136 height 13
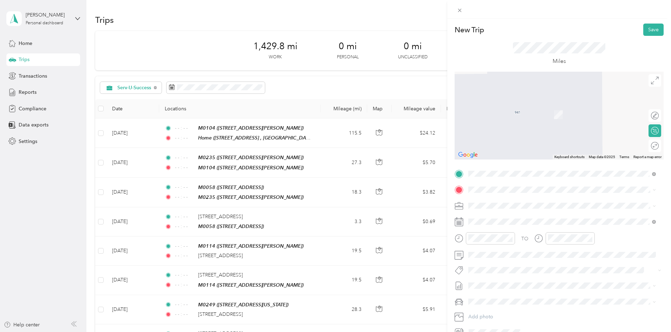
click at [499, 220] on button "TEAM" at bounding box center [493, 216] width 22 height 9
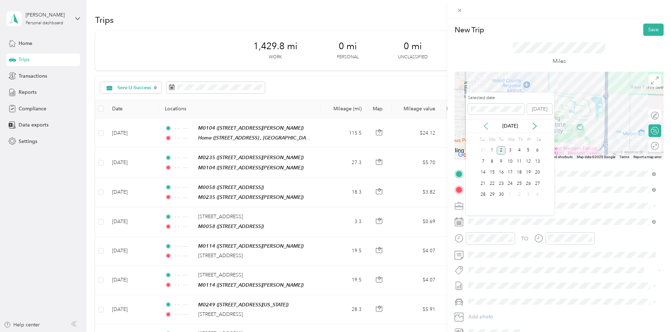
click at [487, 129] on icon at bounding box center [485, 126] width 7 height 7
click at [492, 207] on div "1" at bounding box center [492, 205] width 9 height 9
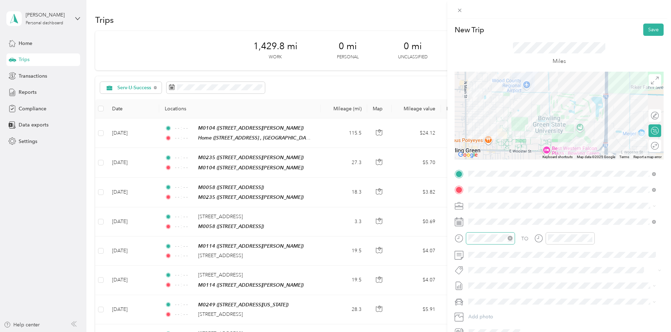
click at [511, 238] on icon "close-circle" at bounding box center [510, 238] width 5 height 5
click at [590, 239] on icon "close-circle" at bounding box center [589, 238] width 5 height 5
click at [488, 312] on span "Ford Edge" at bounding box center [483, 314] width 24 height 6
click at [647, 27] on button "Save" at bounding box center [653, 30] width 20 height 12
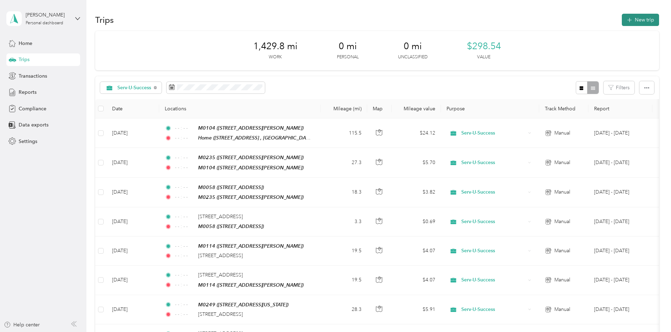
click at [622, 23] on button "New trip" at bounding box center [640, 20] width 37 height 12
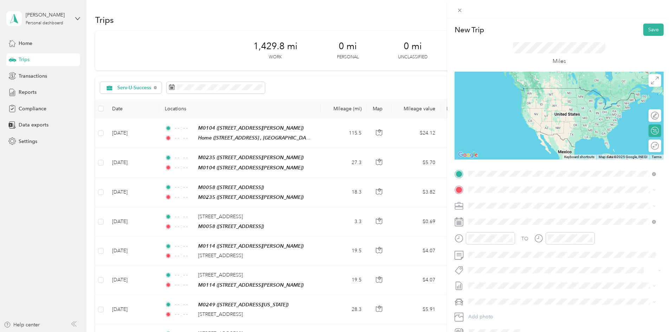
click at [497, 206] on div "TEAM M0156 [STREET_ADDRESS]" at bounding box center [504, 206] width 45 height 17
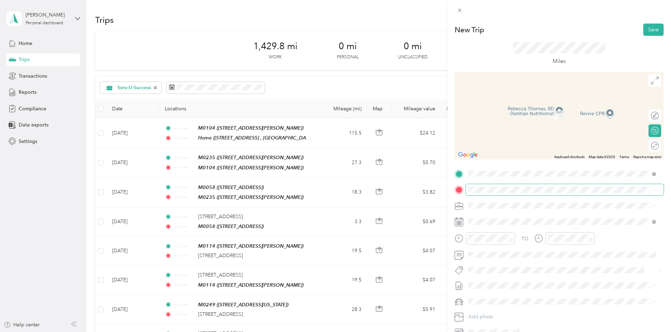
click at [489, 193] on span at bounding box center [565, 189] width 198 height 11
click at [489, 221] on div "Home [STREET_ADDRESS], Bowling Green, [GEOGRAPHIC_DATA], [GEOGRAPHIC_DATA]" at bounding box center [568, 225] width 172 height 22
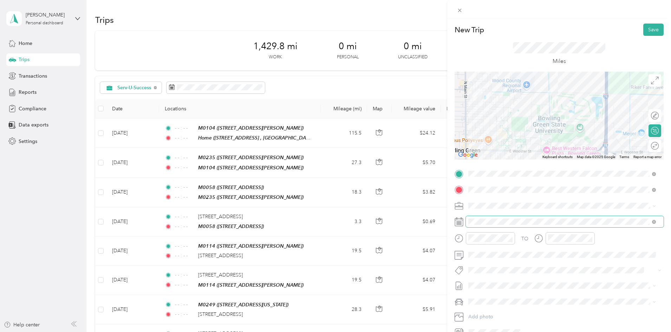
click at [487, 225] on span at bounding box center [565, 221] width 198 height 11
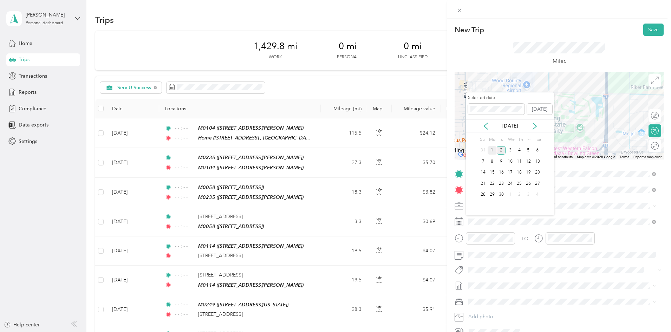
click at [491, 149] on div "1" at bounding box center [492, 150] width 9 height 9
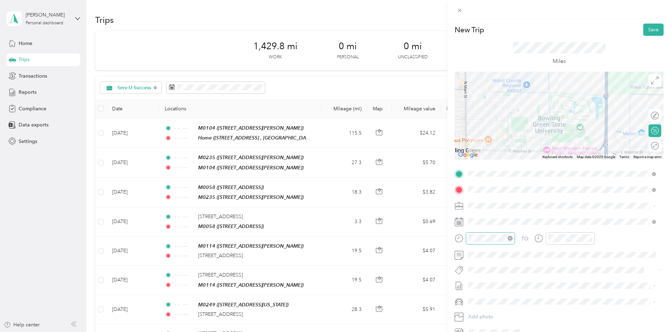
click at [509, 236] on icon "close-circle" at bounding box center [510, 238] width 5 height 5
click at [590, 237] on icon "close-circle" at bounding box center [589, 238] width 5 height 5
drag, startPoint x: 488, startPoint y: 312, endPoint x: 494, endPoint y: 305, distance: 9.2
click at [488, 312] on span "Ford Edge" at bounding box center [483, 314] width 24 height 6
click at [645, 27] on button "Save" at bounding box center [653, 30] width 20 height 12
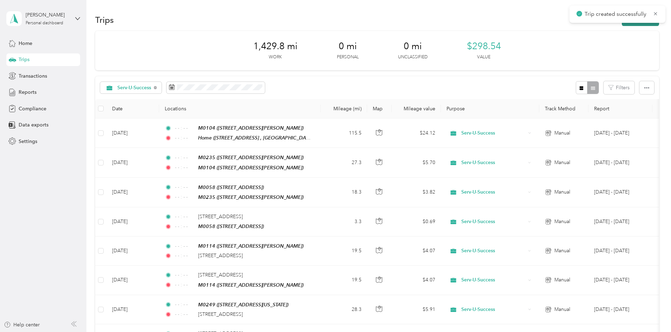
click at [622, 25] on button "New trip" at bounding box center [640, 20] width 37 height 12
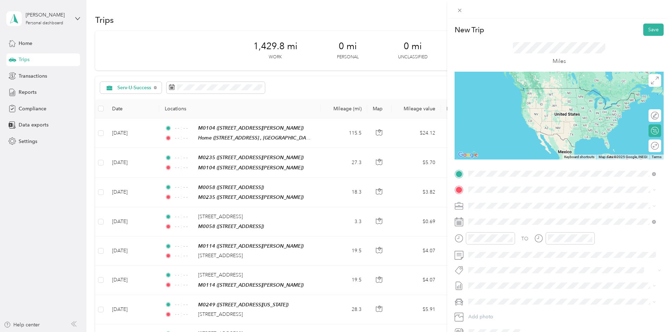
click at [508, 236] on span "[STREET_ADDRESS], Bowling Green, [GEOGRAPHIC_DATA], [GEOGRAPHIC_DATA]" at bounding box center [550, 237] width 136 height 13
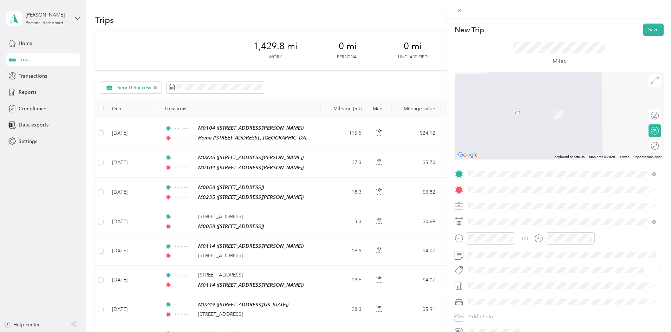
click at [491, 225] on span "[STREET_ADDRESS]" at bounding box center [504, 226] width 45 height 6
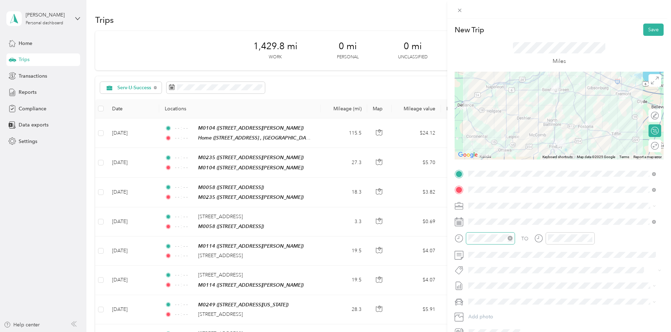
click at [509, 238] on icon "close-circle" at bounding box center [510, 238] width 5 height 5
click at [590, 239] on icon "close-circle" at bounding box center [589, 238] width 5 height 5
click at [488, 311] on span "Ford Edge" at bounding box center [483, 313] width 24 height 6
click at [643, 31] on button "Save" at bounding box center [653, 30] width 20 height 12
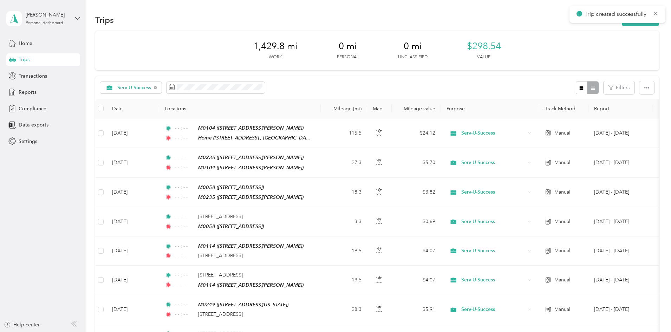
click at [590, 22] on div "Trip created successfully" at bounding box center [617, 14] width 96 height 17
click at [622, 24] on button "New trip" at bounding box center [640, 20] width 37 height 12
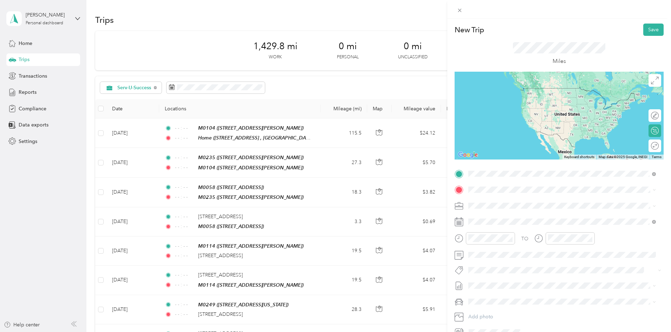
click at [502, 202] on button "TEAM" at bounding box center [493, 202] width 22 height 9
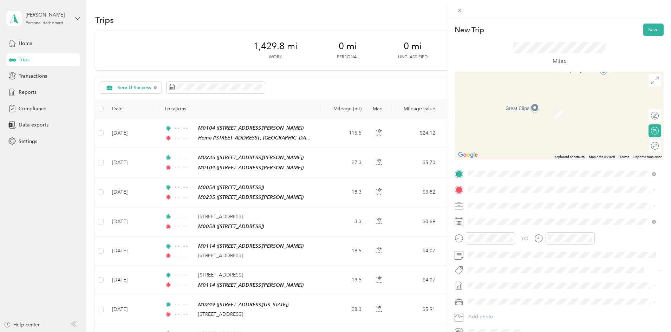
click at [511, 227] on span "[STREET_ADDRESS][PERSON_NAME]" at bounding box center [524, 228] width 84 height 6
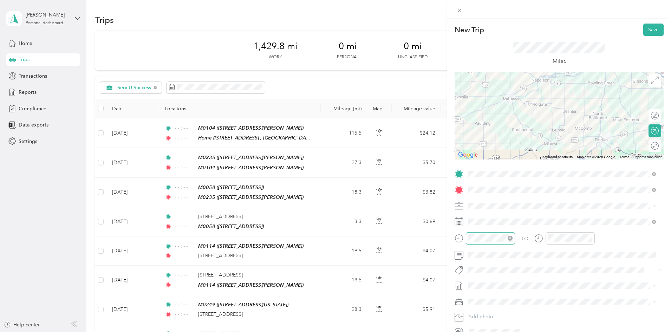
click at [509, 238] on icon "close-circle" at bounding box center [510, 238] width 5 height 5
drag, startPoint x: 588, startPoint y: 239, endPoint x: 584, endPoint y: 245, distance: 7.8
click at [589, 239] on icon "close-circle" at bounding box center [589, 238] width 5 height 5
click at [500, 314] on div "Ford Edge" at bounding box center [562, 313] width 183 height 7
click at [650, 26] on button "Save" at bounding box center [653, 30] width 20 height 12
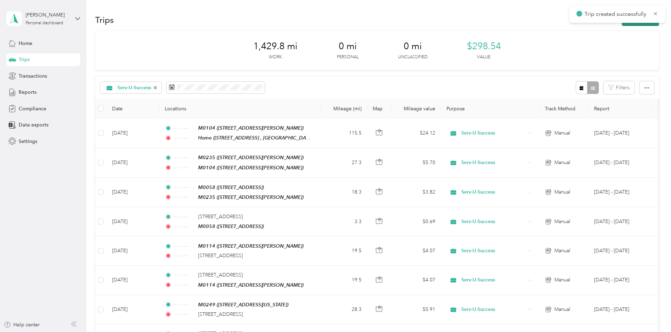
click at [622, 25] on button "New trip" at bounding box center [640, 20] width 37 height 12
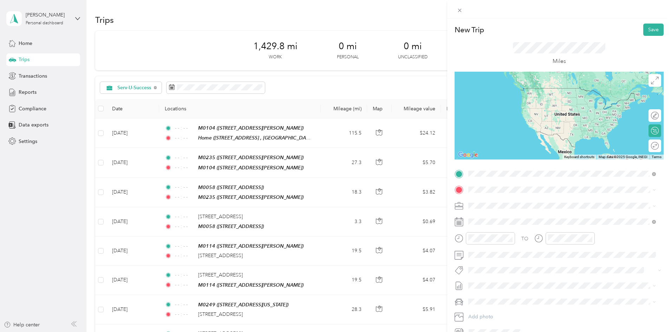
click at [480, 205] on div "TEAM M0189 [STREET_ADDRESS][PERSON_NAME]" at bounding box center [562, 207] width 183 height 20
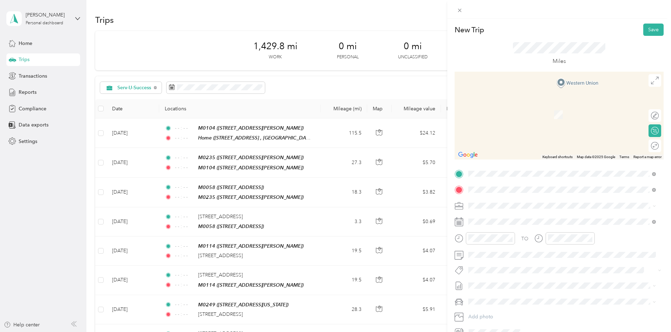
click at [497, 219] on div "Home [STREET_ADDRESS], Bowling Green, [GEOGRAPHIC_DATA], [GEOGRAPHIC_DATA]" at bounding box center [568, 225] width 172 height 22
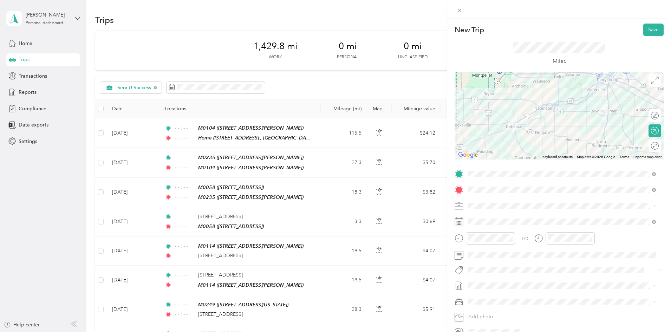
click at [511, 238] on icon "close-circle" at bounding box center [510, 238] width 5 height 5
click at [588, 238] on icon "close-circle" at bounding box center [589, 238] width 5 height 5
click at [494, 312] on span "Ford Edge" at bounding box center [483, 314] width 24 height 6
click at [643, 31] on button "Save" at bounding box center [653, 30] width 20 height 12
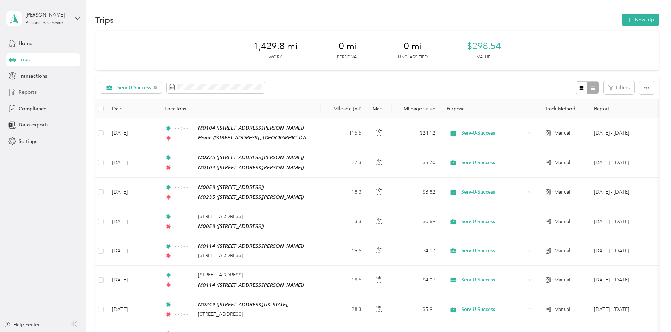
click at [28, 93] on span "Reports" at bounding box center [28, 92] width 18 height 7
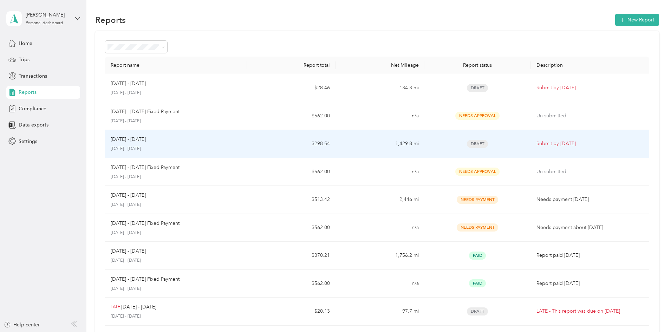
click at [146, 136] on p "[DATE] - [DATE]" at bounding box center [128, 140] width 35 height 8
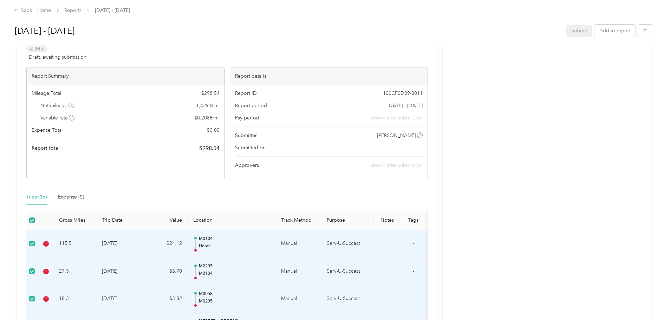
scroll to position [70, 0]
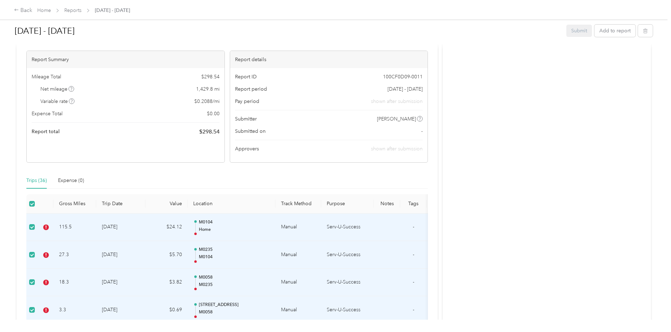
click at [32, 11] on div "Back" at bounding box center [23, 10] width 18 height 8
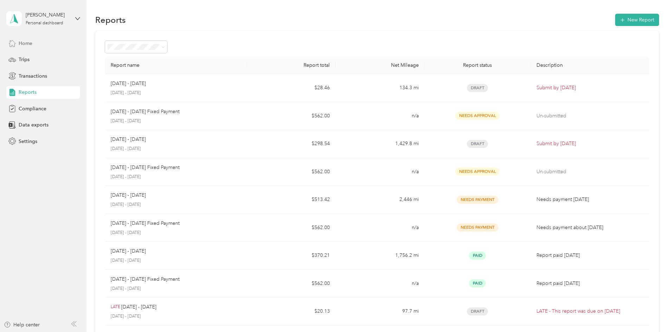
click at [19, 44] on span "Home" at bounding box center [26, 43] width 14 height 7
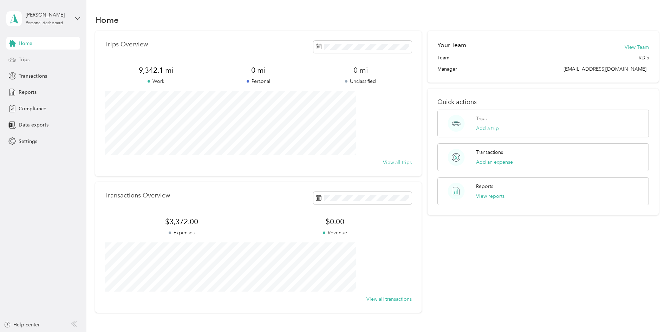
click at [28, 60] on span "Trips" at bounding box center [24, 59] width 11 height 7
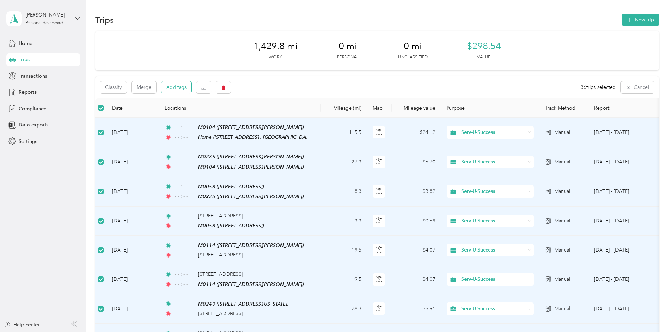
click at [191, 83] on button "Add tags" at bounding box center [176, 87] width 30 height 12
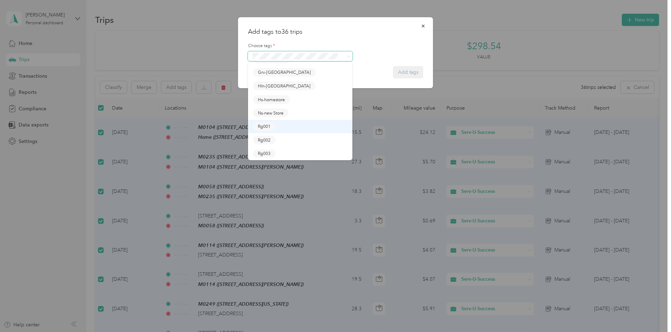
scroll to position [70, 0]
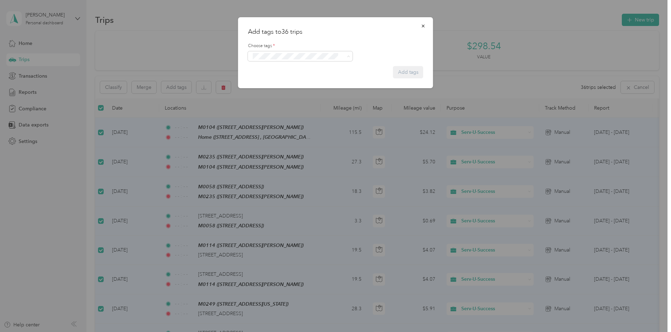
click at [275, 132] on button "Rg006" at bounding box center [264, 133] width 22 height 9
click at [404, 73] on button "Add tags" at bounding box center [408, 73] width 30 height 12
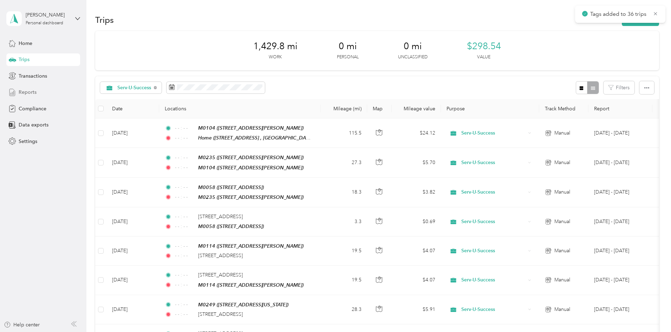
click at [37, 92] on div "Reports" at bounding box center [43, 92] width 74 height 13
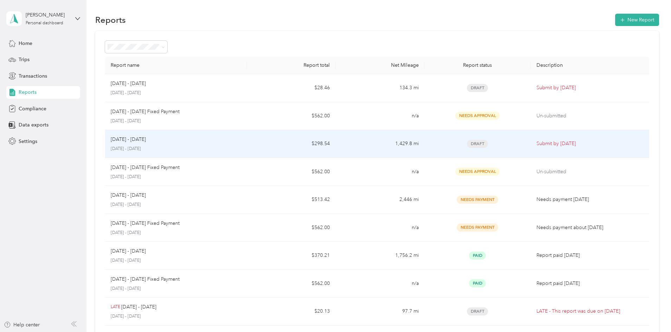
click at [351, 139] on td "1,429.8 mi" at bounding box center [379, 144] width 89 height 28
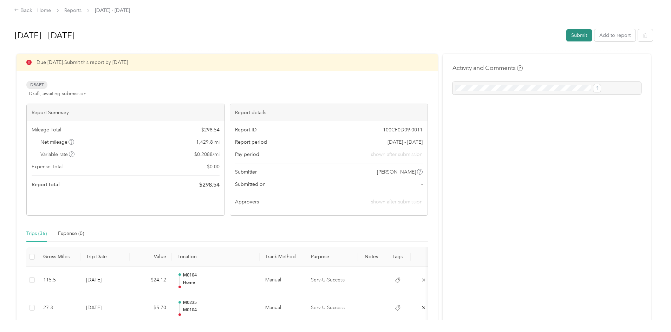
click at [566, 37] on button "Submit" at bounding box center [579, 35] width 26 height 12
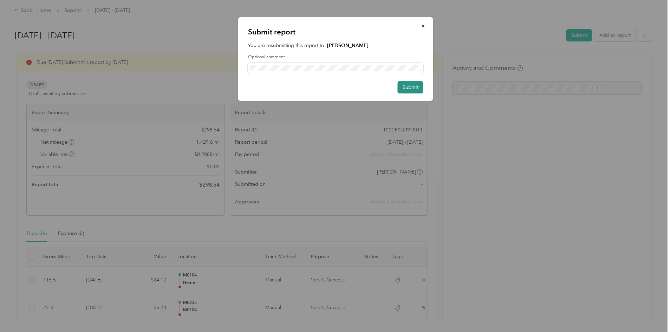
click at [414, 86] on button "Submit" at bounding box center [411, 87] width 26 height 12
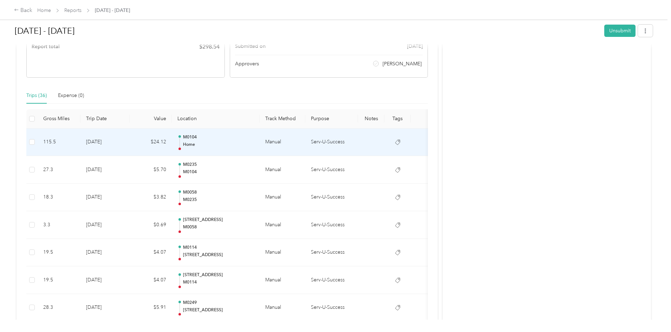
scroll to position [32, 0]
